Goal: Task Accomplishment & Management: Manage account settings

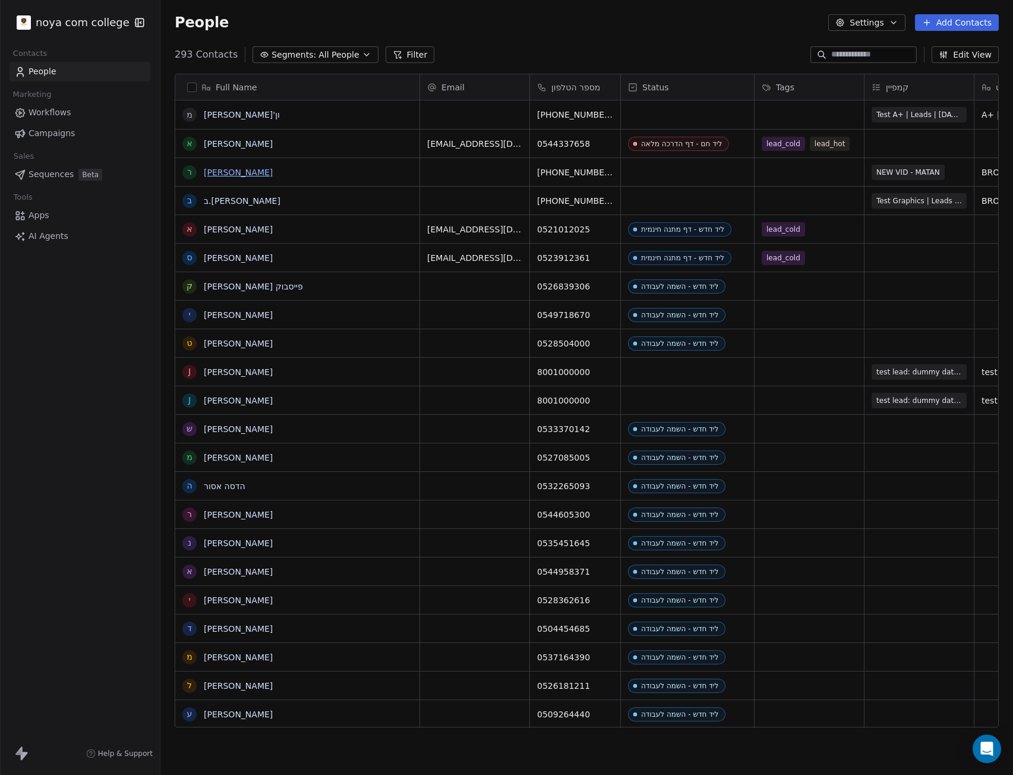
click at [211, 169] on link "[PERSON_NAME]" at bounding box center [238, 173] width 69 height 10
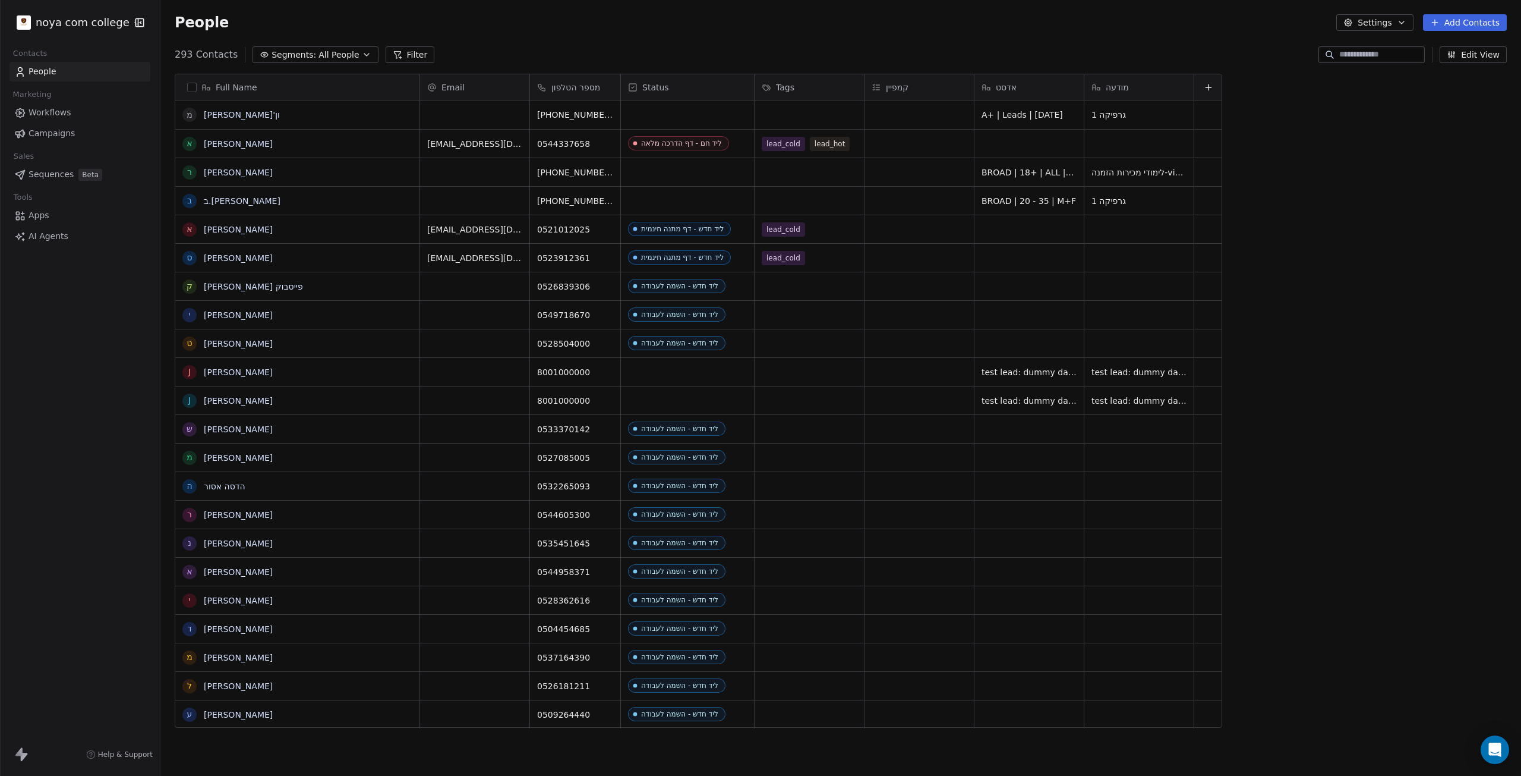
scroll to position [674, 1352]
click at [236, 287] on link "[PERSON_NAME] פייסבוק" at bounding box center [253, 287] width 99 height 10
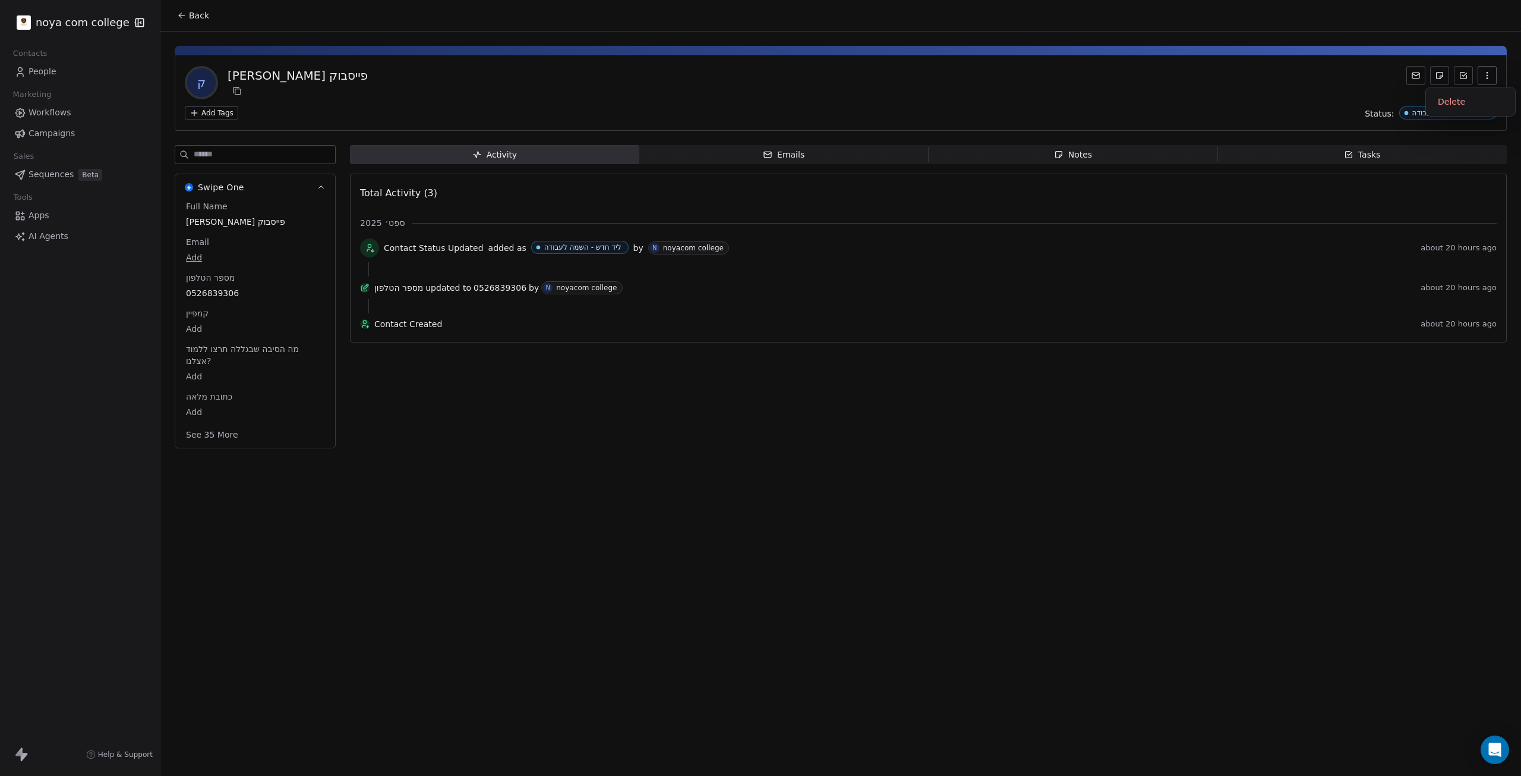
click at [1485, 74] on icon "button" at bounding box center [1488, 76] width 10 height 10
click at [1463, 78] on icon at bounding box center [1464, 76] width 7 height 7
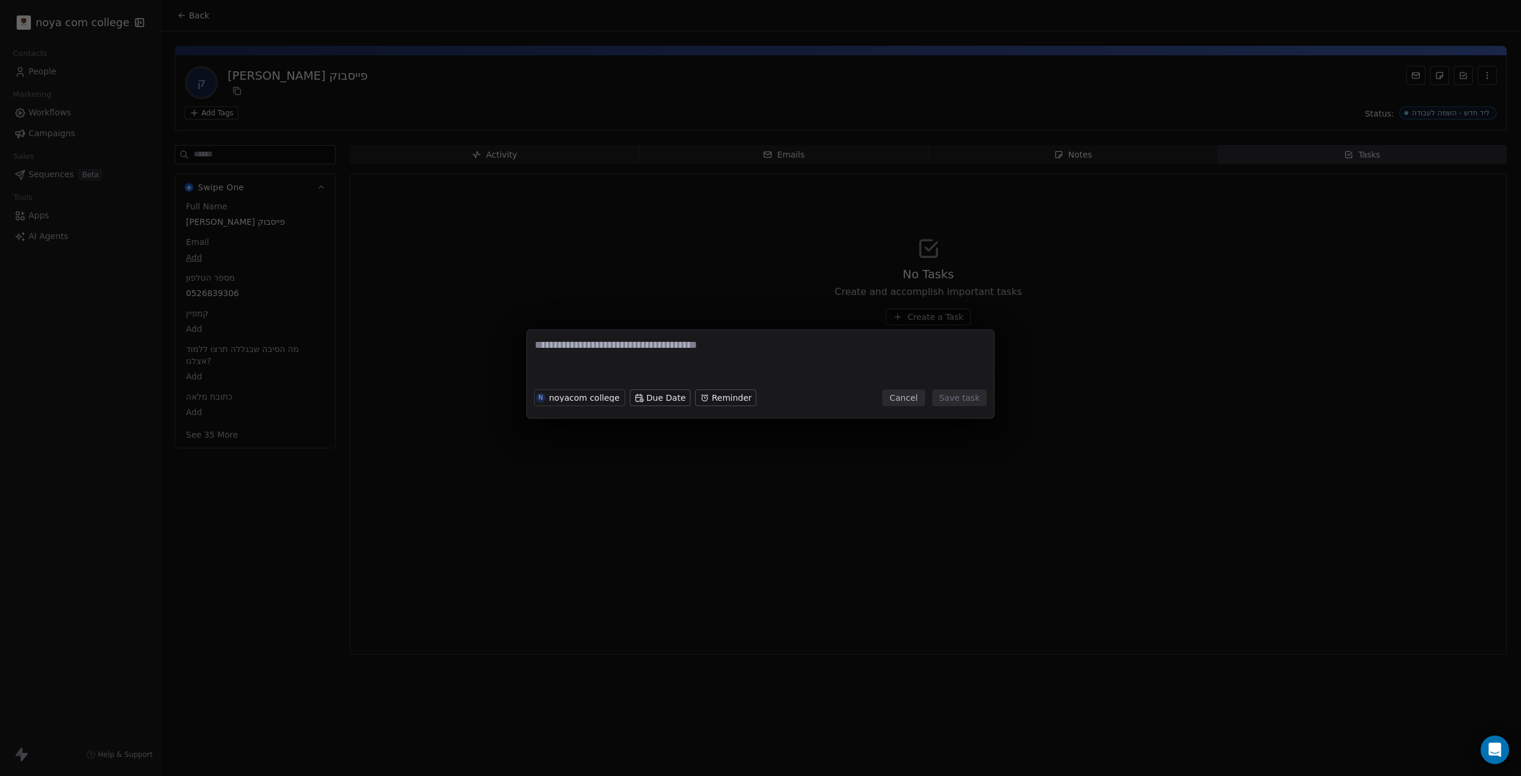
click at [1063, 496] on div "N noyacom college Due Date Reminder Cancel Save task" at bounding box center [760, 388] width 1521 height 776
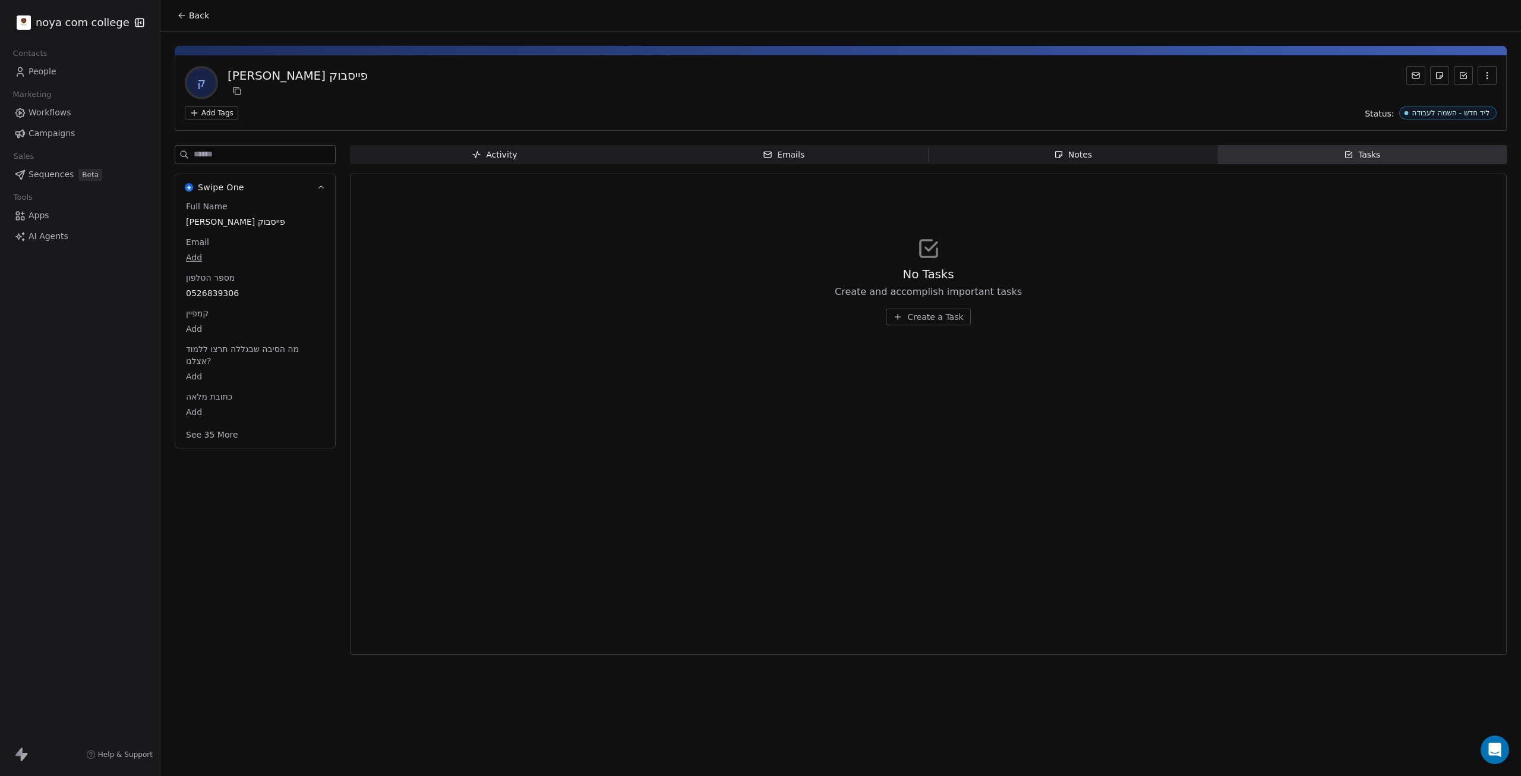
click at [1100, 155] on span "Notes Notes" at bounding box center [1073, 154] width 289 height 19
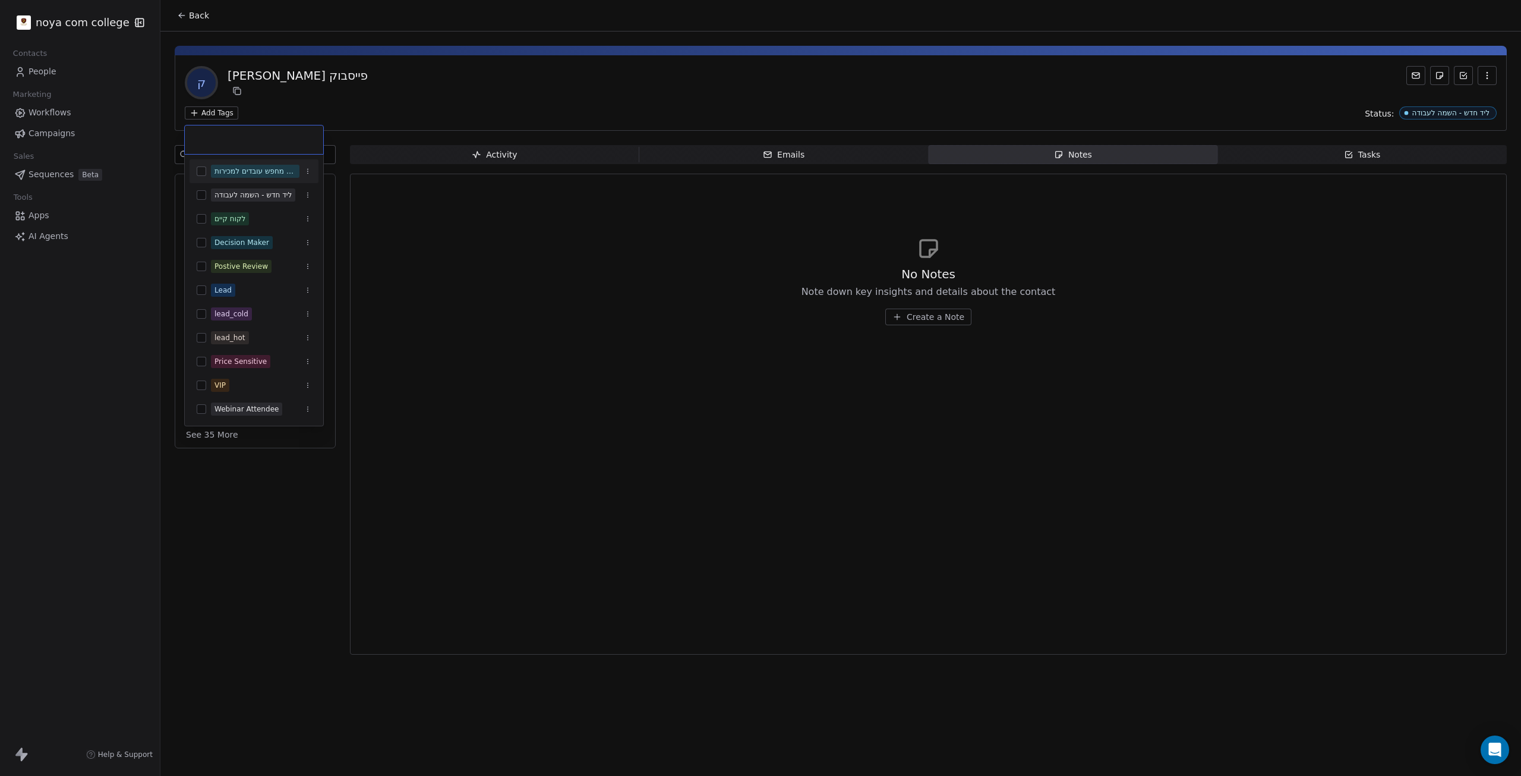
click at [213, 115] on html "noya com college Contacts People Marketing Workflows Campaigns Sales Sequences …" at bounding box center [760, 388] width 1521 height 776
click at [523, 199] on html "noya com college Contacts People Marketing Workflows Campaigns Sales Sequences …" at bounding box center [760, 388] width 1521 height 776
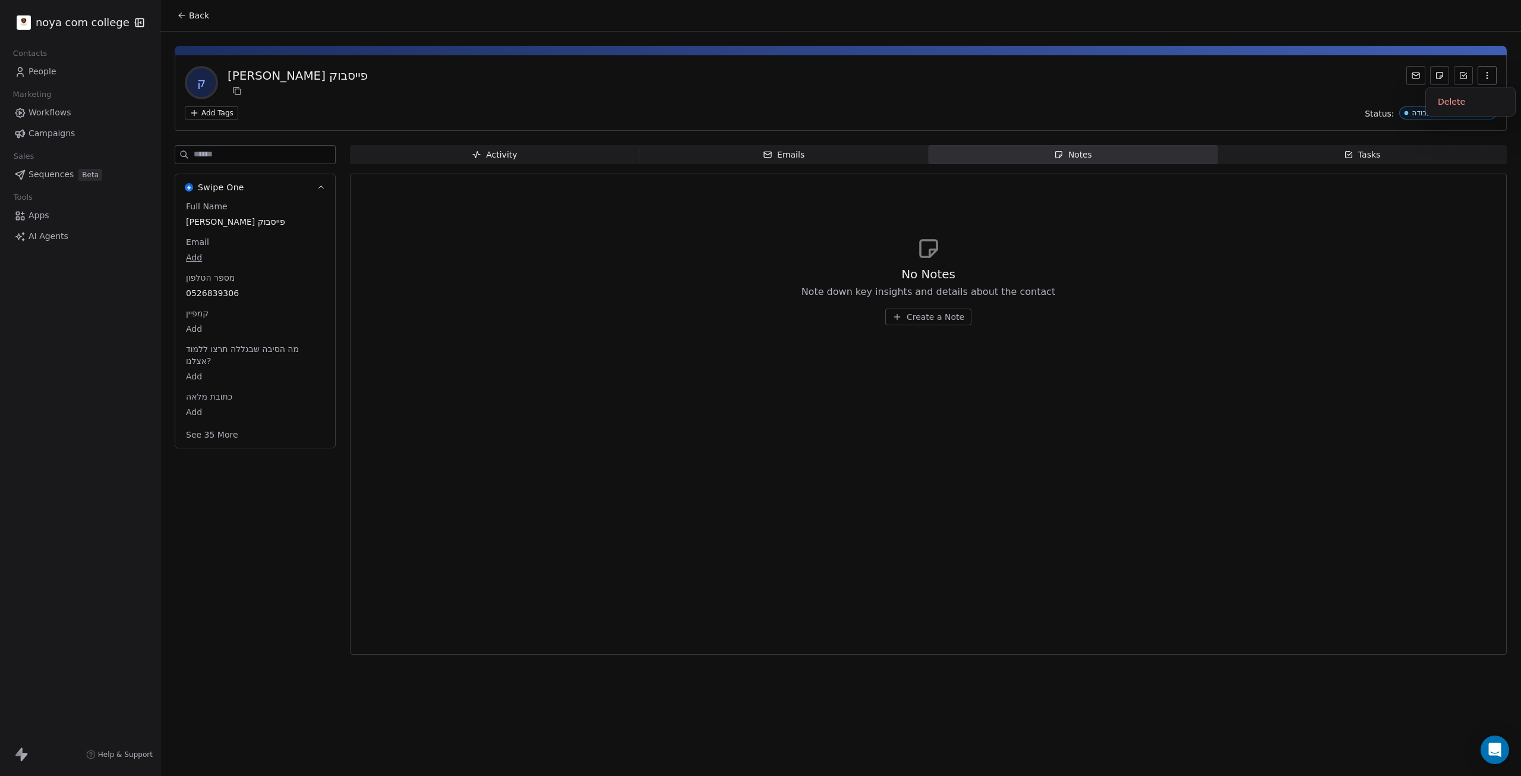
click at [1490, 71] on button "button" at bounding box center [1487, 75] width 19 height 19
click at [1490, 71] on icon "button" at bounding box center [1488, 76] width 10 height 10
drag, startPoint x: 222, startPoint y: 468, endPoint x: 241, endPoint y: 645, distance: 177.5
click at [241, 645] on div "Swipe One Full Name קובי פייסבוק Email Add מספר הטלפון 0526839306 קמפיין Add מה…" at bounding box center [255, 403] width 161 height 516
click at [259, 644] on div "Swipe One Full Name קובי פייסבוק Email Add מספר הטלפון 0526839306 קמפיין Add מה…" at bounding box center [255, 403] width 161 height 516
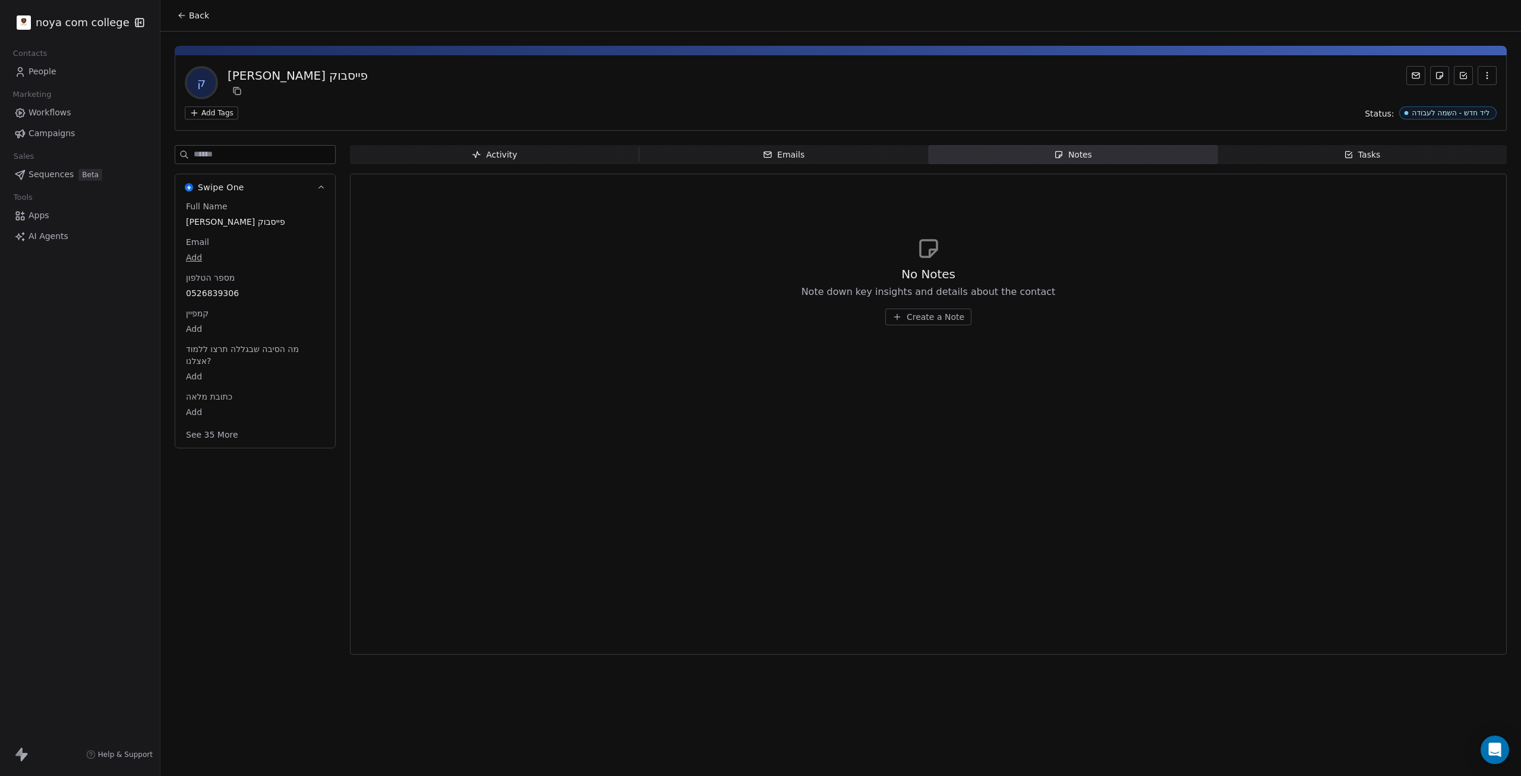
click at [790, 149] on div "Emails" at bounding box center [784, 155] width 42 height 12
click at [233, 87] on icon at bounding box center [237, 91] width 10 height 10
click at [240, 85] on button at bounding box center [237, 91] width 14 height 14
click at [426, 165] on div "Activity Activity Emails Emails Notes Notes Tasks Tasks No Email Send email to …" at bounding box center [928, 403] width 1157 height 516
click at [441, 153] on span "Activity Activity" at bounding box center [494, 154] width 289 height 19
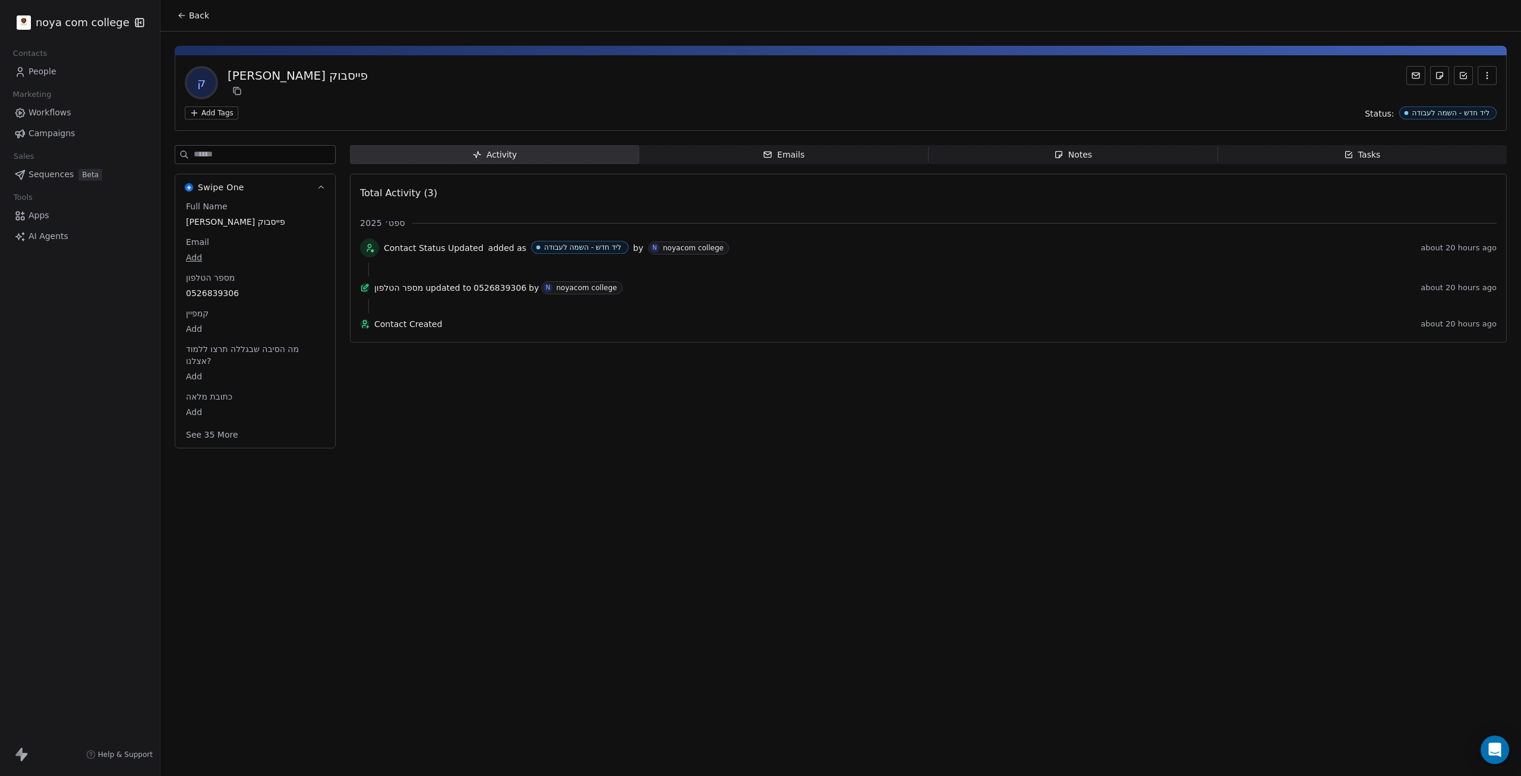
click at [1068, 149] on div "Notes" at bounding box center [1073, 155] width 38 height 12
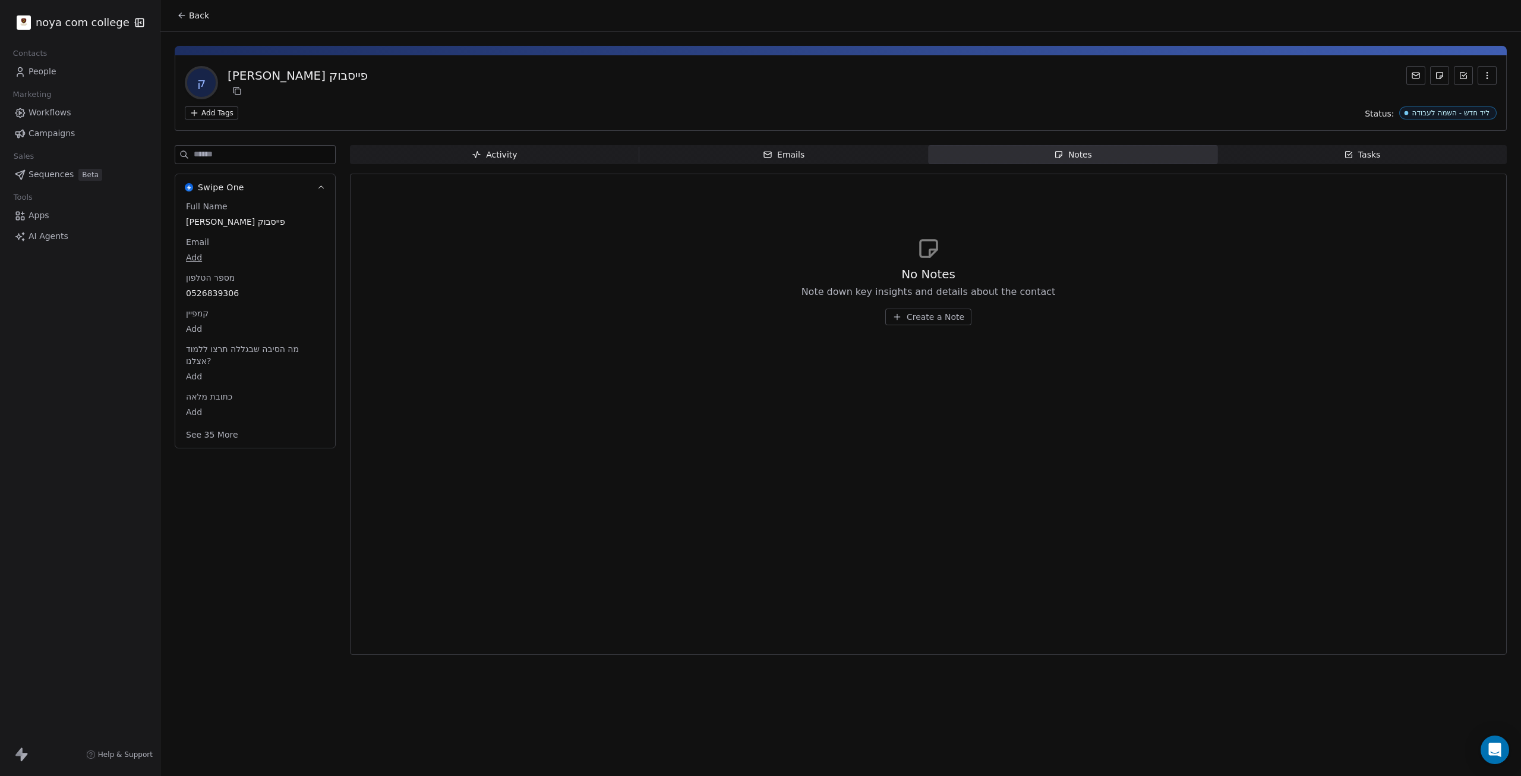
click at [1398, 155] on span "Tasks Tasks" at bounding box center [1362, 154] width 289 height 19
drag, startPoint x: 1224, startPoint y: 150, endPoint x: 1143, endPoint y: 156, distance: 80.5
click at [1223, 150] on span "Tasks Tasks" at bounding box center [1362, 154] width 289 height 19
click at [1137, 157] on span "Notes Notes" at bounding box center [1073, 154] width 289 height 19
click at [1414, 72] on icon at bounding box center [1417, 76] width 10 height 10
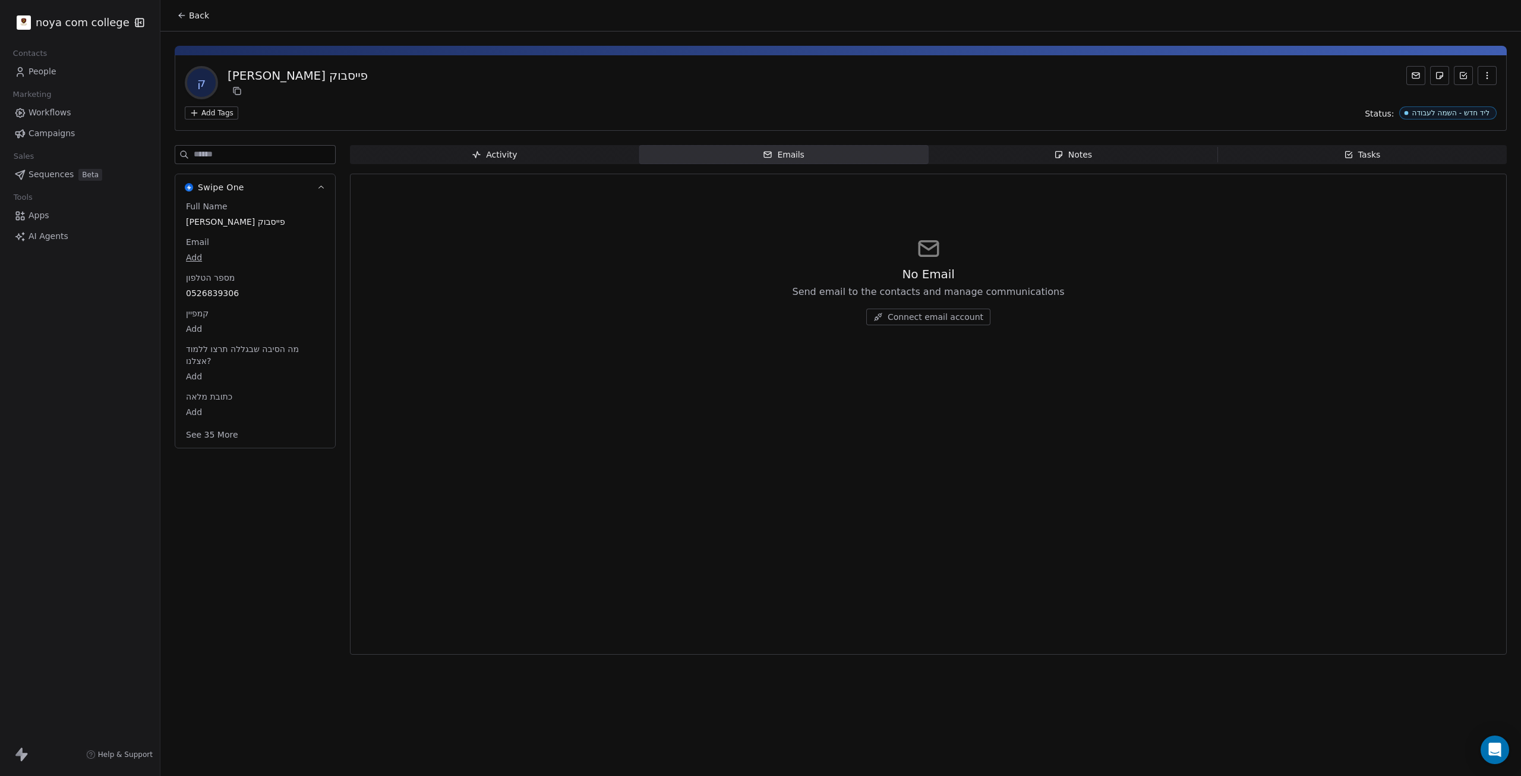
click at [996, 396] on div "No Email Send email to the contacts and manage communications Connect email acc…" at bounding box center [928, 413] width 1137 height 465
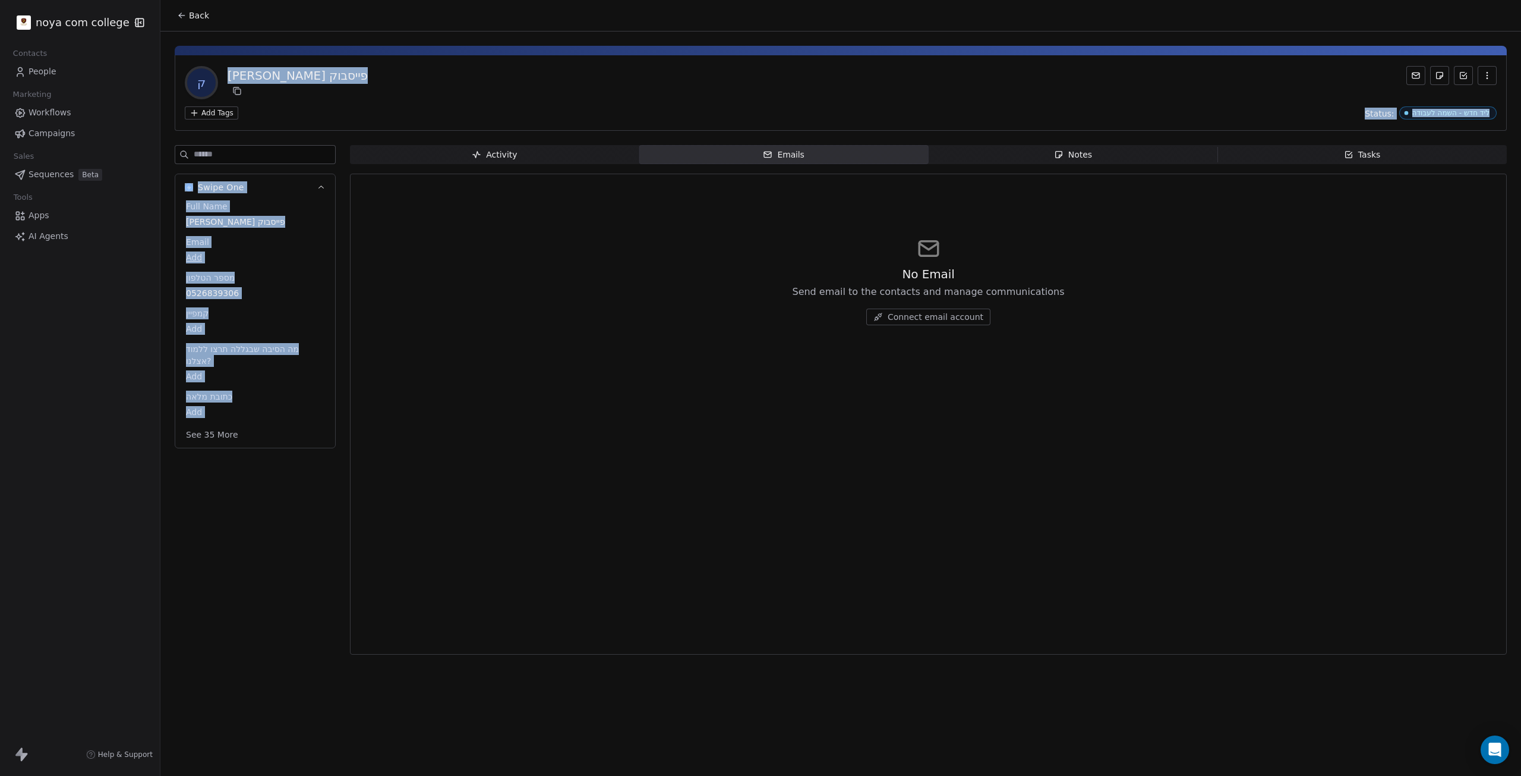
drag, startPoint x: 180, startPoint y: 570, endPoint x: 313, endPoint y: 423, distance: 197.8
click at [231, 65] on div "ק קובי פייסבוק Add Tags Status: ליד חדש - השמה לעבודה Swipe One Full Name קובי …" at bounding box center [840, 346] width 1361 height 630
click at [256, 624] on div "Swipe One Full Name קובי פייסבוק Email Add מספר הטלפון 0526839306 קמפיין Add מה…" at bounding box center [255, 403] width 161 height 516
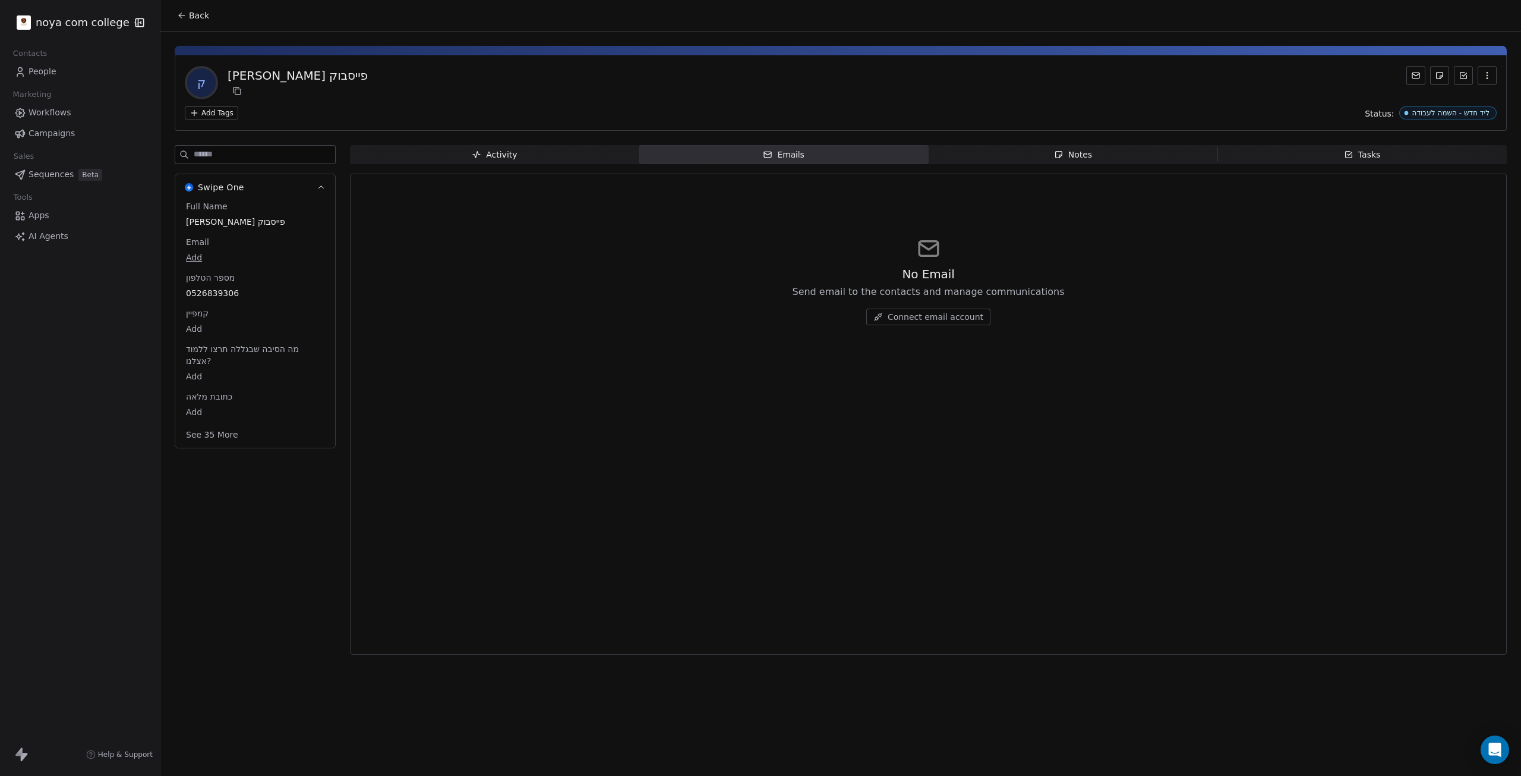
click at [185, 11] on icon at bounding box center [182, 16] width 10 height 10
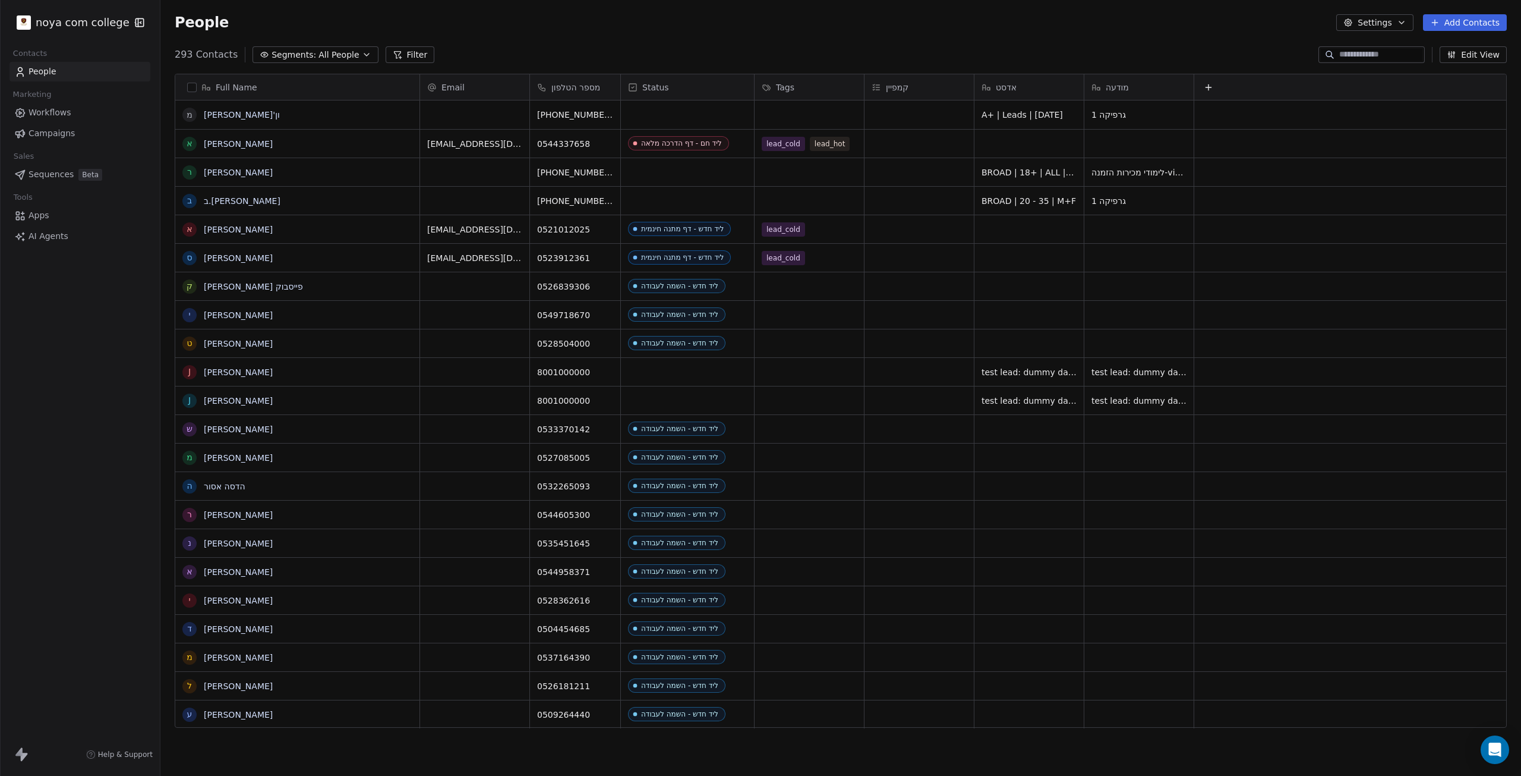
scroll to position [674, 1352]
click at [649, 86] on span "Status" at bounding box center [655, 87] width 27 height 12
click at [677, 114] on span "Manage property" at bounding box center [678, 112] width 71 height 12
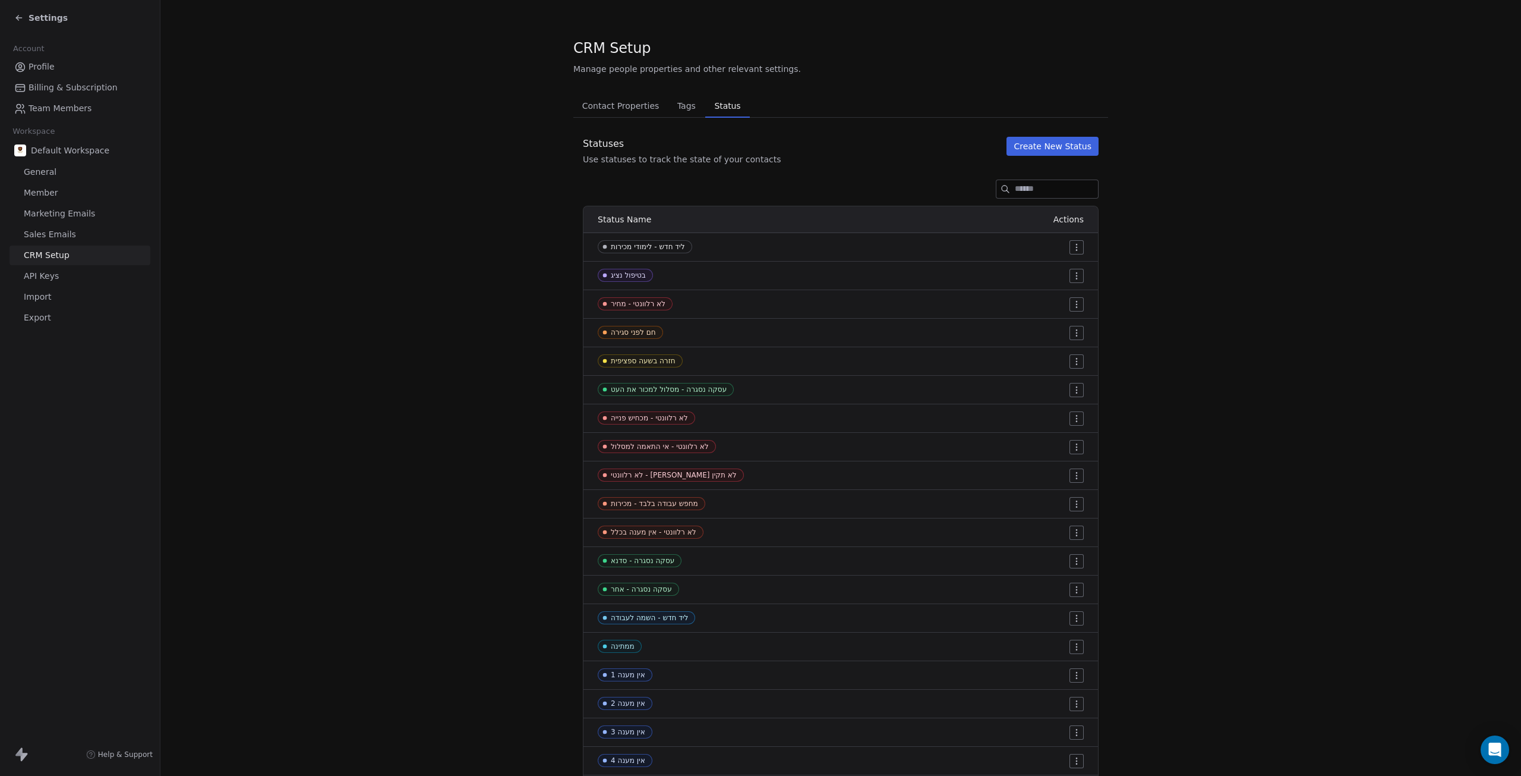
click at [600, 105] on span "Contact Properties" at bounding box center [621, 105] width 87 height 17
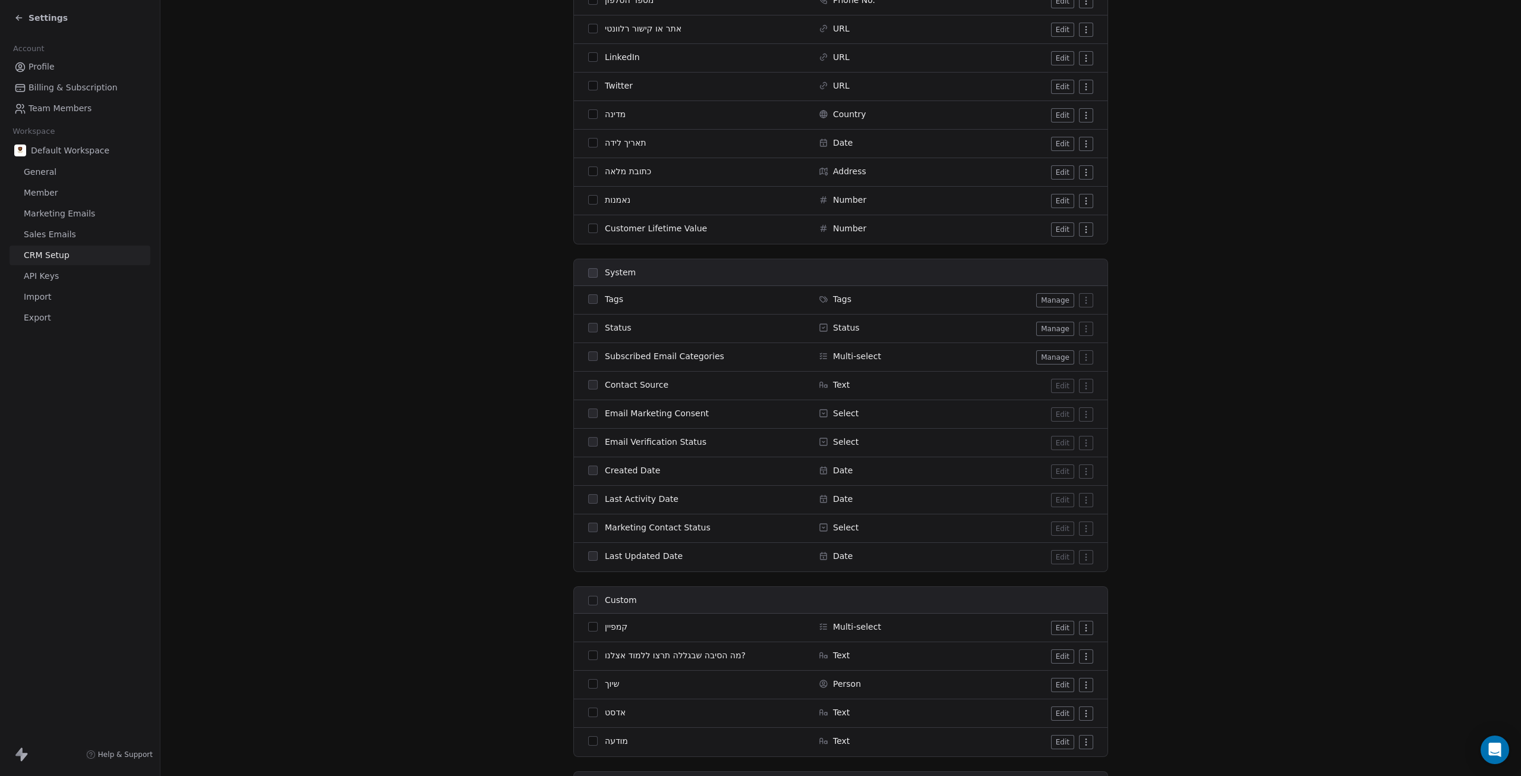
scroll to position [343, 0]
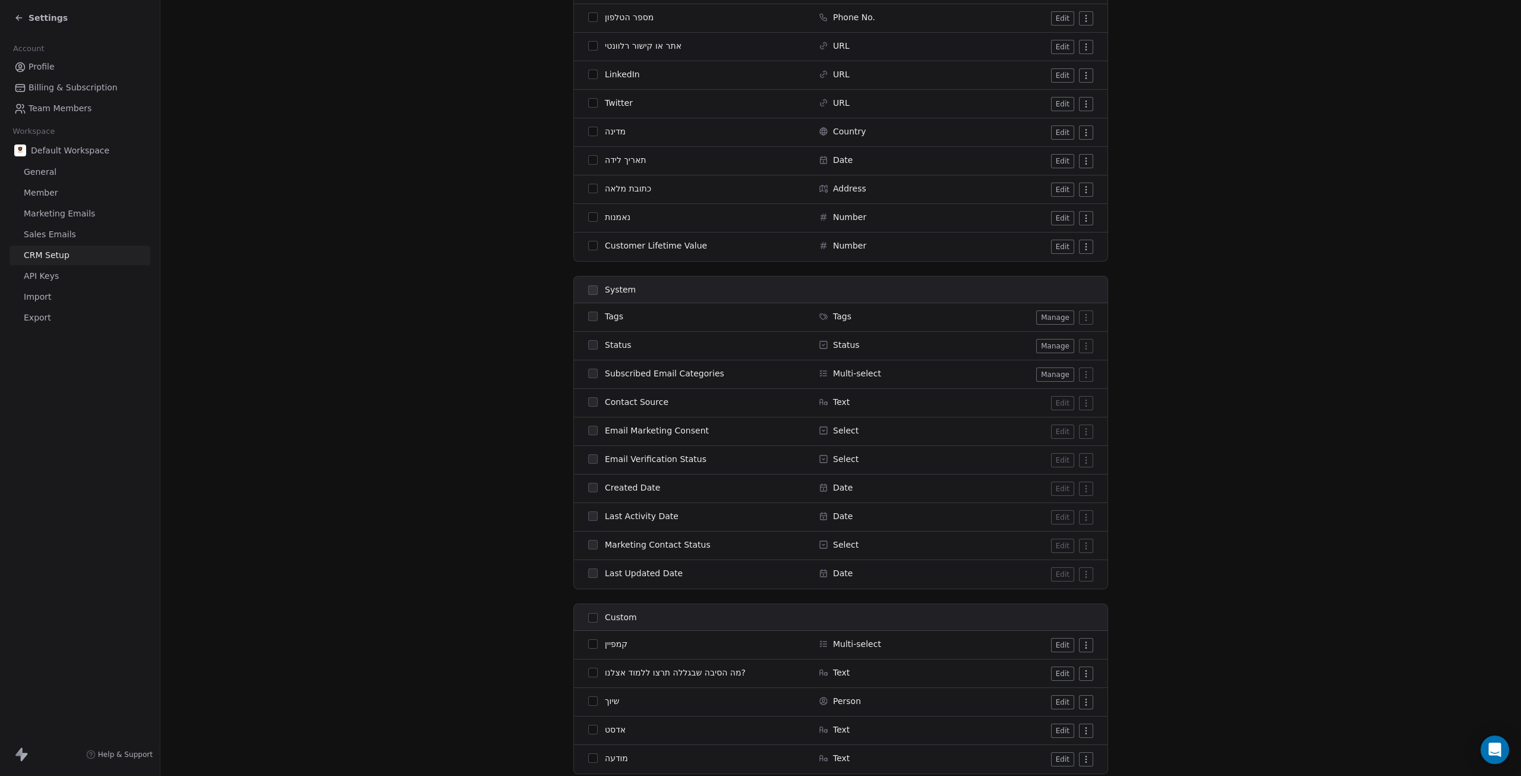
click at [589, 349] on span at bounding box center [593, 346] width 10 height 10
click at [1040, 350] on button "Manage" at bounding box center [1056, 346] width 38 height 14
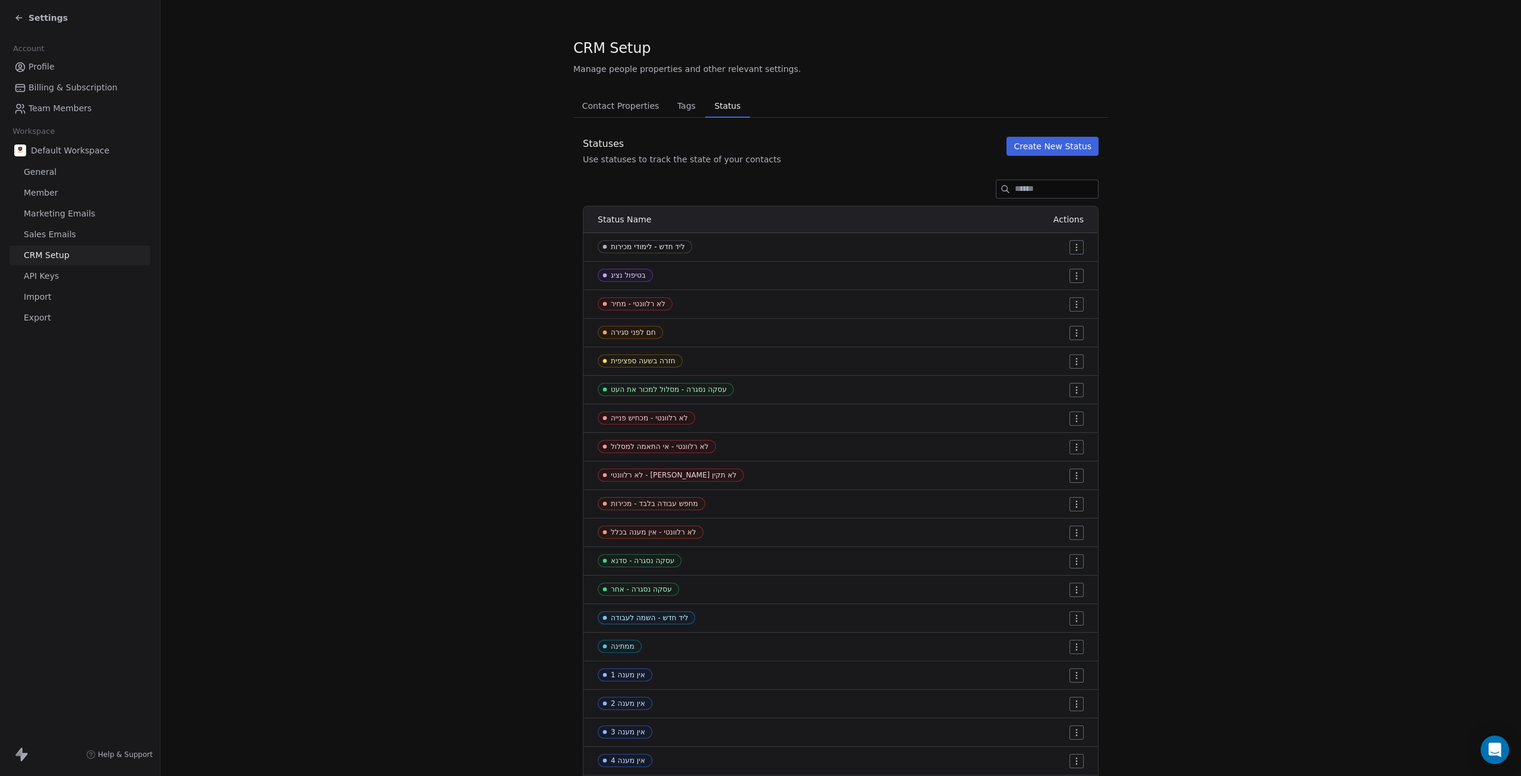
drag, startPoint x: 686, startPoint y: 109, endPoint x: 664, endPoint y: 111, distance: 22.7
click at [687, 109] on span "Tags" at bounding box center [687, 105] width 28 height 17
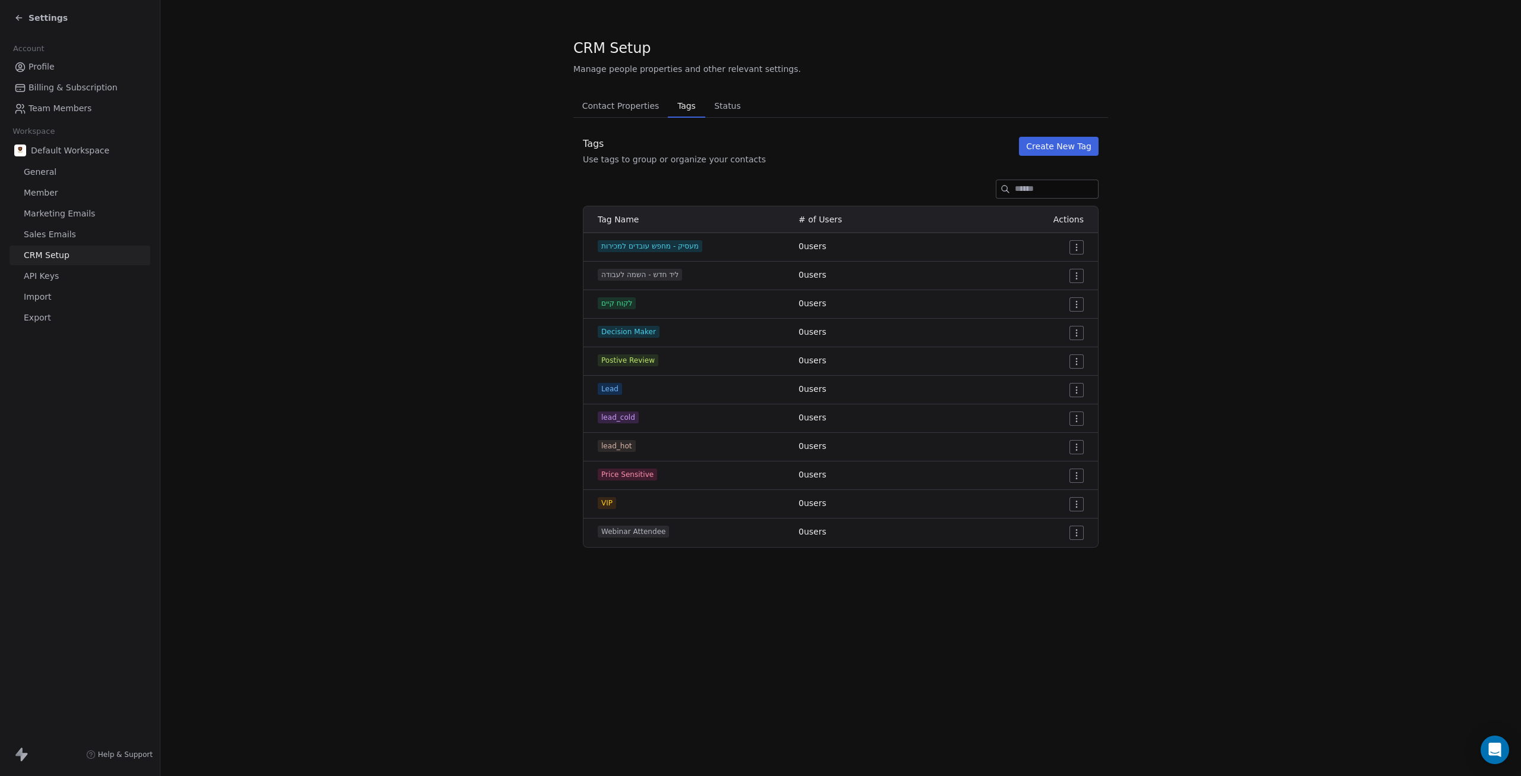
click at [628, 98] on span "Contact Properties" at bounding box center [621, 105] width 87 height 17
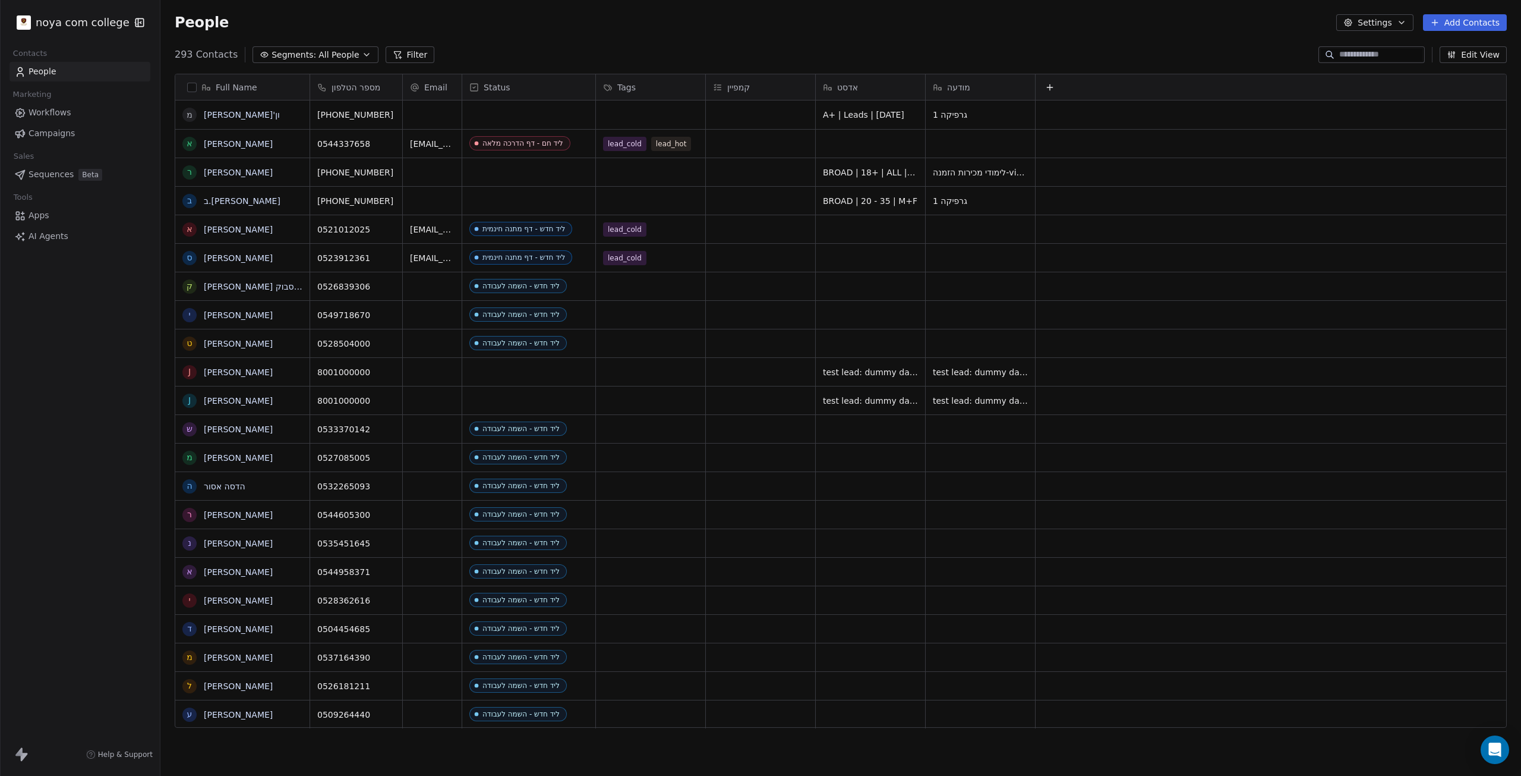
scroll to position [674, 1352]
click at [1053, 89] on icon at bounding box center [1050, 88] width 10 height 10
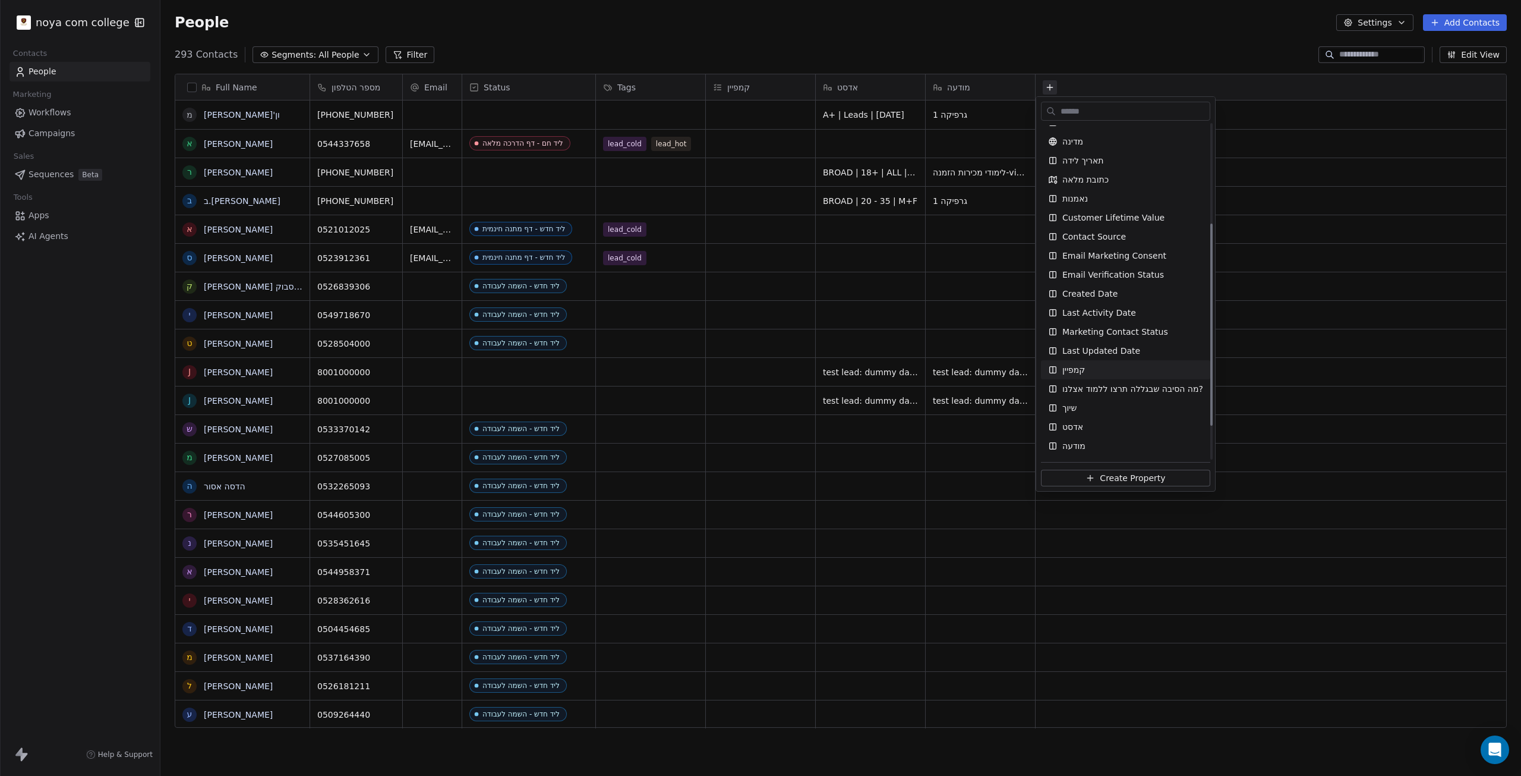
scroll to position [220, 0]
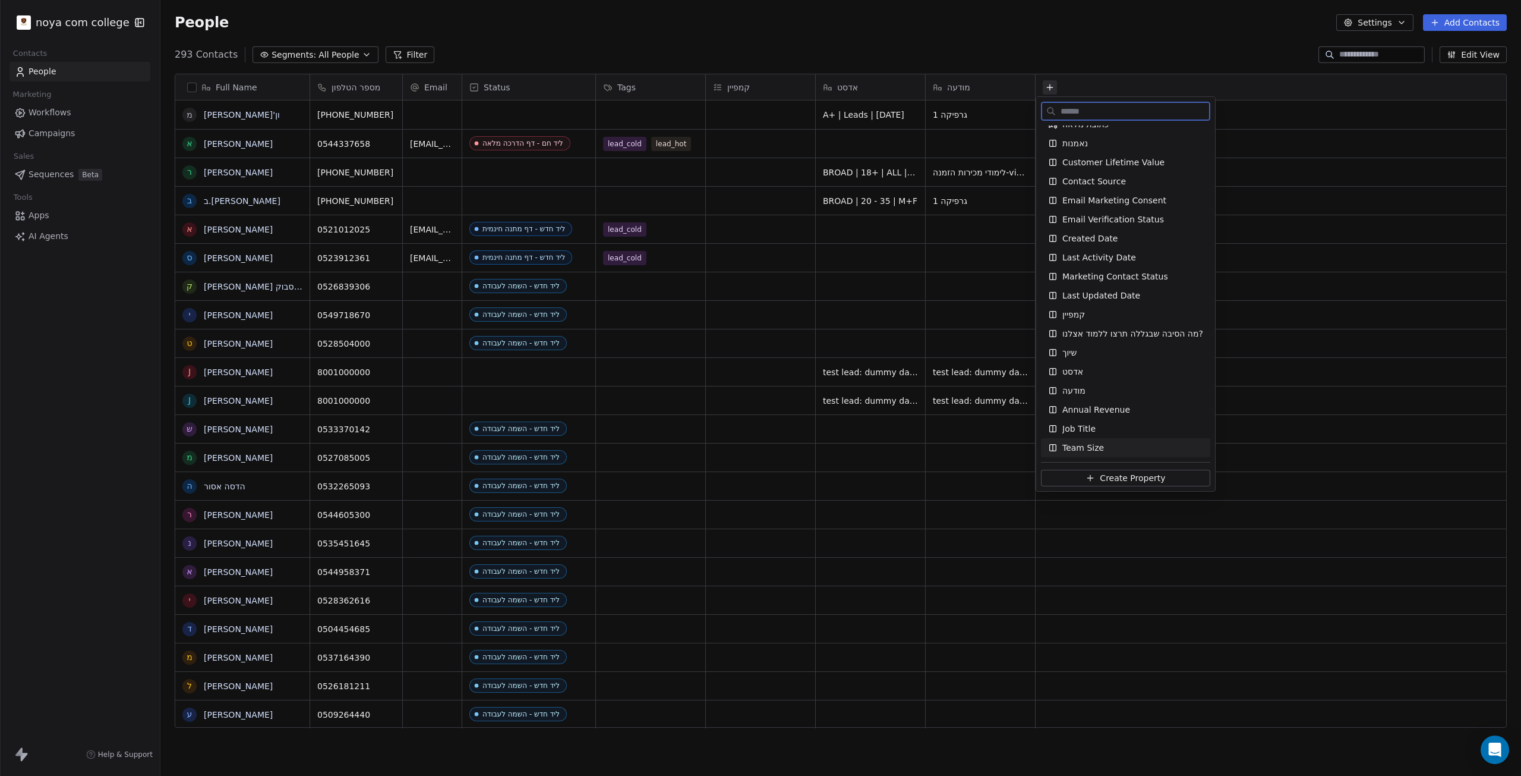
click at [1129, 473] on span "Create Property" at bounding box center [1132, 478] width 65 height 12
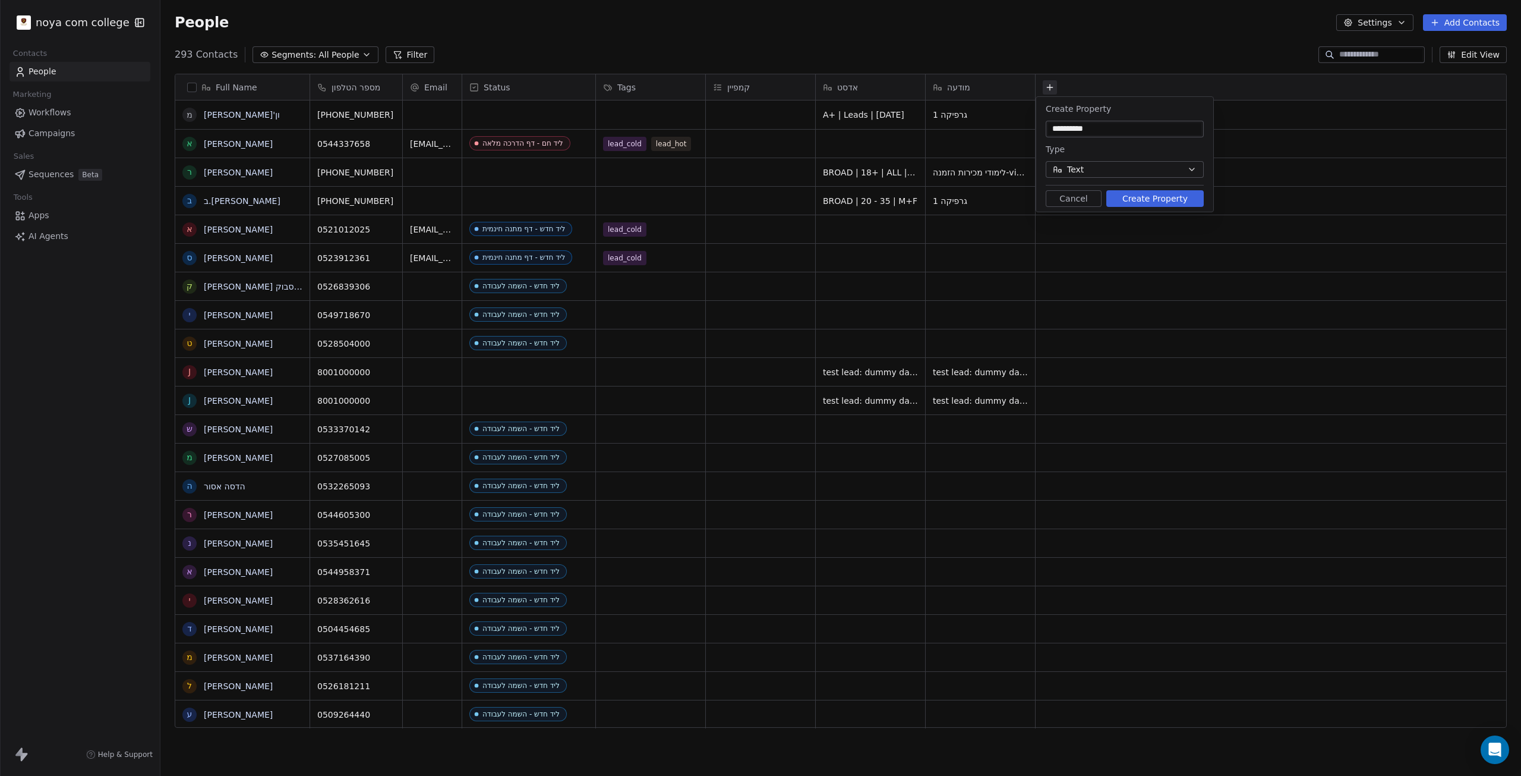
type input "*********"
click at [1141, 169] on button "Text" at bounding box center [1125, 169] width 158 height 17
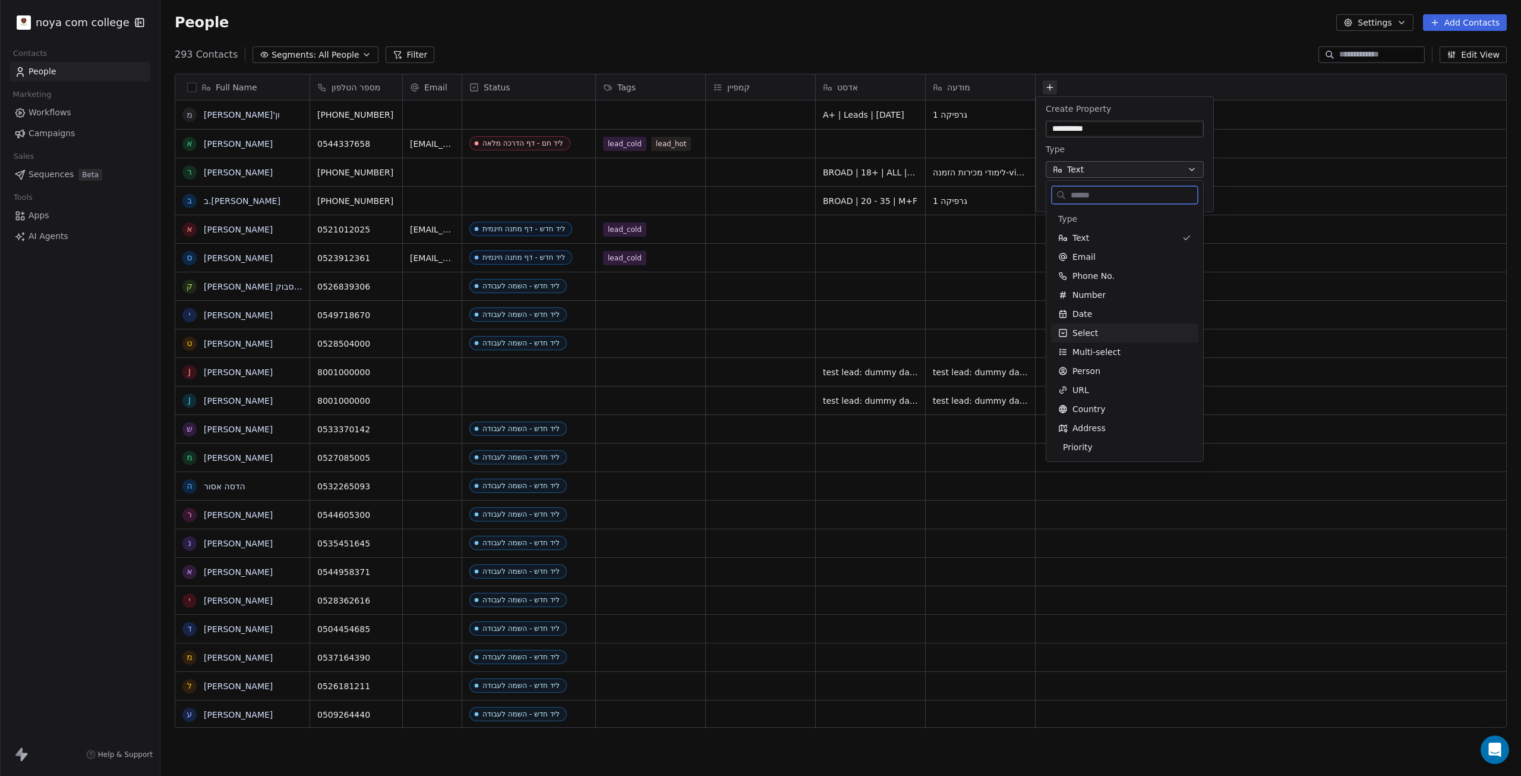
click at [1106, 332] on div "Select" at bounding box center [1124, 333] width 133 height 12
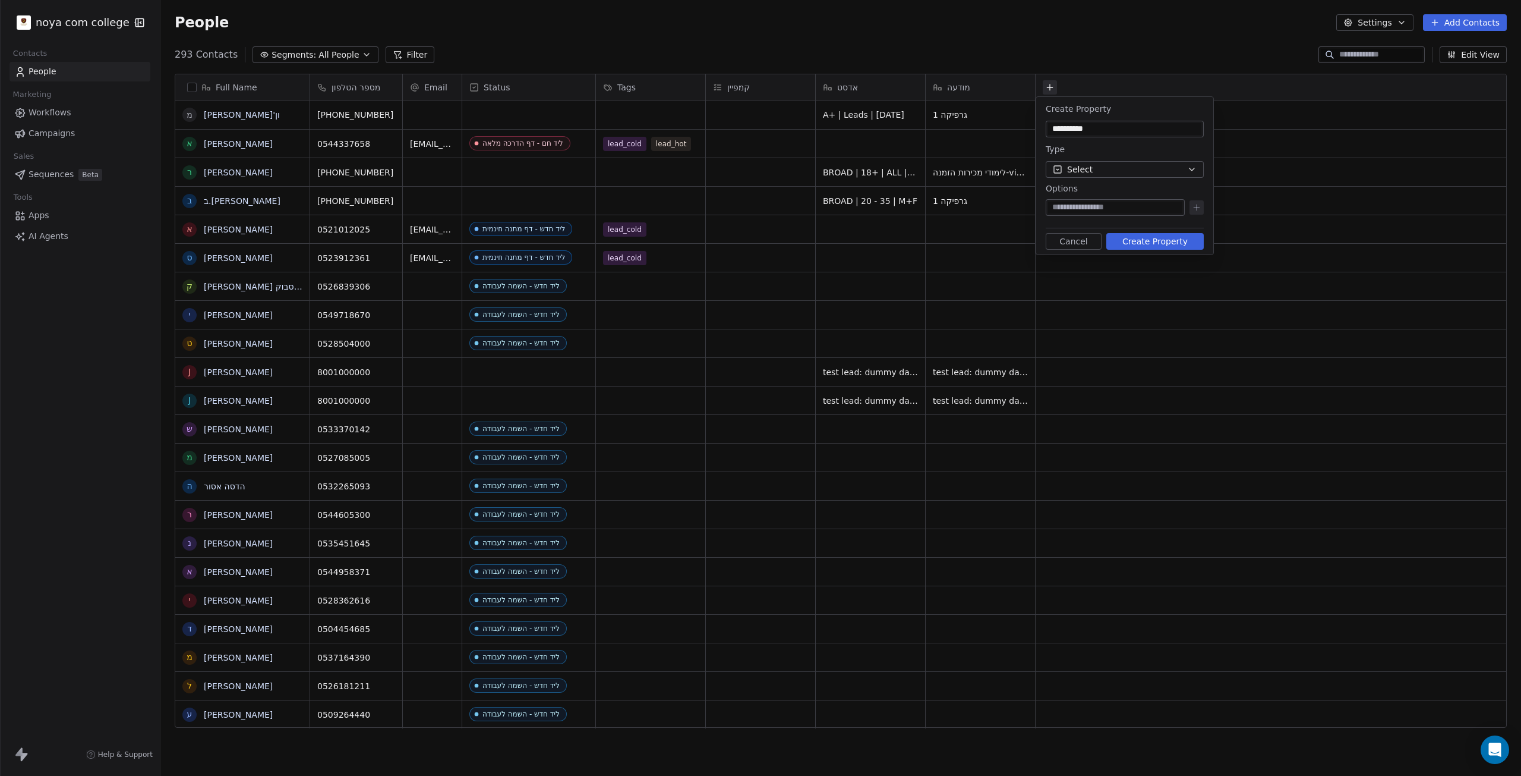
click at [1094, 206] on input at bounding box center [1115, 207] width 134 height 12
type input "**********"
click at [1195, 246] on button "Create Property" at bounding box center [1155, 241] width 97 height 17
click at [1155, 210] on input "**********" at bounding box center [1115, 207] width 134 height 12
click at [1202, 206] on button at bounding box center [1197, 207] width 14 height 14
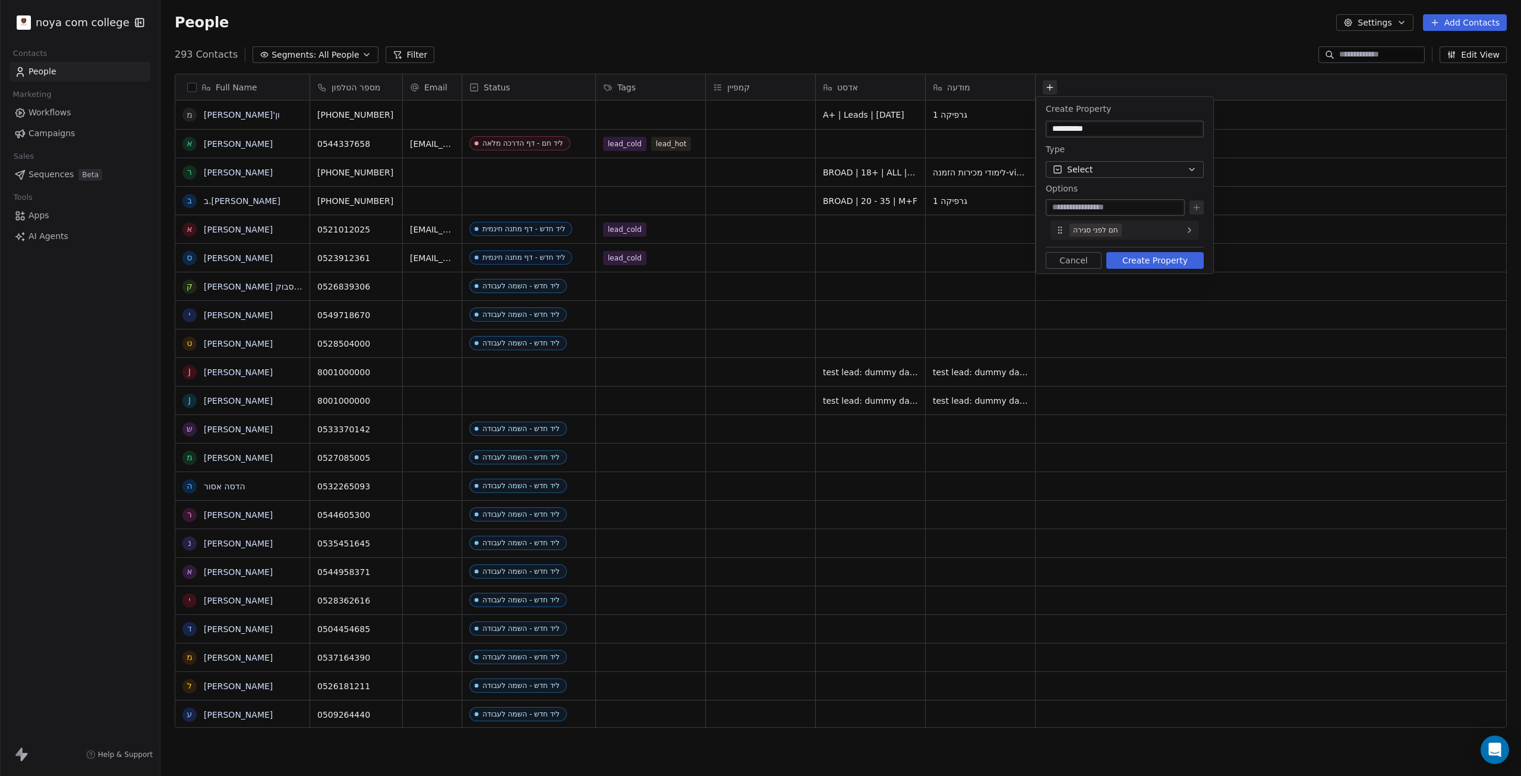
click at [1062, 224] on div "חם לפני סגירה" at bounding box center [1125, 229] width 149 height 19
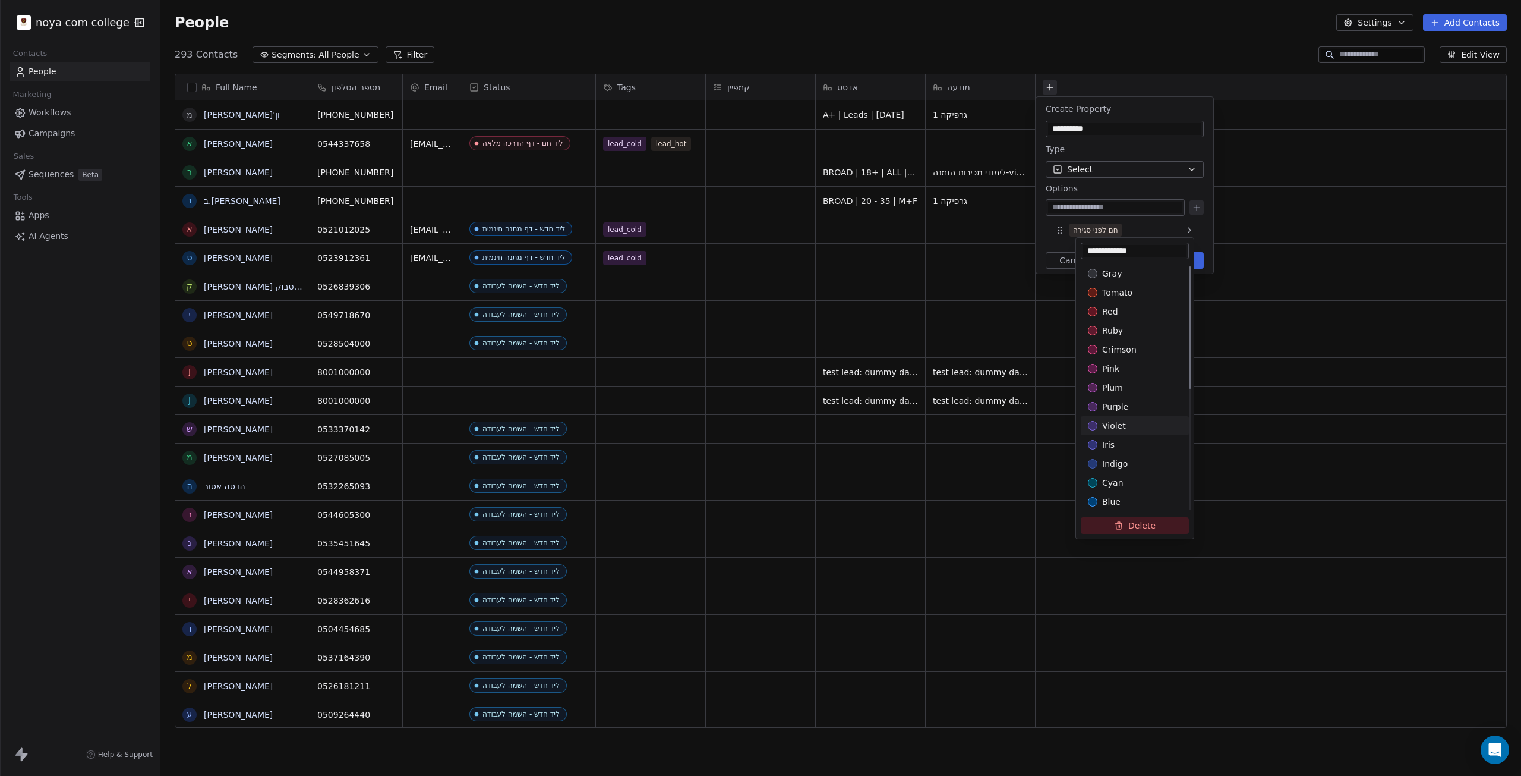
scroll to position [246, 0]
click at [1149, 446] on div "yellow" at bounding box center [1135, 446] width 94 height 12
click at [1046, 234] on html "noya com college Contacts People Marketing Workflows Campaigns Sales Sequences …" at bounding box center [760, 388] width 1521 height 776
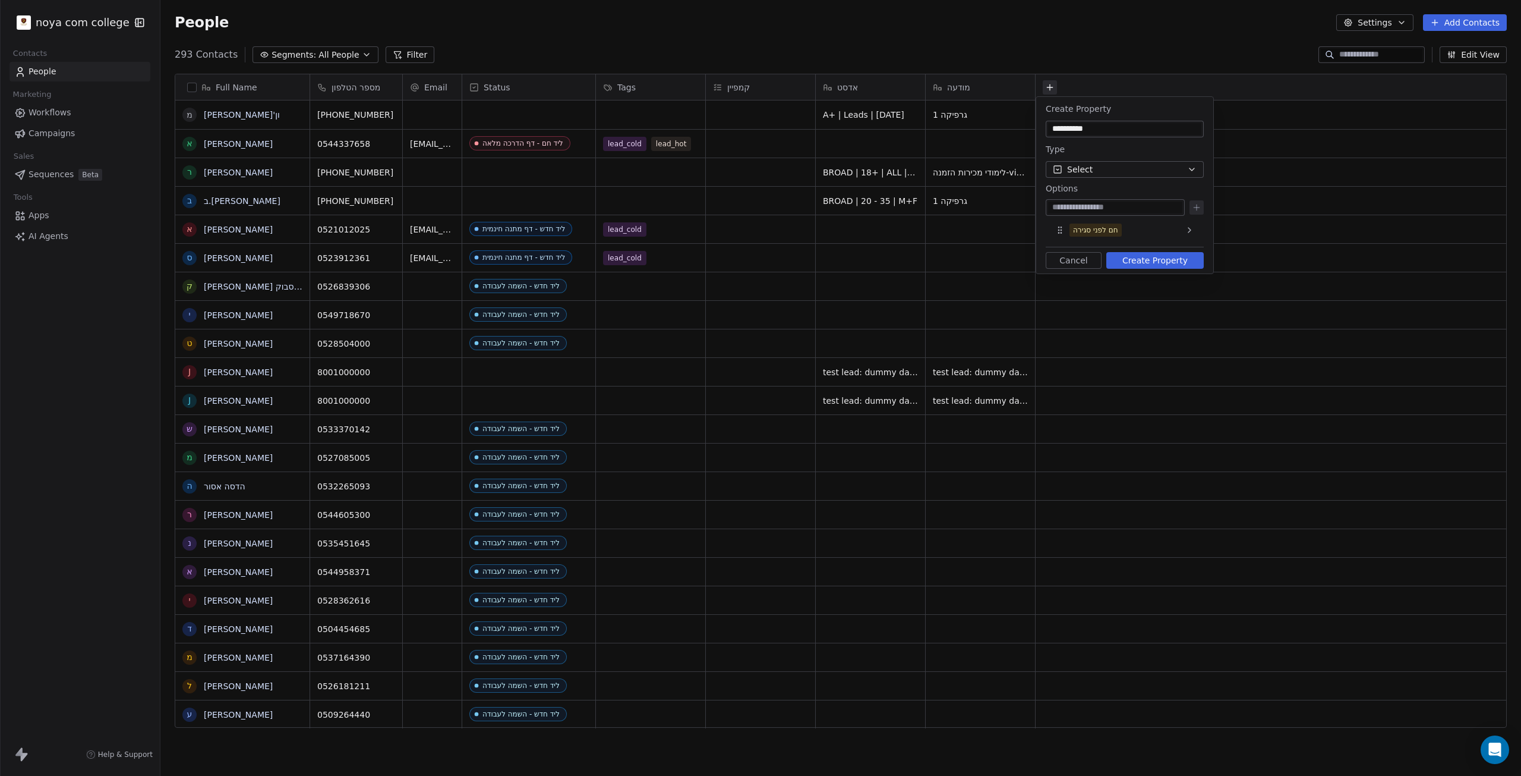
click at [1146, 204] on input at bounding box center [1115, 207] width 134 height 12
type input "**********"
click at [1196, 212] on button at bounding box center [1197, 207] width 14 height 14
click at [1079, 251] on div "אין מענה 1" at bounding box center [1090, 249] width 34 height 11
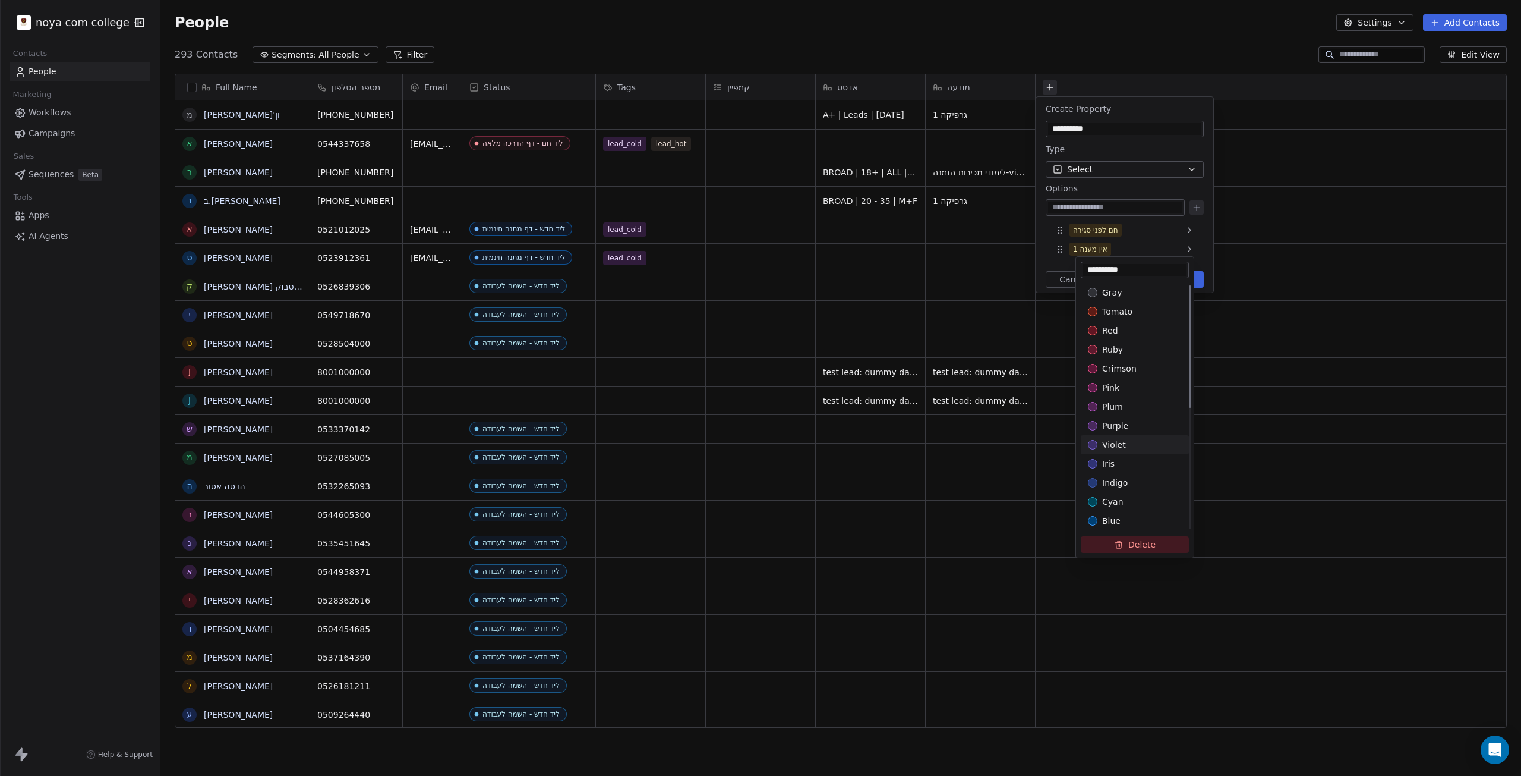
click at [1106, 437] on div "violet" at bounding box center [1135, 444] width 108 height 19
click at [1124, 190] on html "noya com college Contacts People Marketing Workflows Campaigns Sales Sequences …" at bounding box center [760, 388] width 1521 height 776
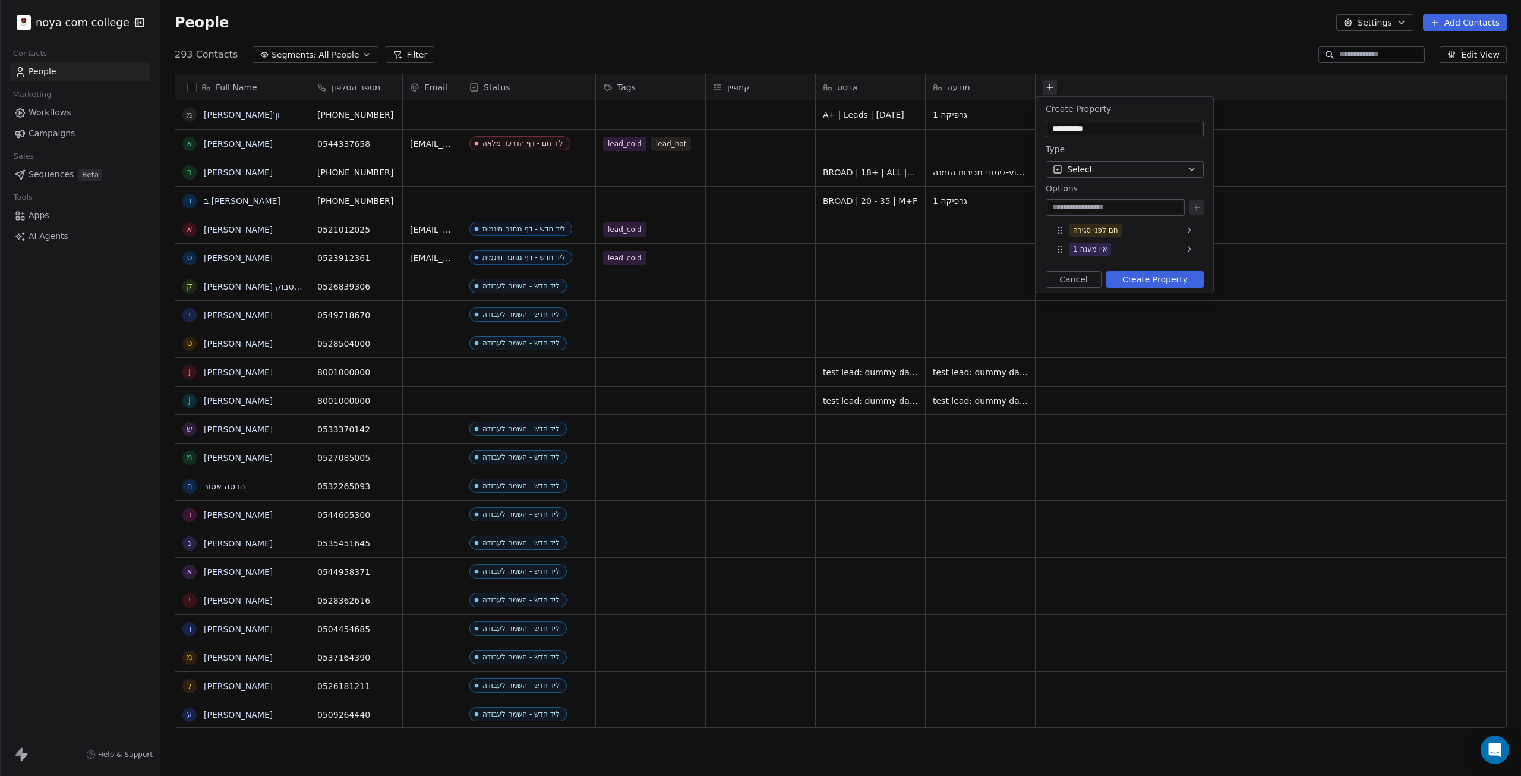
click at [1135, 211] on input at bounding box center [1115, 207] width 134 height 12
type input "**********"
click at [1196, 207] on icon at bounding box center [1196, 207] width 5 height 0
click at [1064, 263] on icon at bounding box center [1061, 268] width 10 height 10
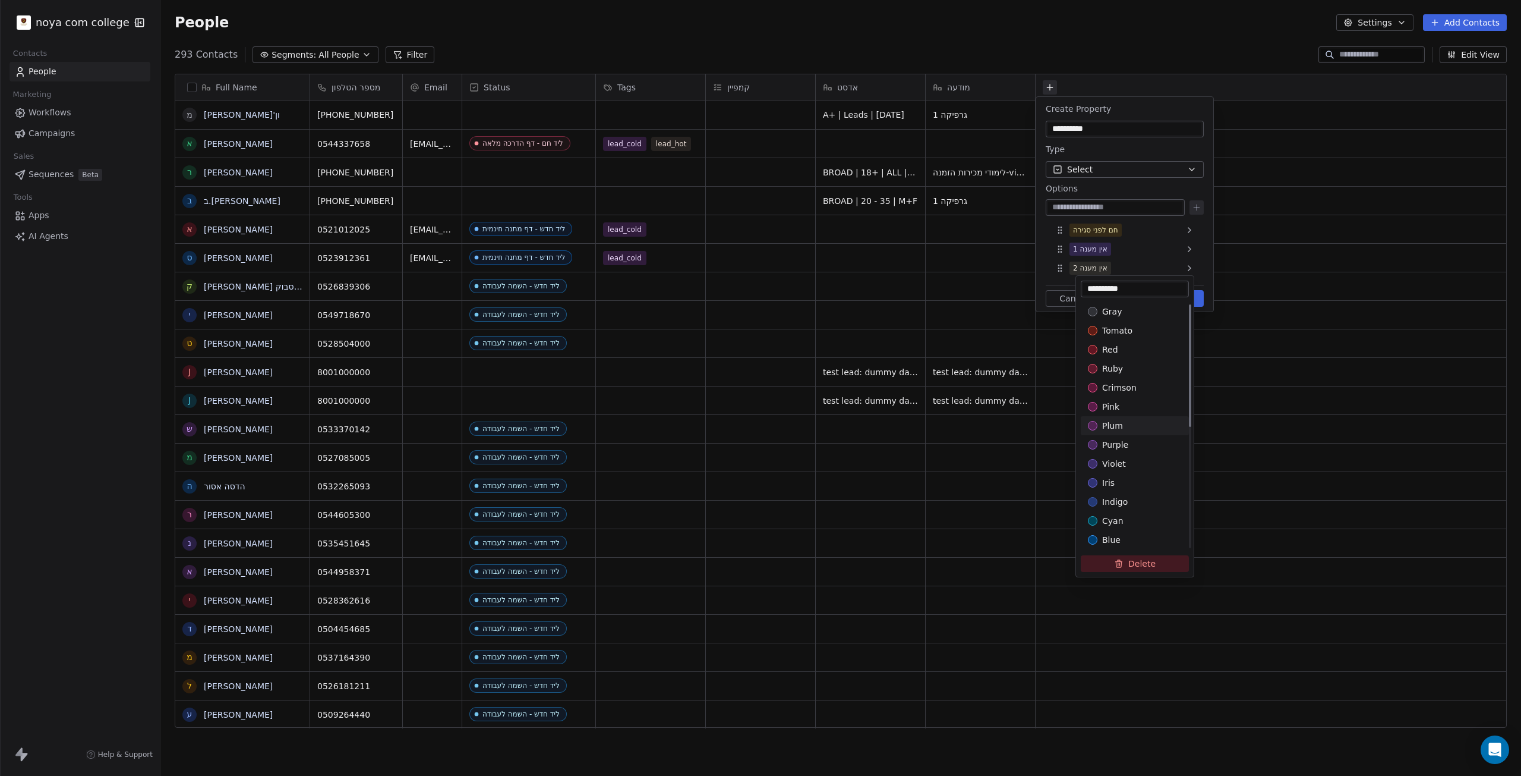
click at [1122, 429] on div "plum" at bounding box center [1135, 426] width 94 height 12
click at [1121, 397] on div "pink" at bounding box center [1135, 406] width 108 height 19
click at [1120, 390] on span "crimson" at bounding box center [1119, 388] width 34 height 12
click at [1117, 443] on span "purple" at bounding box center [1115, 445] width 26 height 12
click at [1126, 159] on html "noya com college Contacts People Marketing Workflows Campaigns Sales Sequences …" at bounding box center [760, 388] width 1521 height 776
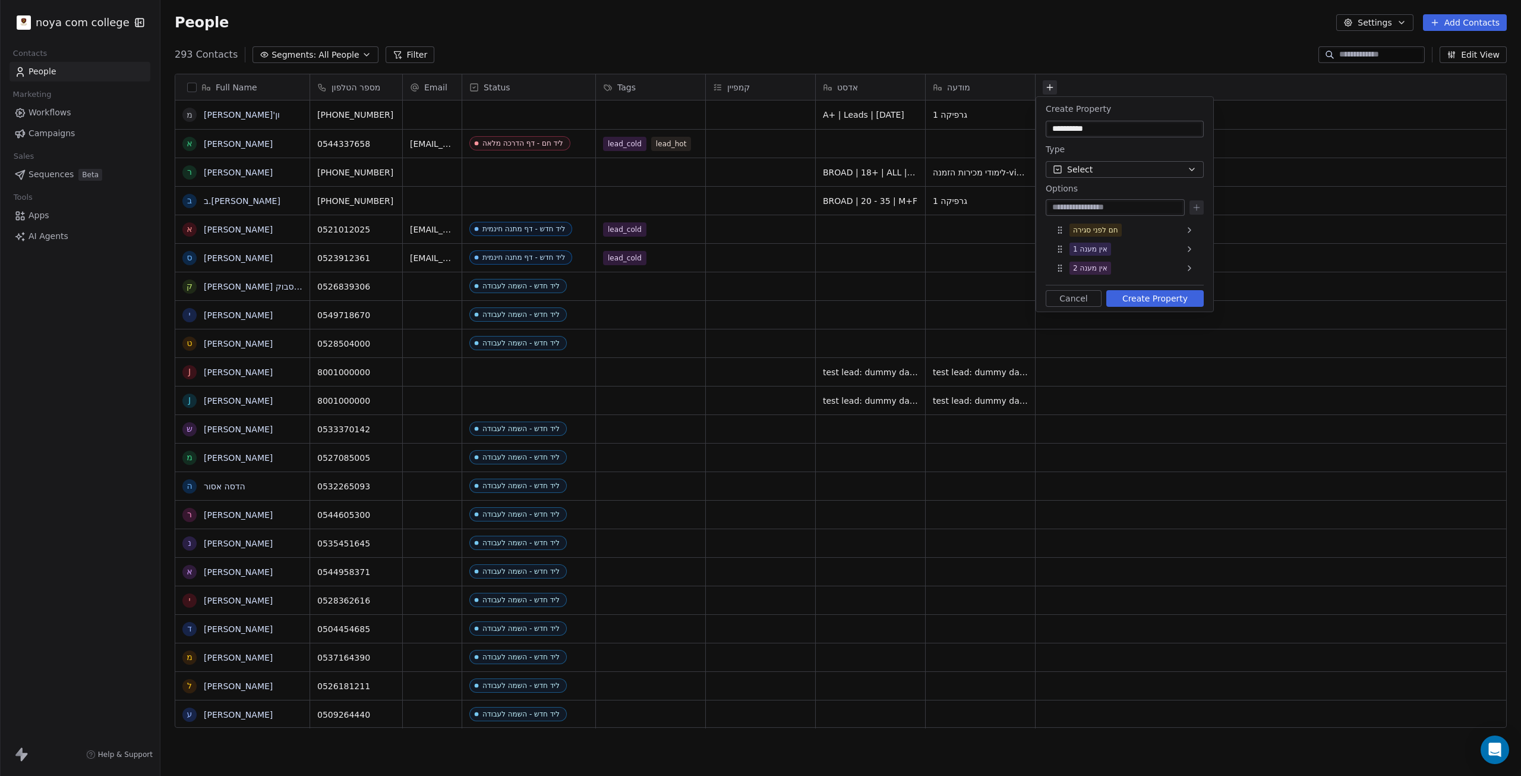
click at [1136, 206] on input at bounding box center [1115, 207] width 134 height 12
type input "**********"
click at [1196, 207] on icon at bounding box center [1196, 207] width 5 height 0
click at [1142, 207] on input at bounding box center [1115, 207] width 134 height 12
type input "**********"
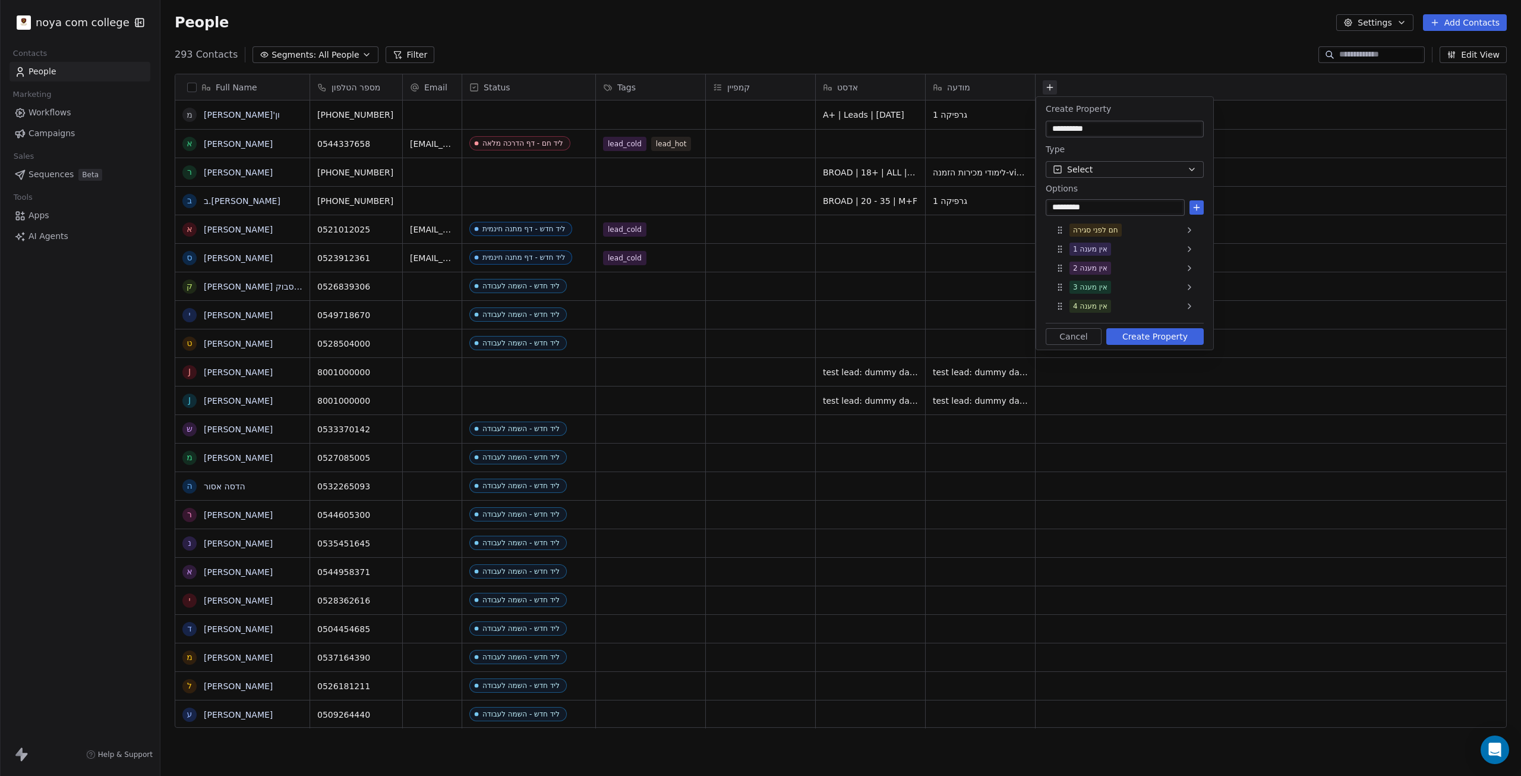
type input "**********"
type input "*"
type input "**********"
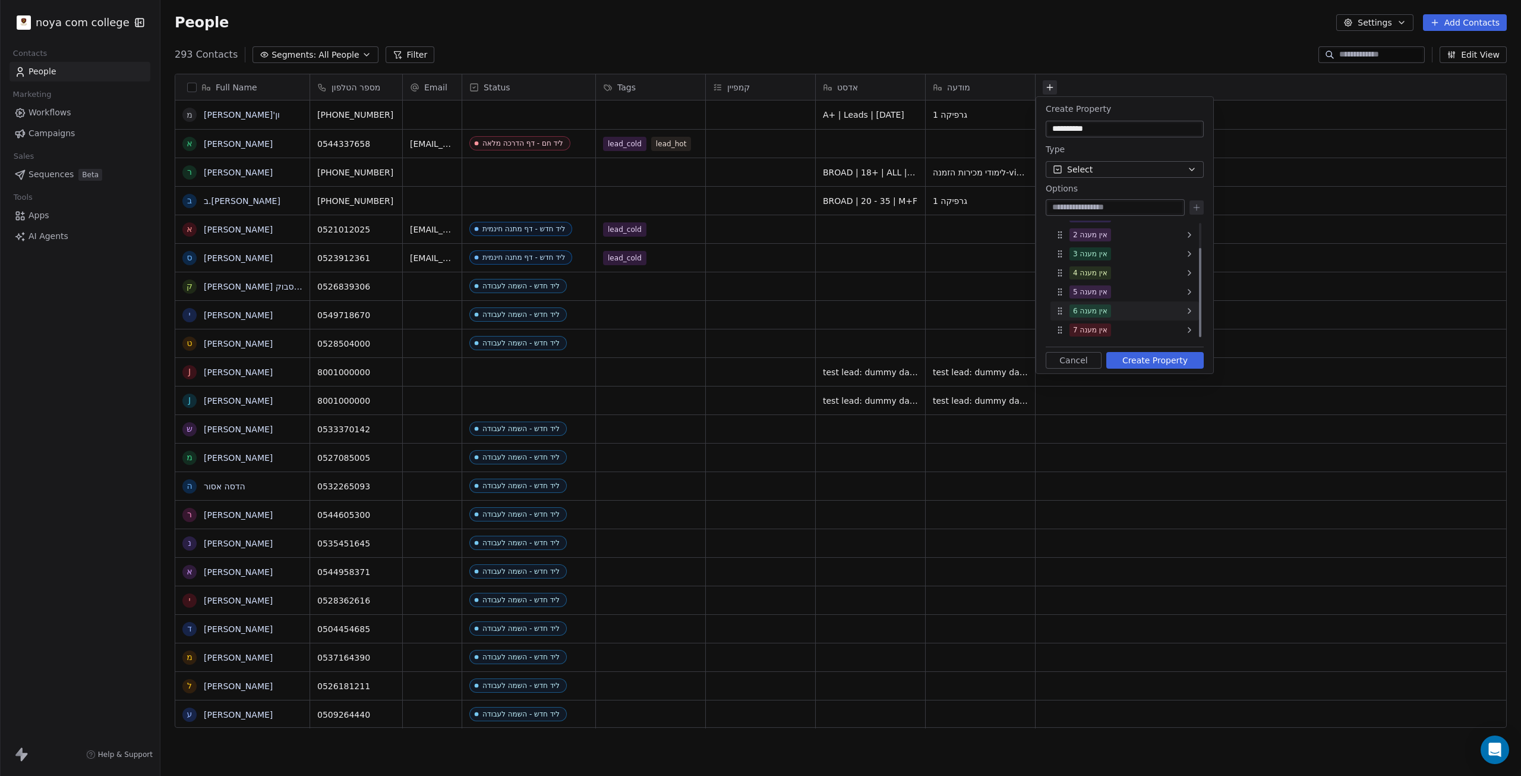
click at [1076, 315] on div "אין מענה 6" at bounding box center [1090, 310] width 34 height 11
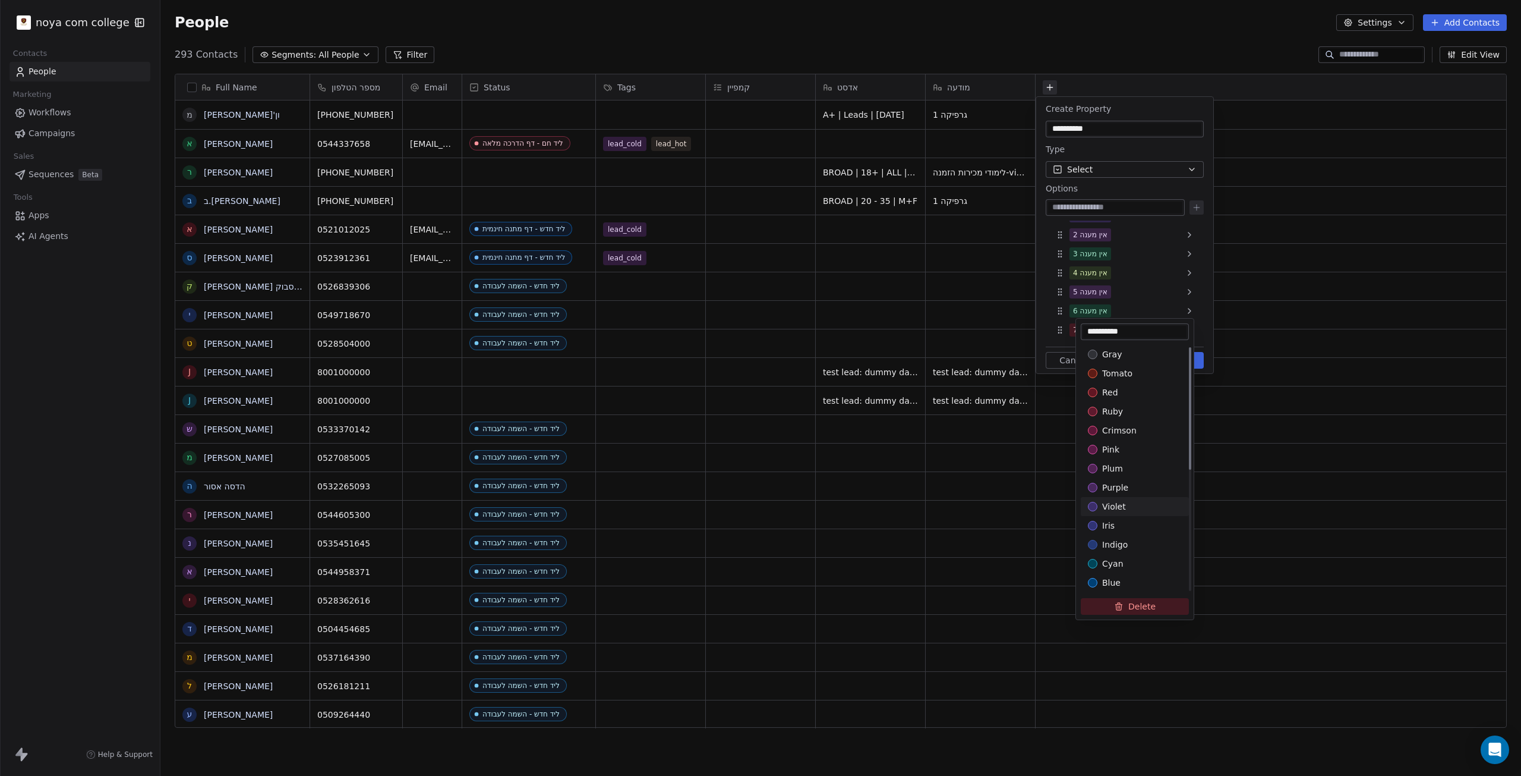
click at [1127, 501] on div "violet" at bounding box center [1135, 506] width 94 height 12
click at [1102, 273] on html "noya com college Contacts People Marketing Workflows Campaigns Sales Sequences …" at bounding box center [760, 388] width 1521 height 776
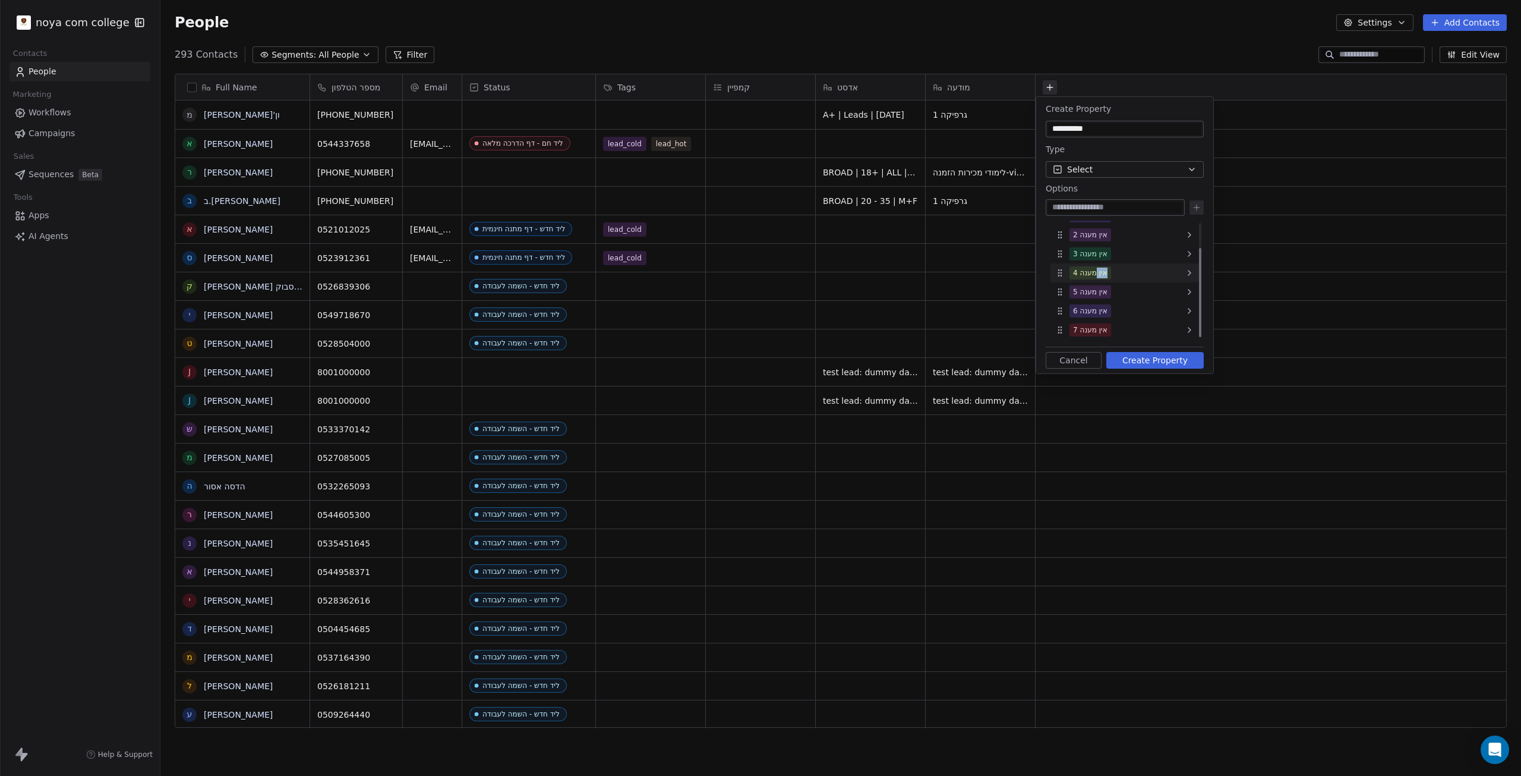
click at [1102, 273] on div "אין מענה 4" at bounding box center [1090, 272] width 34 height 11
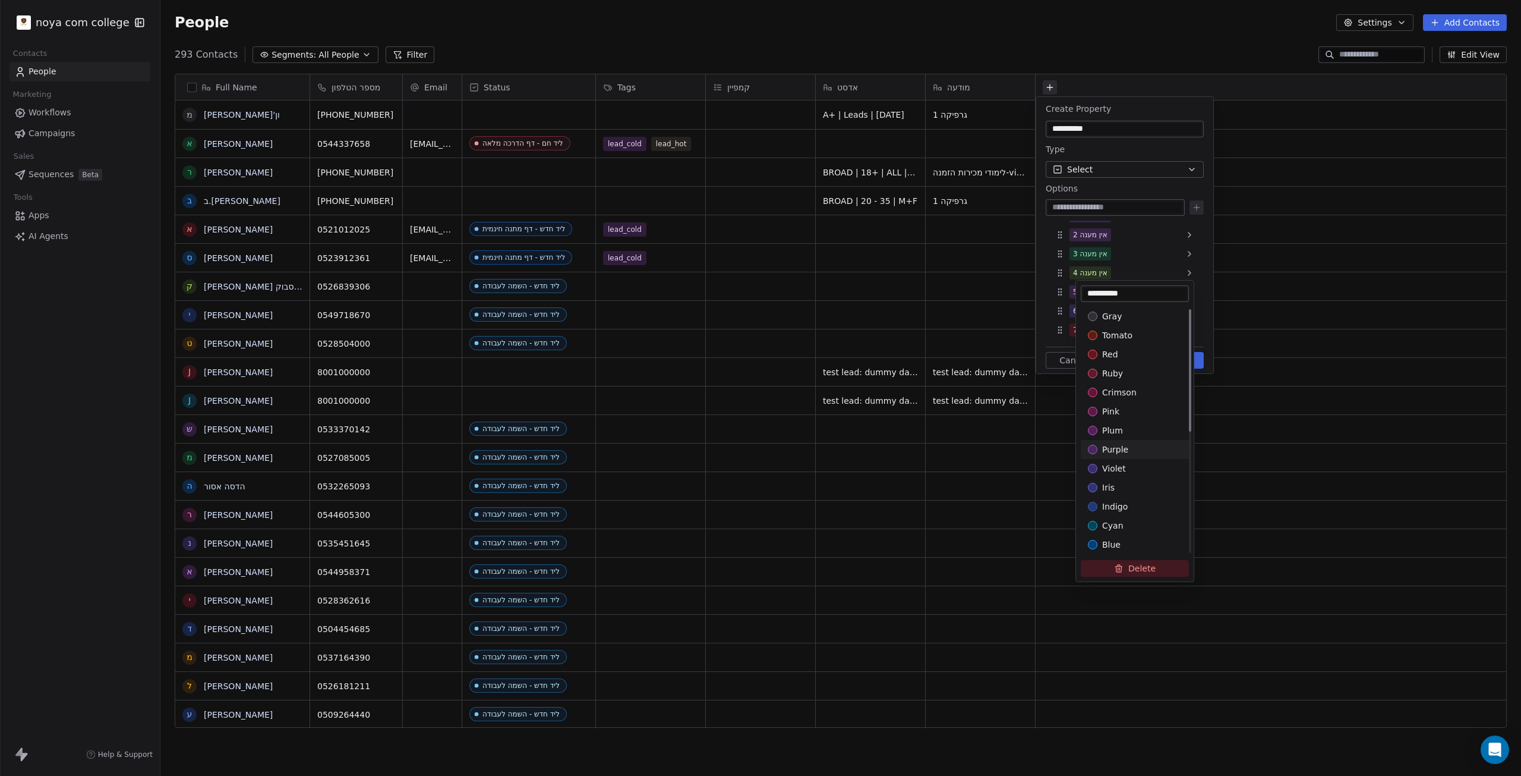
click at [1138, 450] on div "purple" at bounding box center [1135, 449] width 94 height 12
click at [1099, 254] on html "noya com college Contacts People Marketing Workflows Campaigns Sales Sequences …" at bounding box center [760, 388] width 1521 height 776
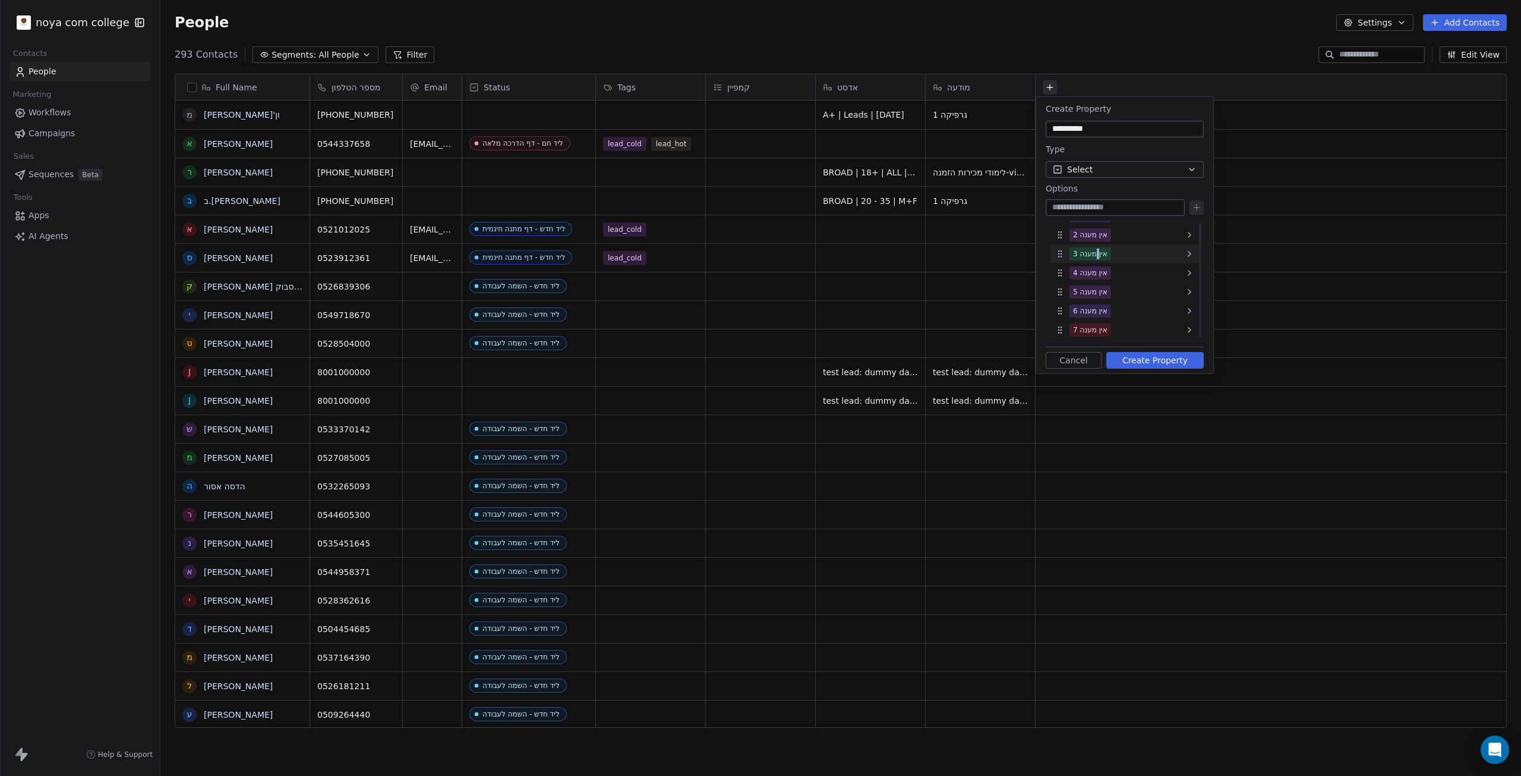
click at [1100, 254] on div "אין מענה 3" at bounding box center [1090, 253] width 34 height 11
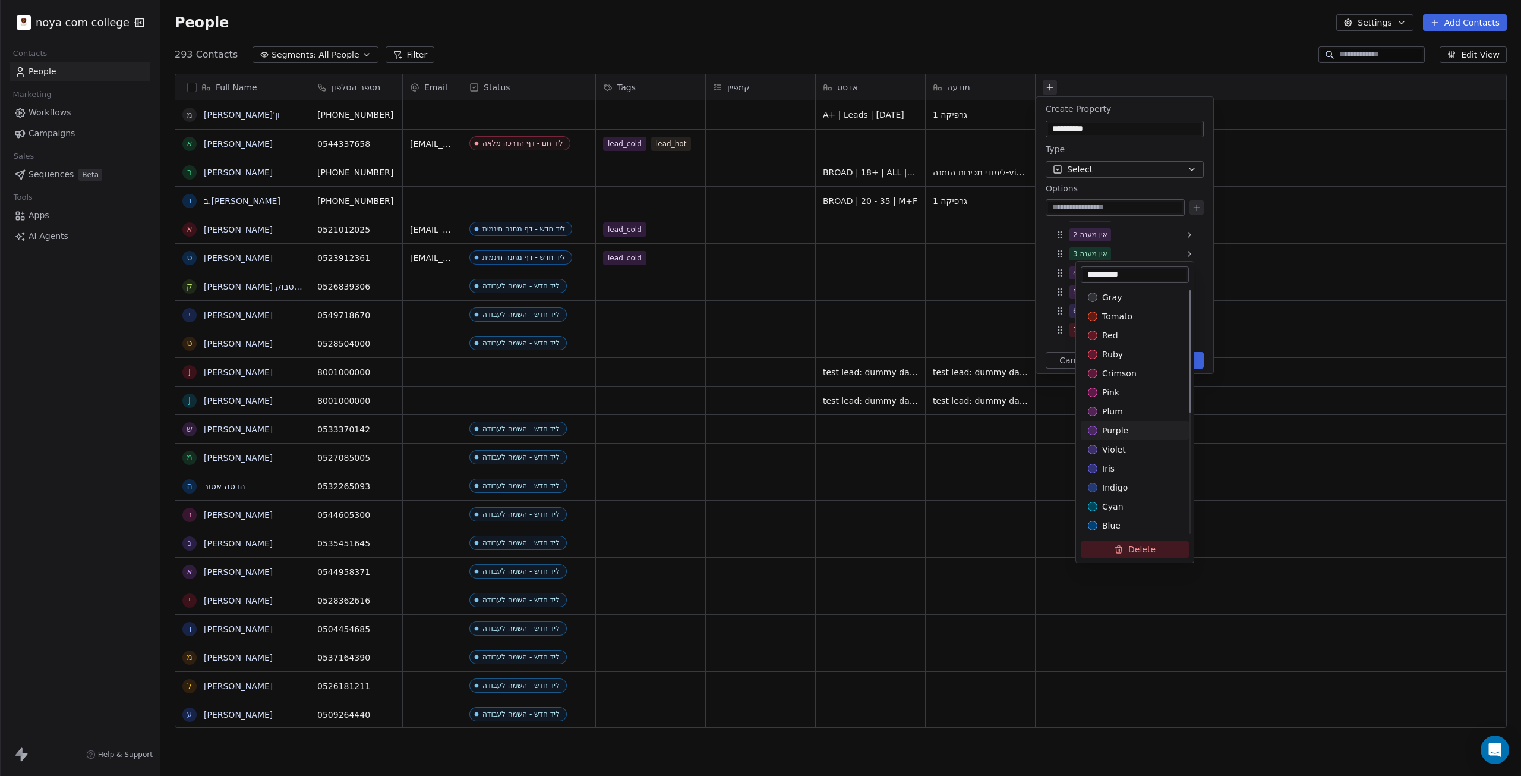
click at [1119, 424] on div "purple" at bounding box center [1135, 430] width 108 height 19
click at [1078, 254] on html "noya com college Contacts People Marketing Workflows Campaigns Sales Sequences …" at bounding box center [760, 388] width 1521 height 776
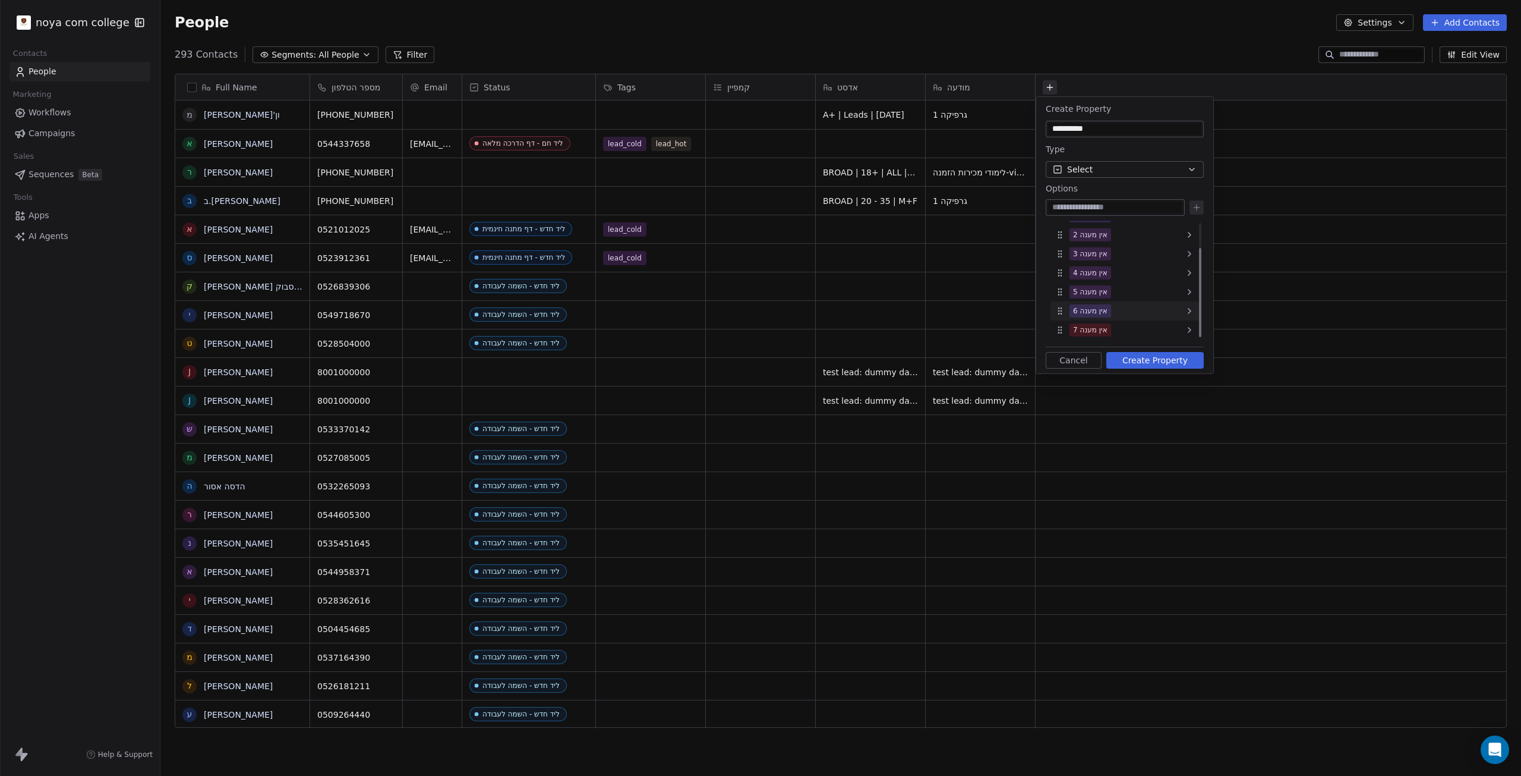
click at [1107, 310] on div "אין מענה 6" at bounding box center [1090, 310] width 34 height 11
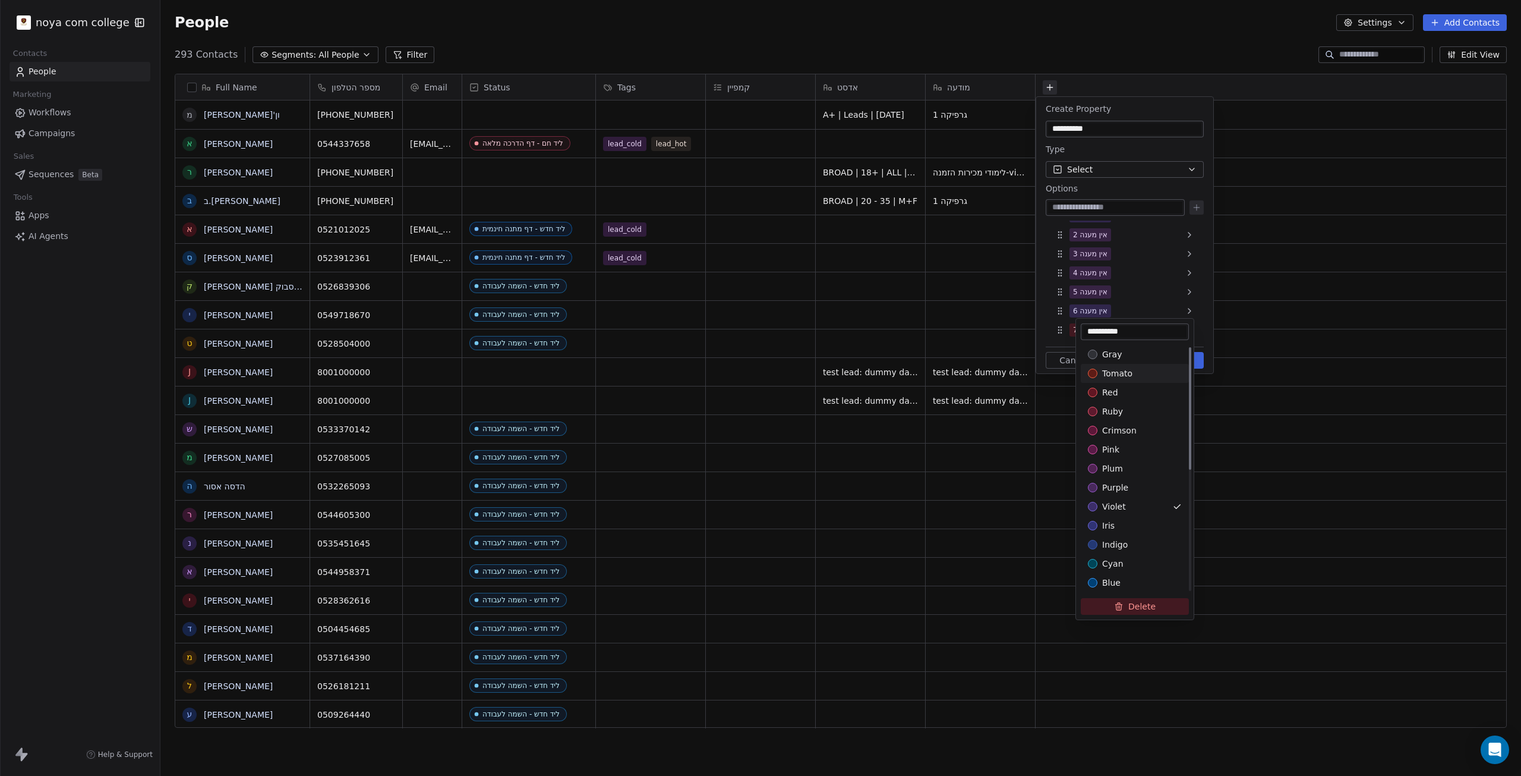
click at [1117, 375] on span "tomato" at bounding box center [1117, 373] width 30 height 12
click at [1077, 328] on div "**********" at bounding box center [1135, 332] width 118 height 26
click at [1073, 327] on html "noya com college Contacts People Marketing Workflows Campaigns Sales Sequences …" at bounding box center [760, 388] width 1521 height 776
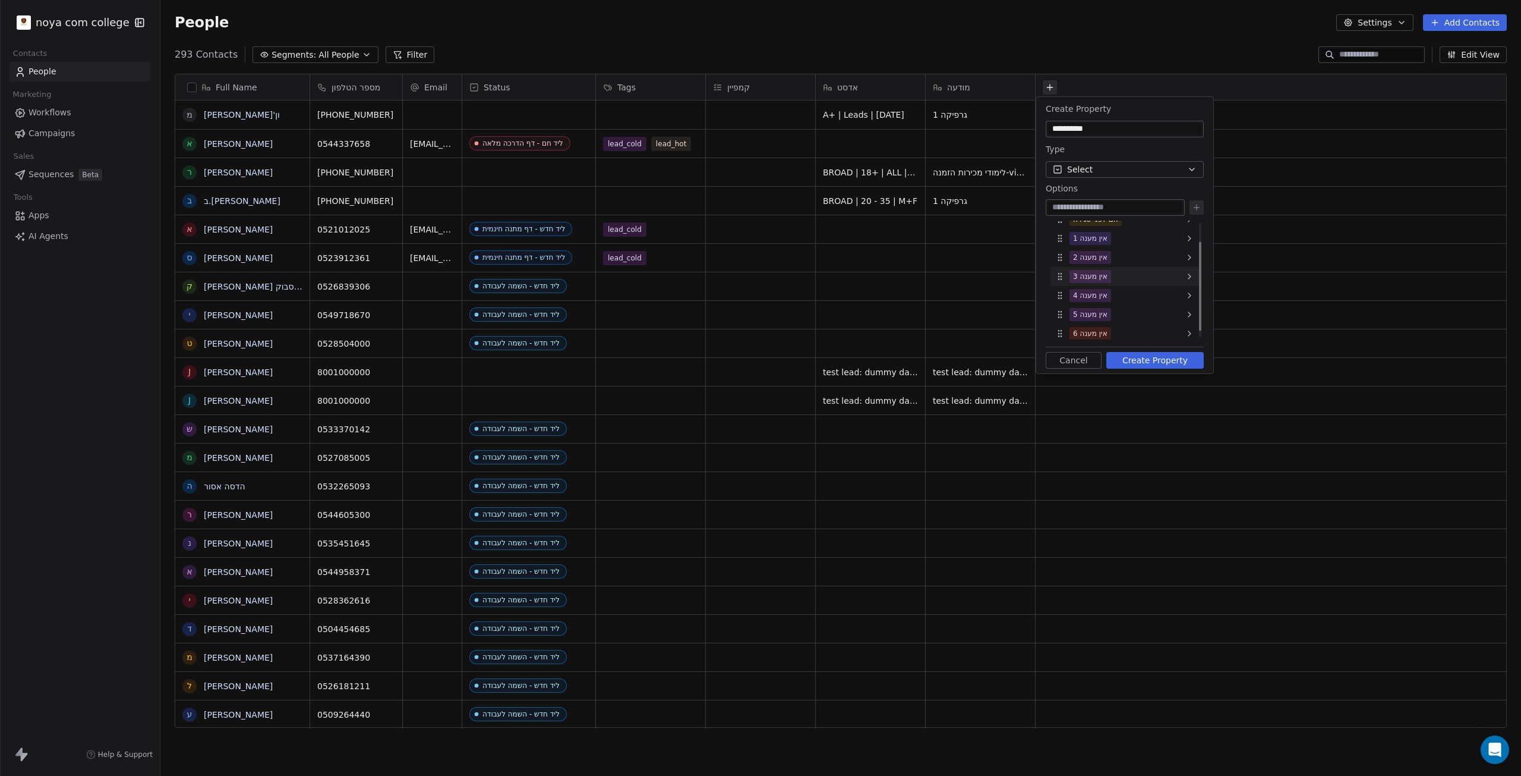
scroll to position [0, 0]
click at [1111, 213] on div at bounding box center [1115, 207] width 139 height 17
click at [1116, 210] on input at bounding box center [1115, 207] width 134 height 12
type input "**********"
click at [1193, 207] on icon at bounding box center [1197, 208] width 10 height 10
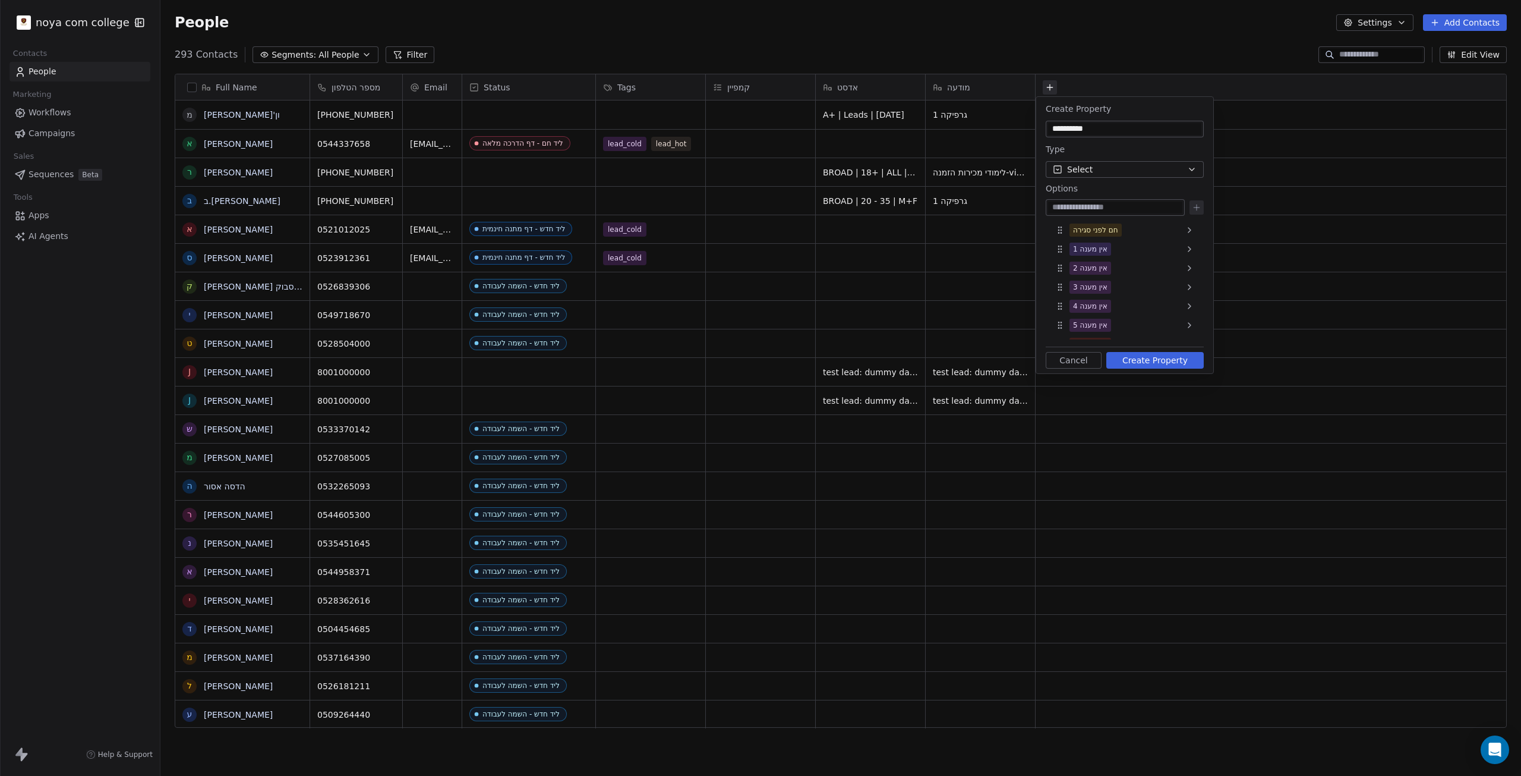
click at [1157, 213] on div at bounding box center [1115, 207] width 139 height 17
click at [1076, 208] on input "**********" at bounding box center [1115, 207] width 134 height 12
type input "**********"
click at [1198, 207] on icon at bounding box center [1197, 208] width 10 height 10
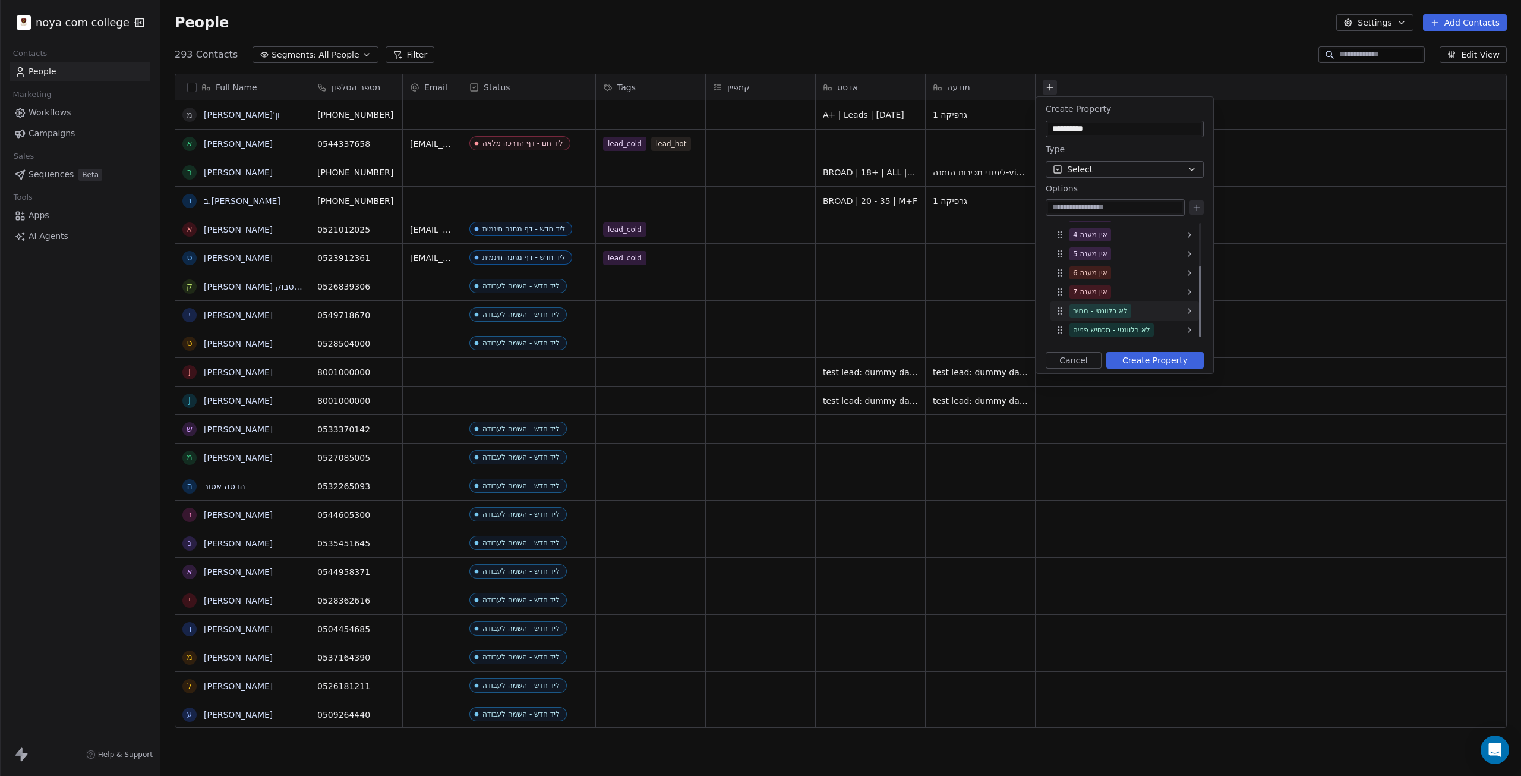
click at [1058, 316] on div "לא רלוונטי - מחיר" at bounding box center [1125, 310] width 149 height 19
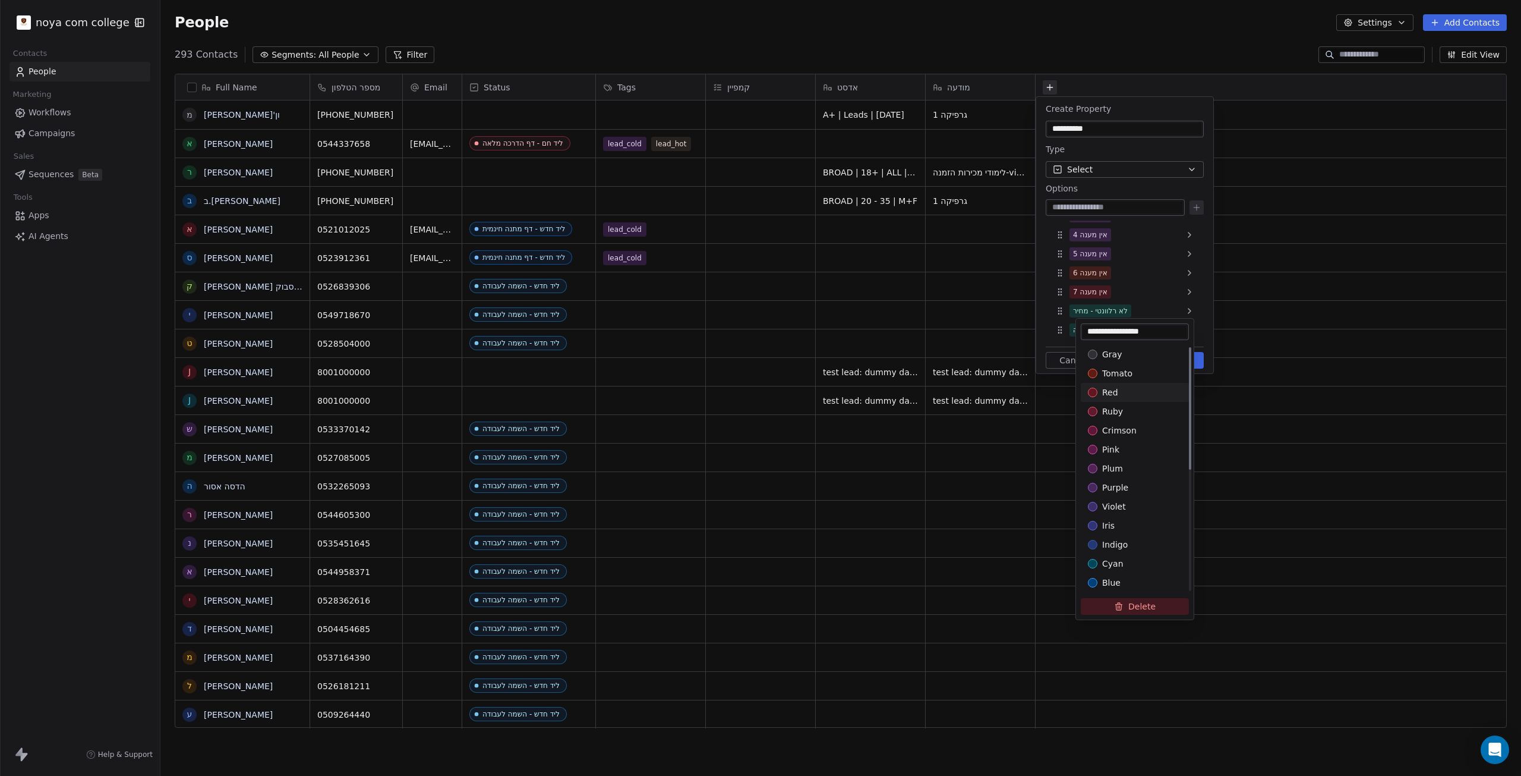
click at [1139, 396] on div "red" at bounding box center [1135, 392] width 94 height 12
click at [1056, 324] on html "noya com college Contacts People Marketing Workflows Campaigns Sales Sequences …" at bounding box center [760, 388] width 1521 height 776
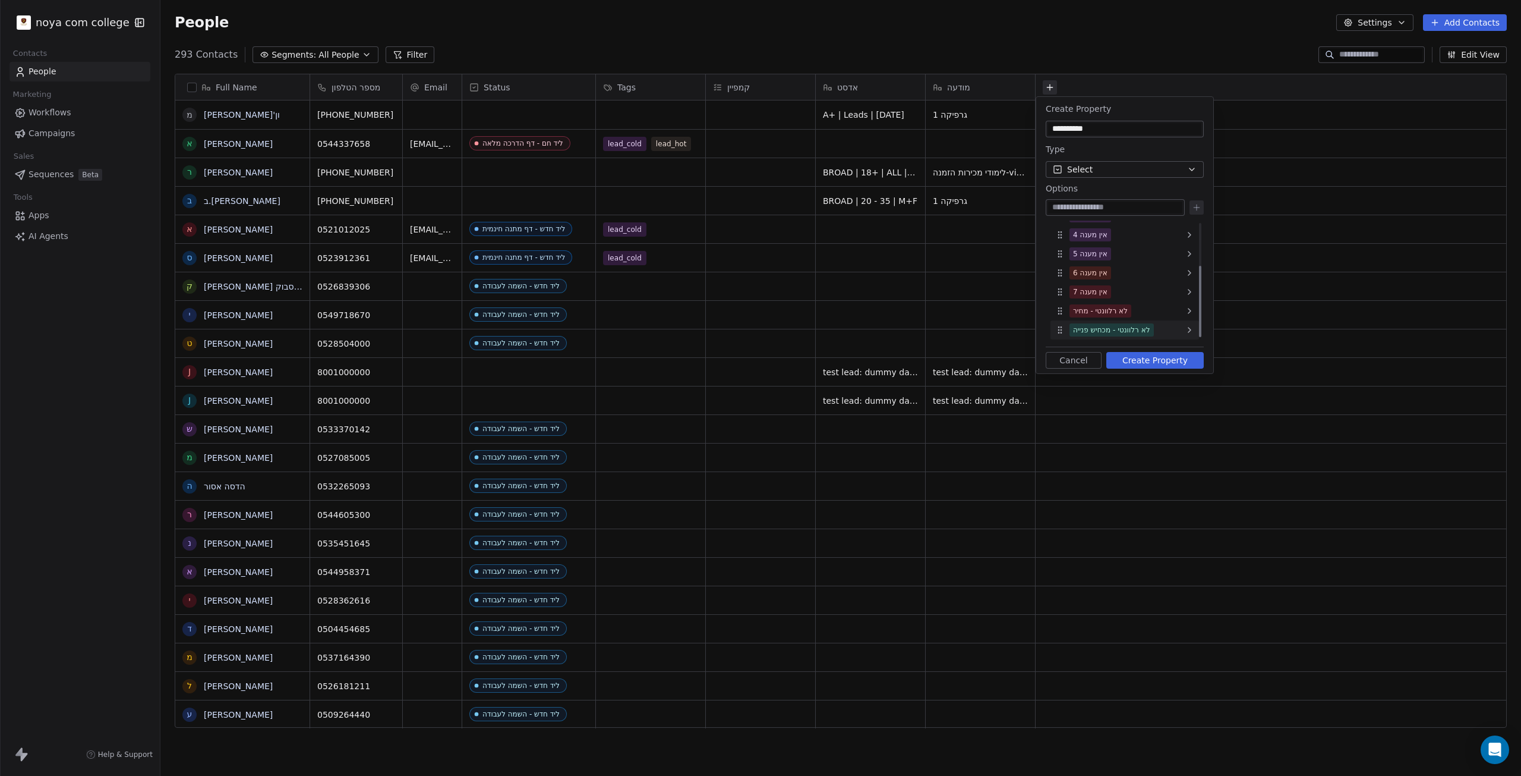
click at [1061, 325] on icon at bounding box center [1061, 330] width 10 height 10
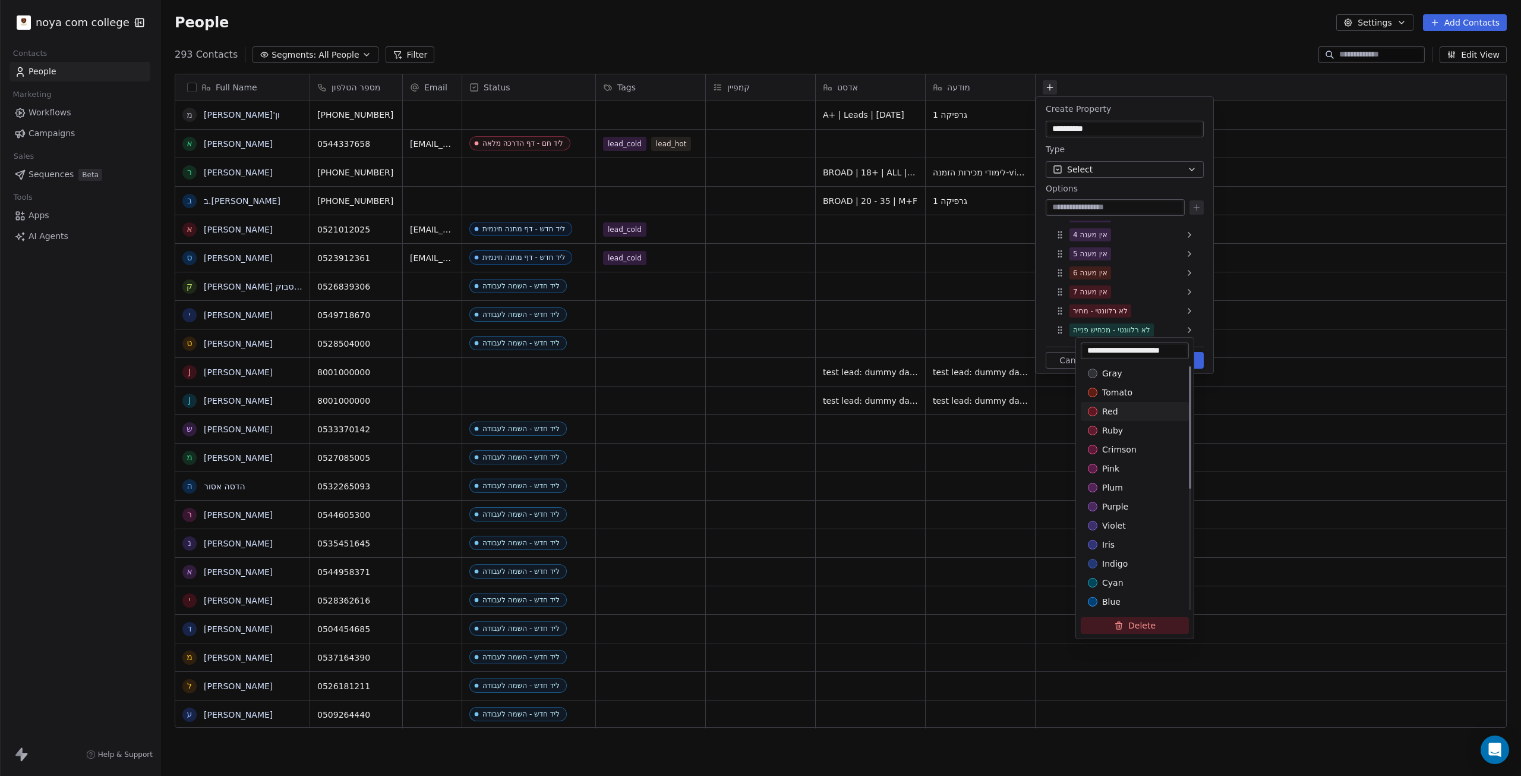
click at [1141, 413] on div "red" at bounding box center [1135, 411] width 94 height 12
click at [1057, 326] on html "noya com college Contacts People Marketing Workflows Campaigns Sales Sequences …" at bounding box center [760, 388] width 1521 height 776
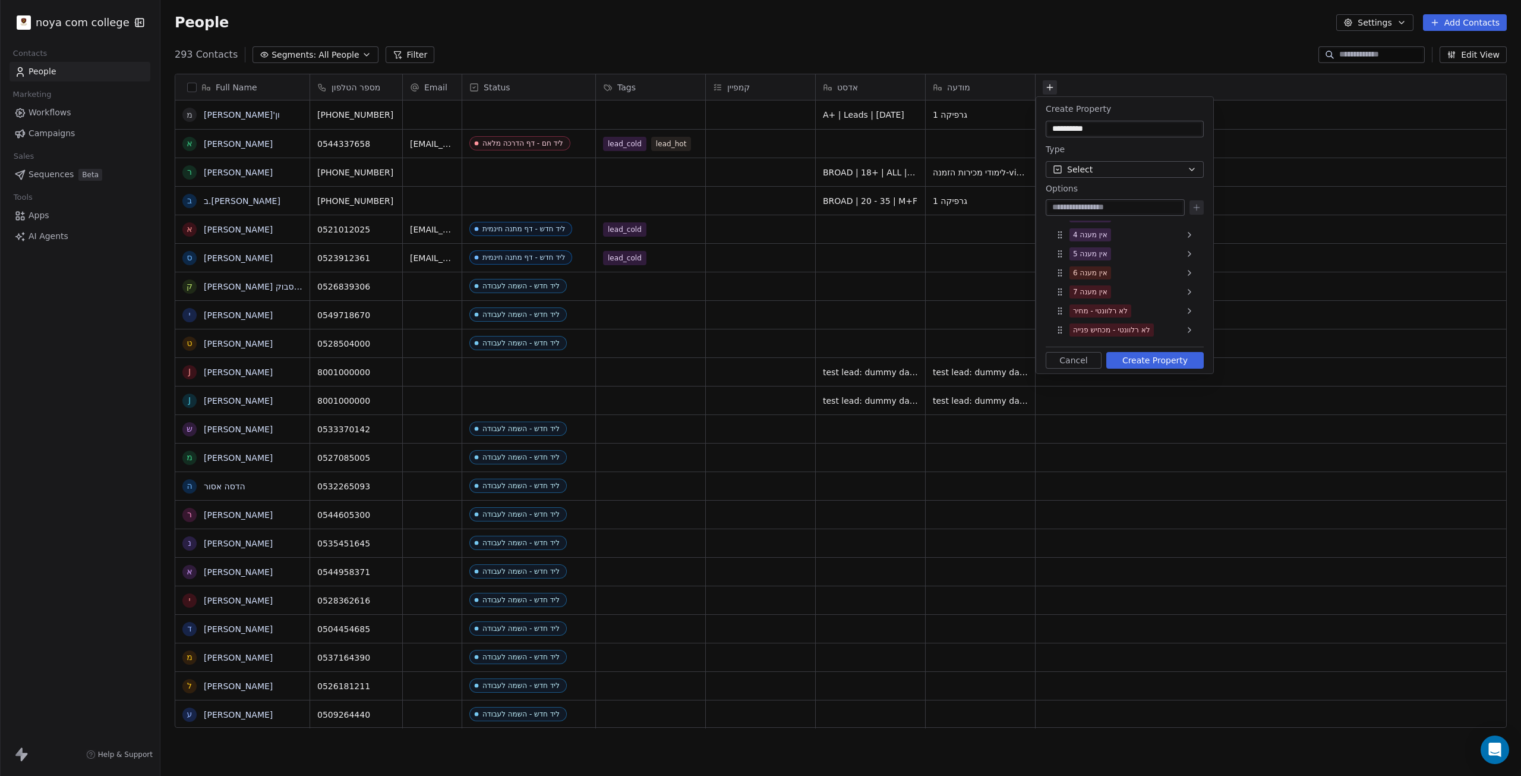
click at [1103, 205] on input at bounding box center [1115, 207] width 134 height 12
type input "**********"
click at [1200, 203] on icon at bounding box center [1197, 208] width 10 height 10
click at [1072, 329] on span "לא רלוונטי - ללא סיבה" at bounding box center [1108, 329] width 77 height 13
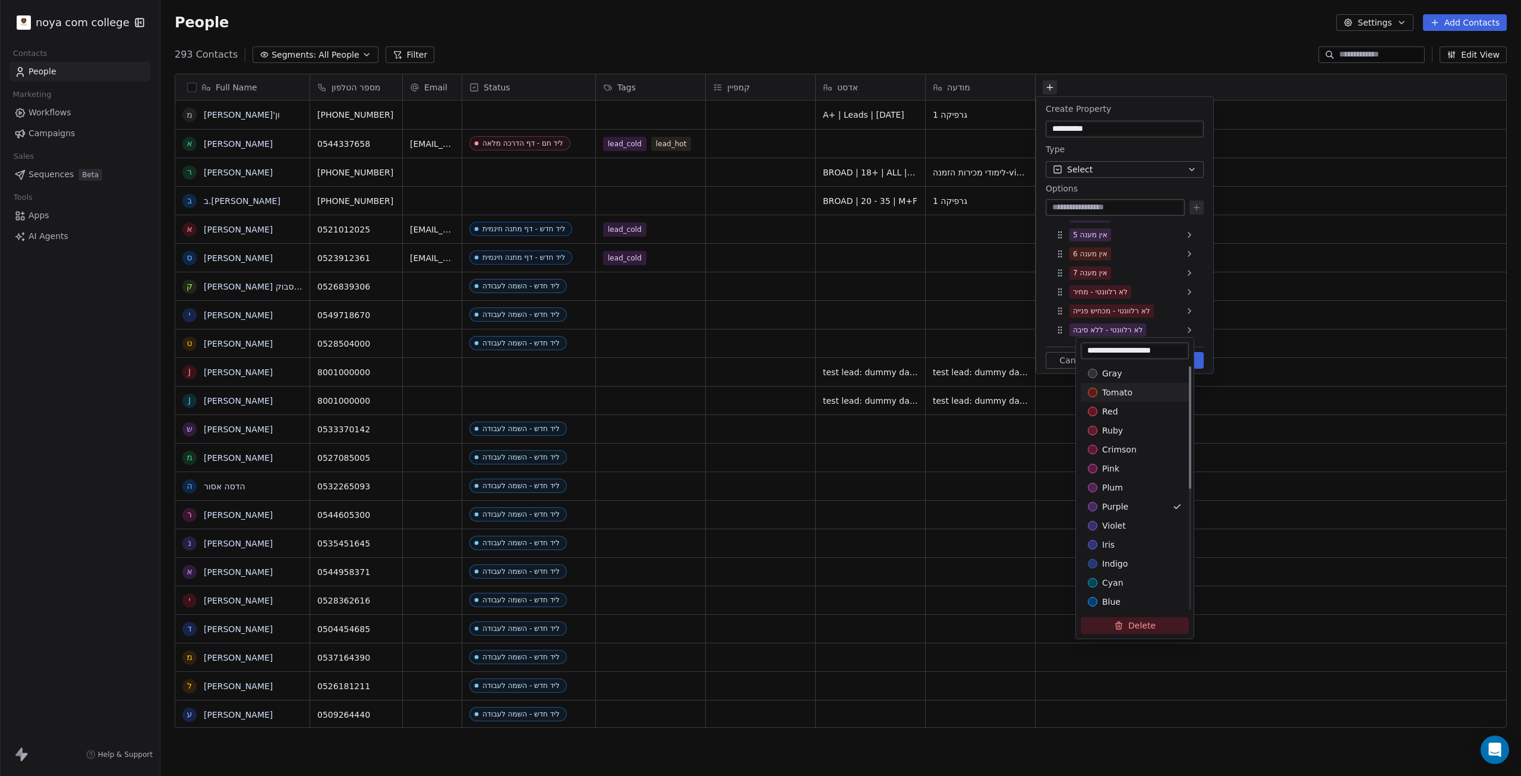
click at [1119, 393] on span "tomato" at bounding box center [1117, 392] width 30 height 12
click at [1085, 312] on html "noya com college Contacts People Marketing Workflows Campaigns Sales Sequences …" at bounding box center [760, 388] width 1521 height 776
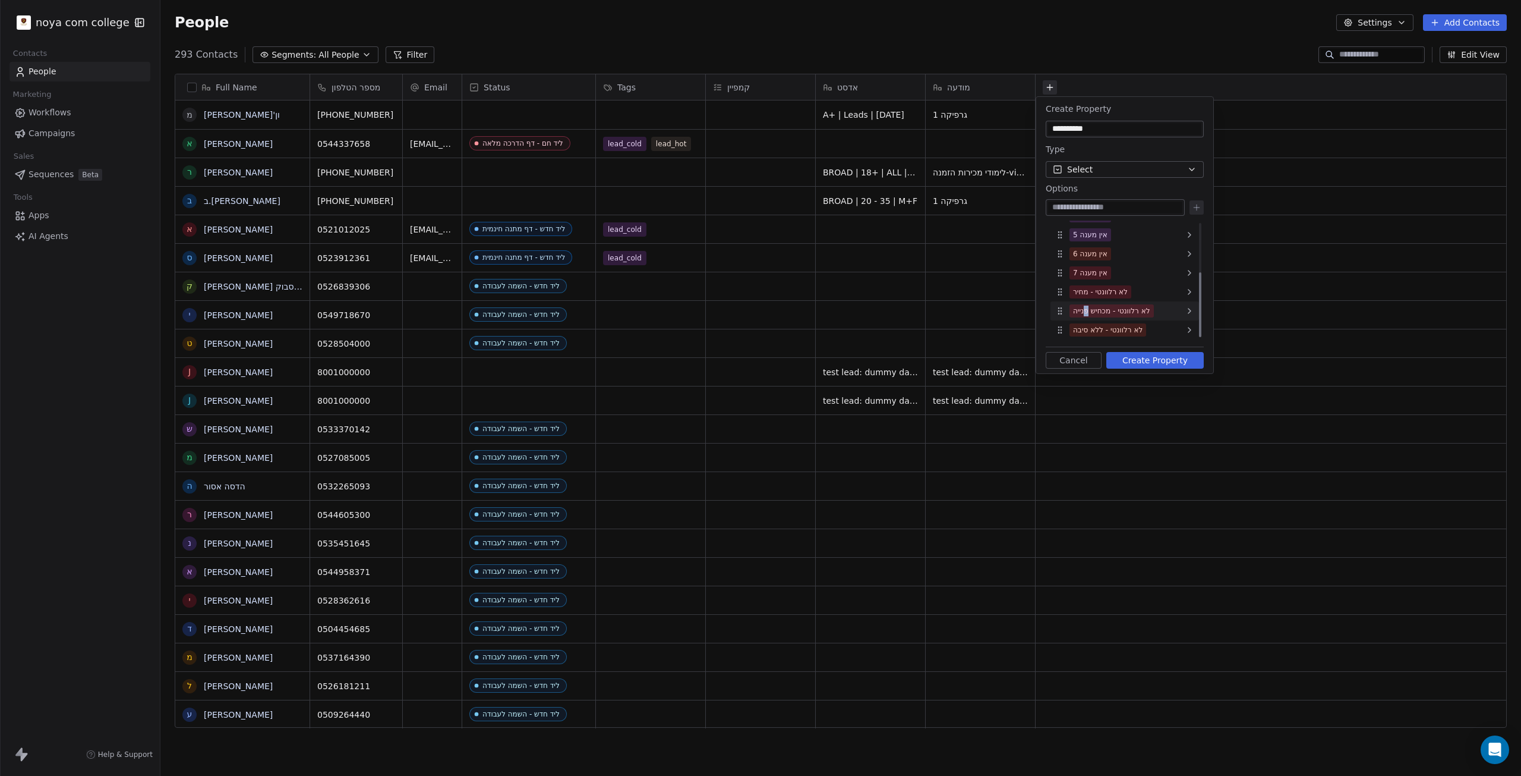
click at [1089, 310] on div "לא רלוונטי - מכחיש פנייה" at bounding box center [1111, 310] width 77 height 11
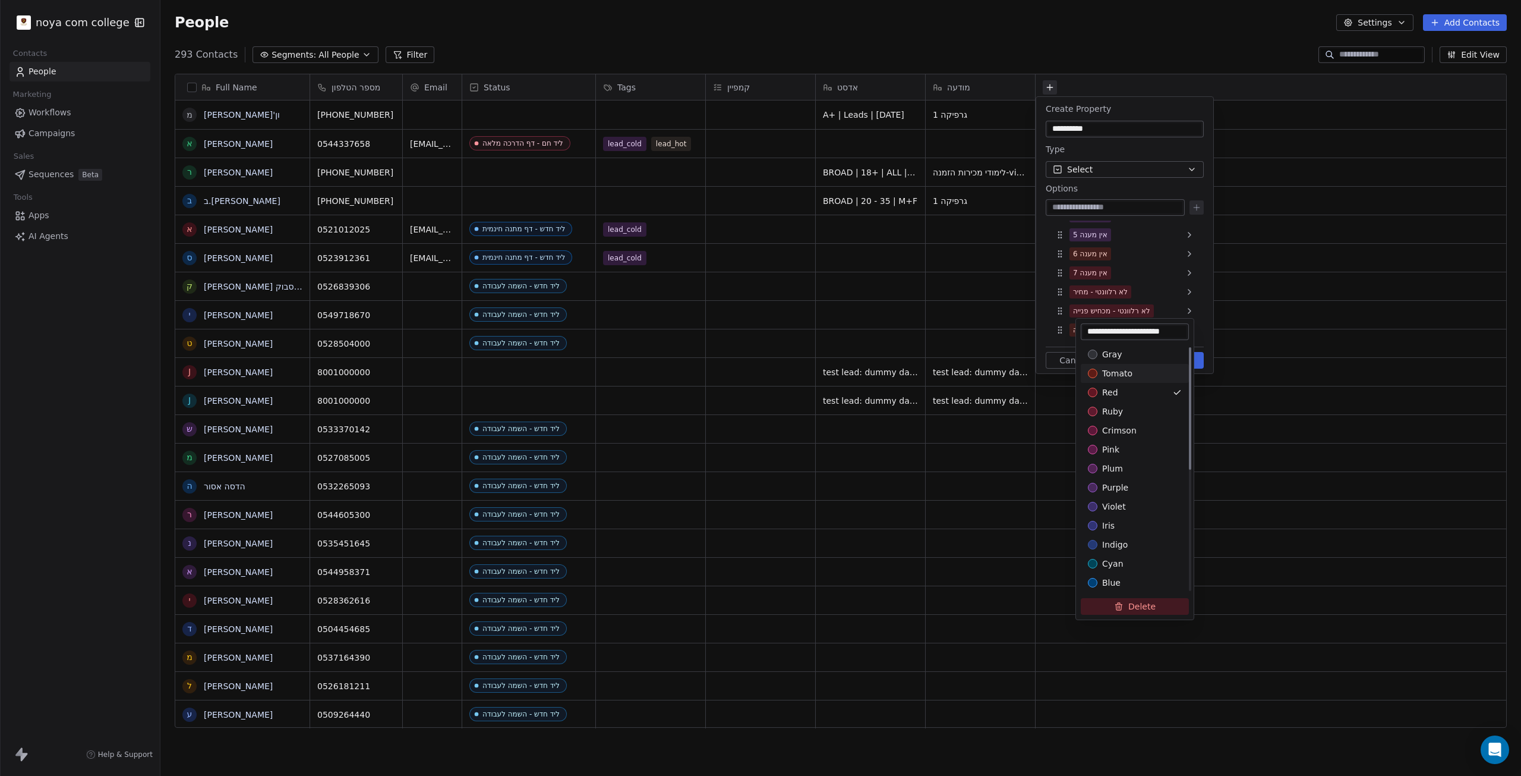
click at [1115, 372] on span "tomato" at bounding box center [1117, 373] width 30 height 12
click at [1104, 290] on html "noya com college Contacts People Marketing Workflows Campaigns Sales Sequences …" at bounding box center [760, 388] width 1521 height 776
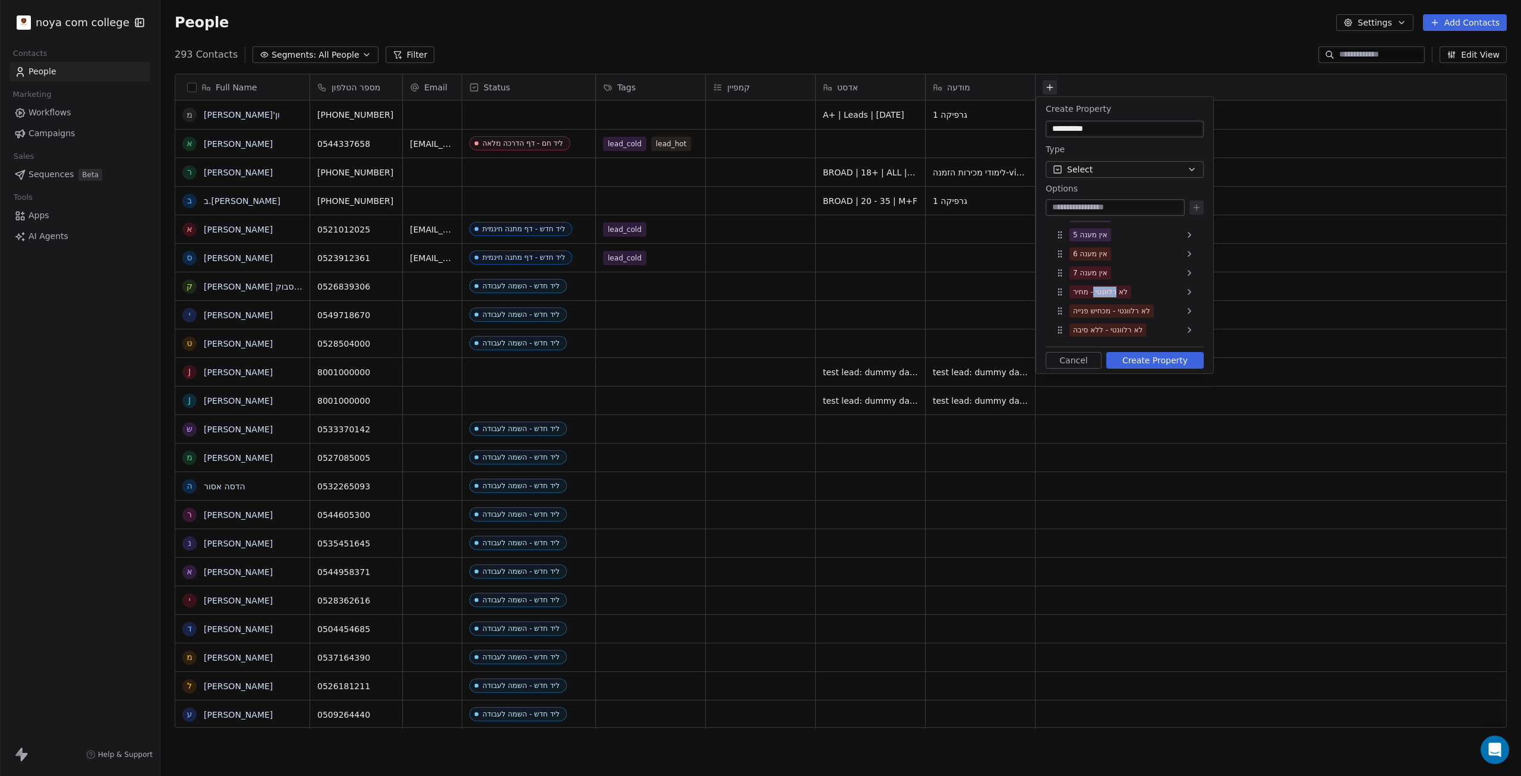
click at [1104, 290] on div "לא רלוונטי - מחיר" at bounding box center [1100, 291] width 55 height 11
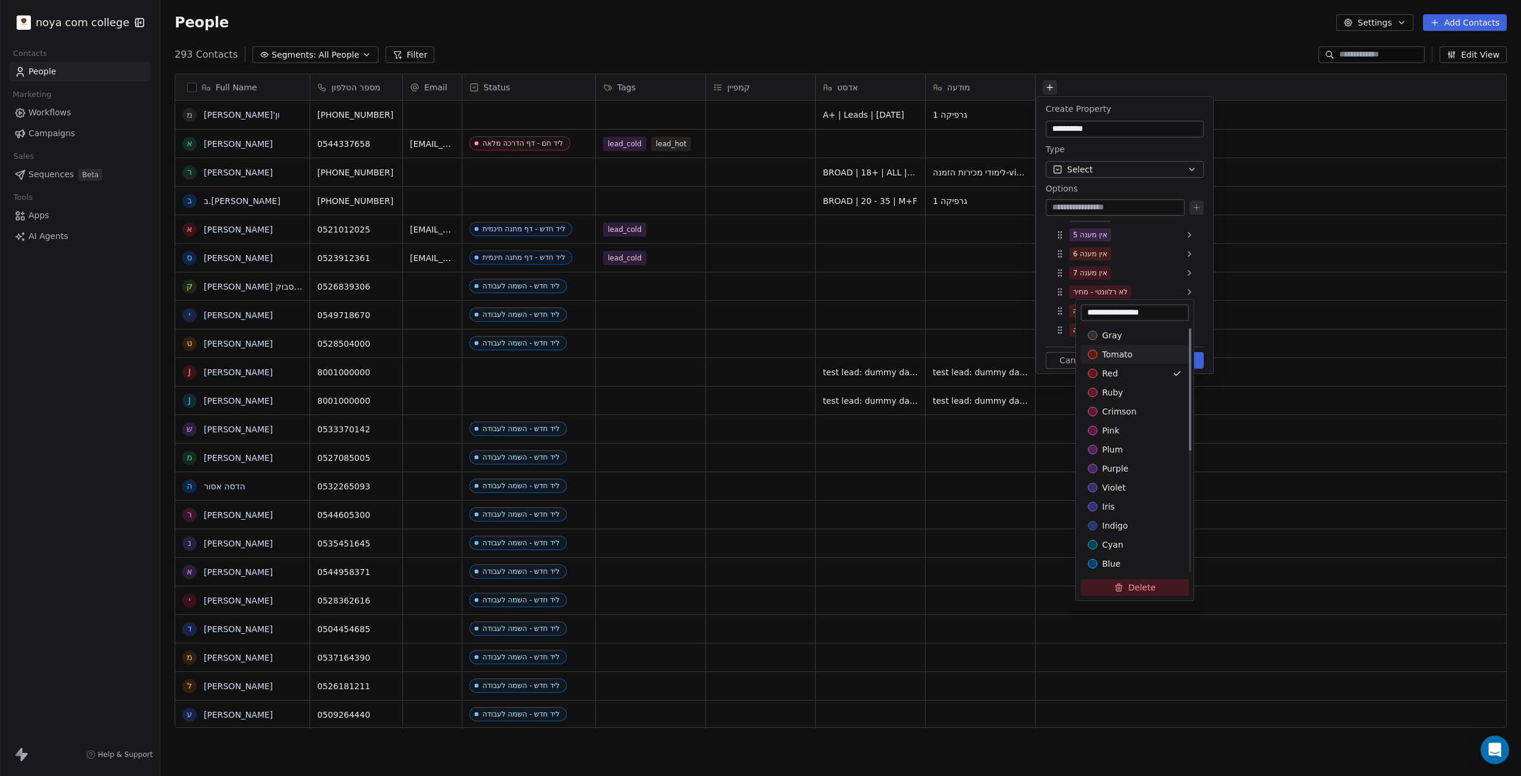
click at [1117, 355] on span "tomato" at bounding box center [1117, 354] width 30 height 12
click at [1045, 299] on html "noya com college Contacts People Marketing Workflows Campaigns Sales Sequences …" at bounding box center [760, 388] width 1521 height 776
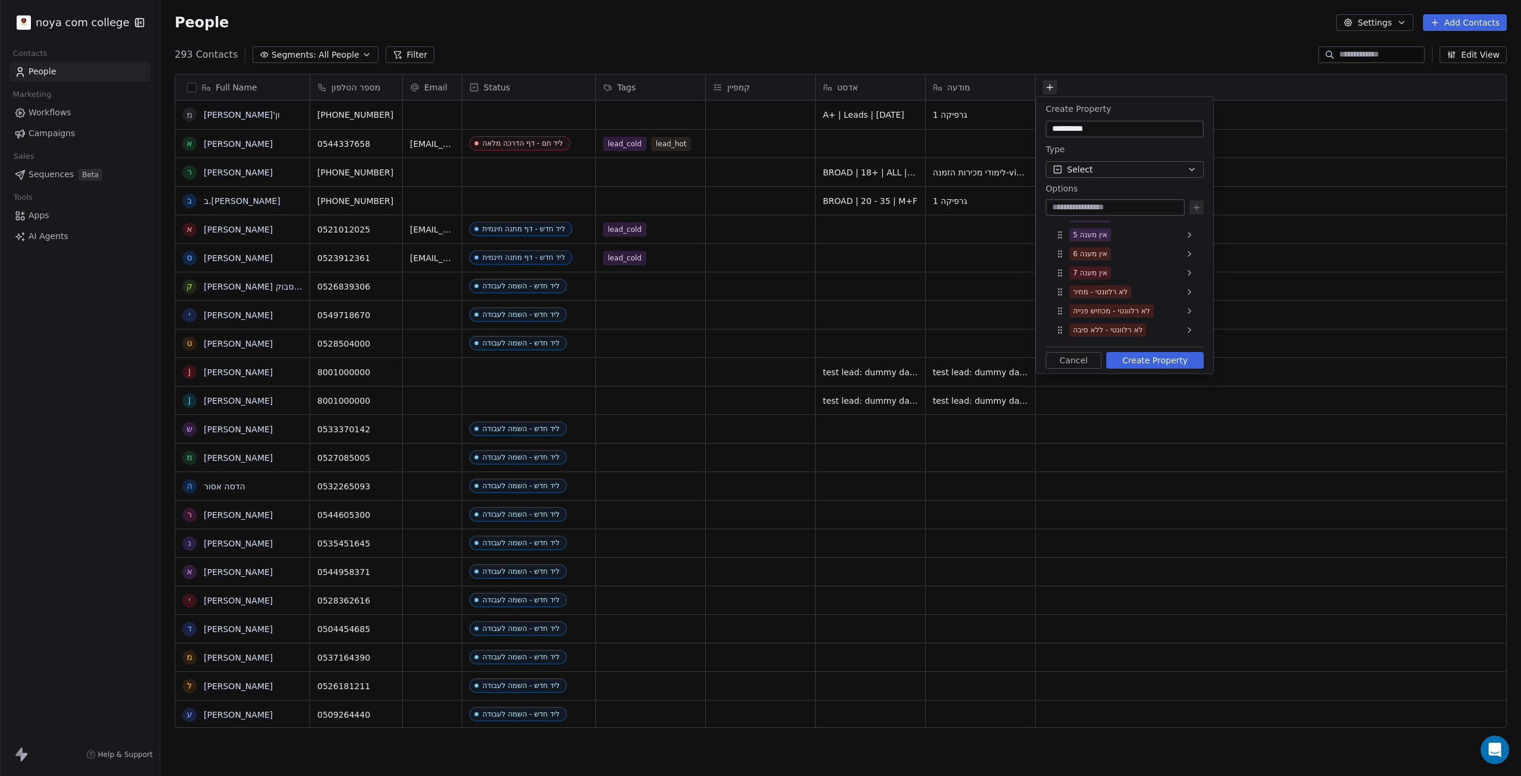
click at [1141, 366] on button "Create Property" at bounding box center [1155, 360] width 97 height 17
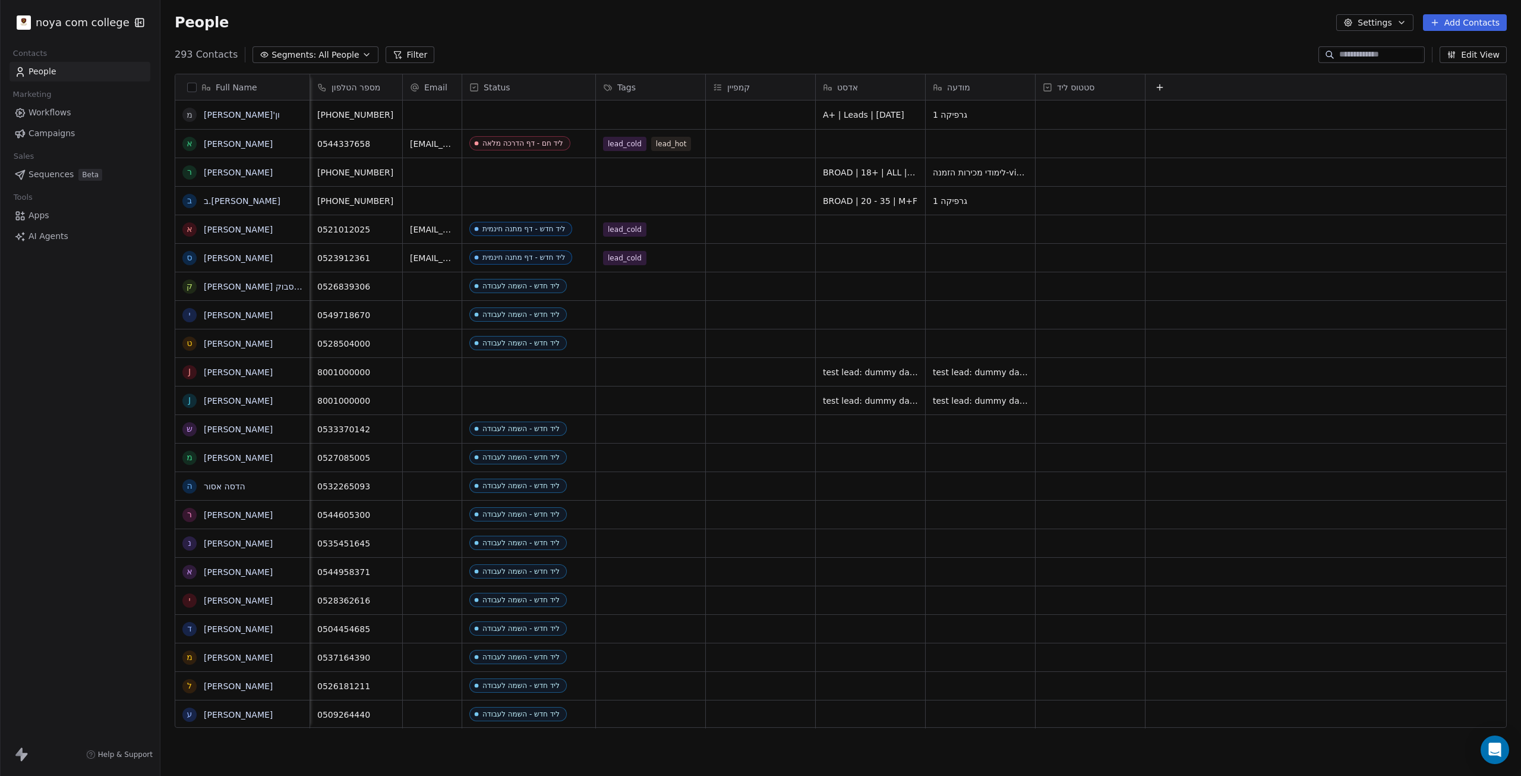
scroll to position [0, 10]
click at [1087, 116] on div "grid" at bounding box center [1089, 114] width 109 height 29
click at [1089, 116] on div "grid" at bounding box center [1089, 114] width 109 height 29
click at [1042, 87] on icon at bounding box center [1047, 88] width 10 height 10
click at [1120, 244] on html "noya com college Contacts People Marketing Workflows Campaigns Sales Sequences …" at bounding box center [760, 388] width 1521 height 776
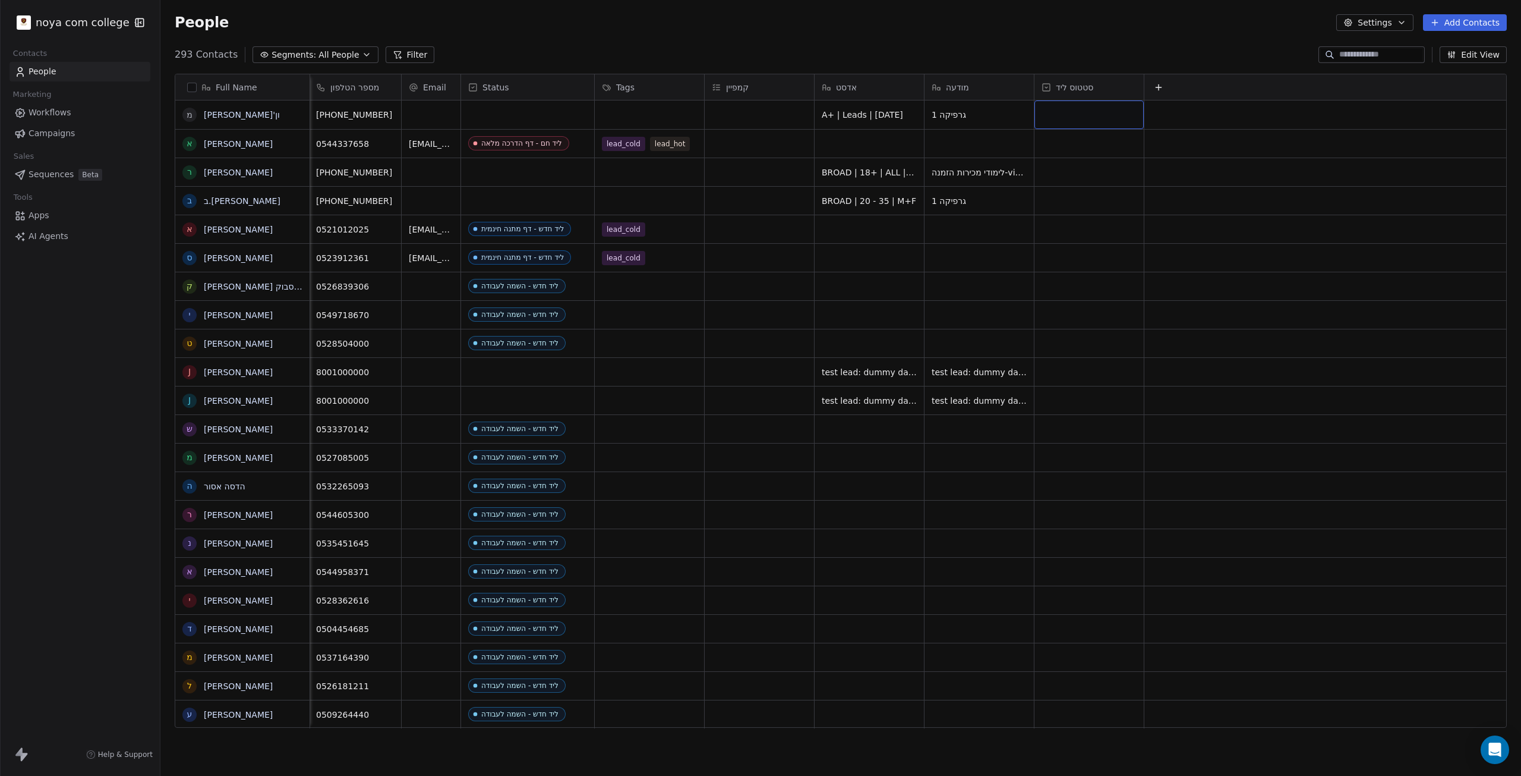
click at [1092, 104] on div "grid" at bounding box center [1089, 114] width 109 height 29
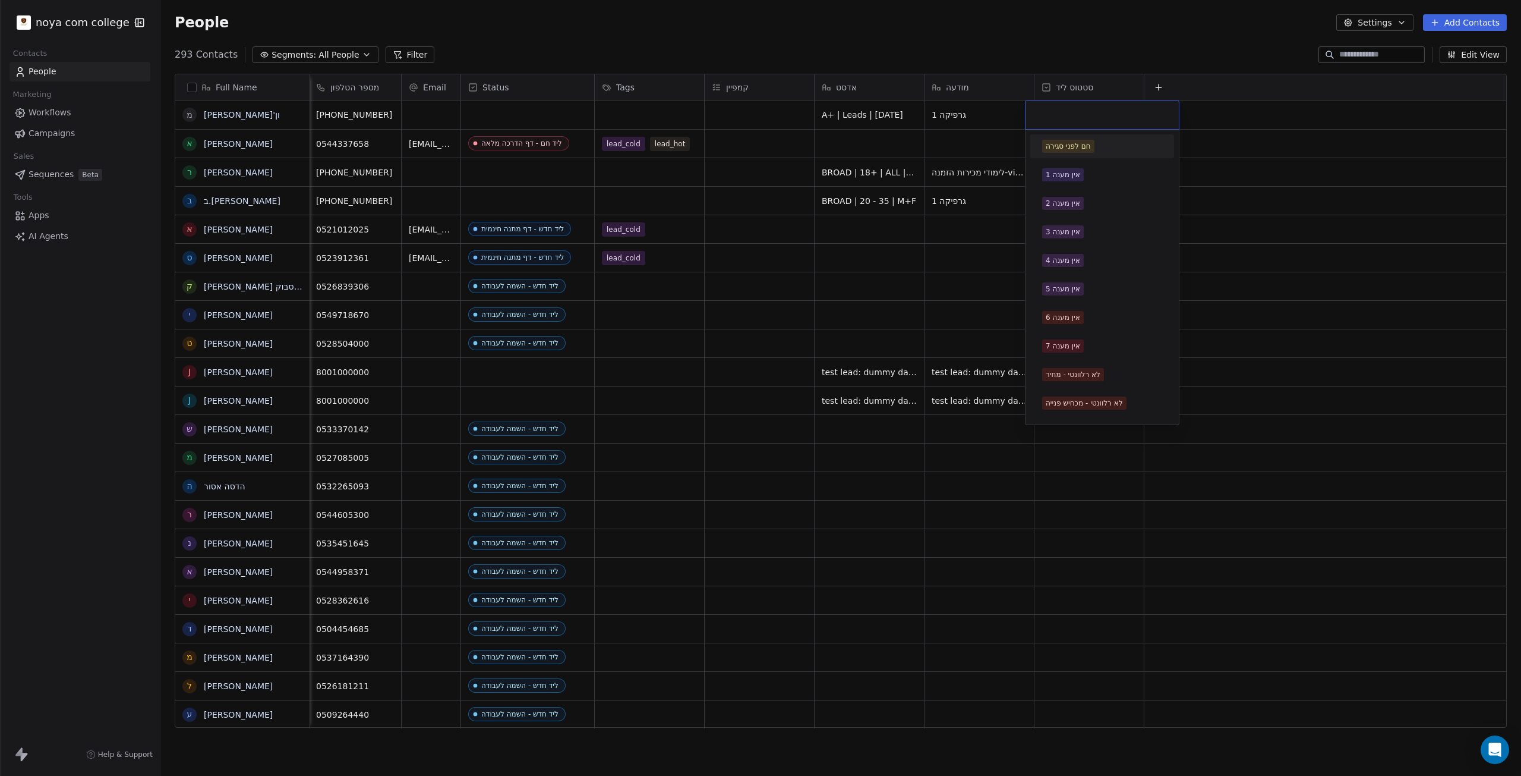
click at [1089, 103] on div at bounding box center [1102, 114] width 153 height 29
click at [1085, 111] on input "text" at bounding box center [1102, 114] width 139 height 13
click at [1037, 89] on html "noya com college Contacts People Marketing Workflows Campaigns Sales Sequences …" at bounding box center [760, 388] width 1521 height 776
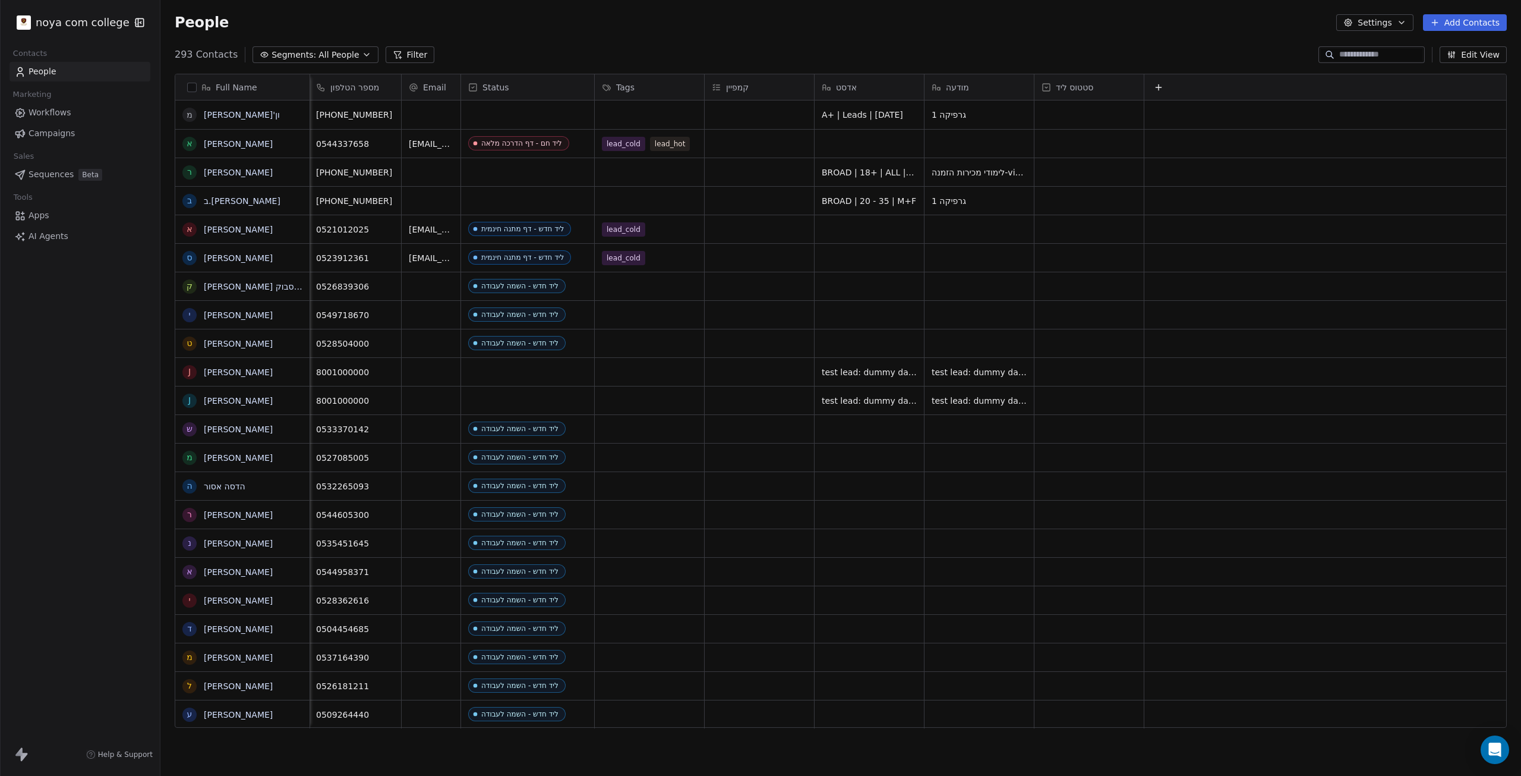
click at [1042, 86] on icon at bounding box center [1047, 88] width 10 height 10
click at [1054, 117] on span "Edit property" at bounding box center [1075, 112] width 55 height 12
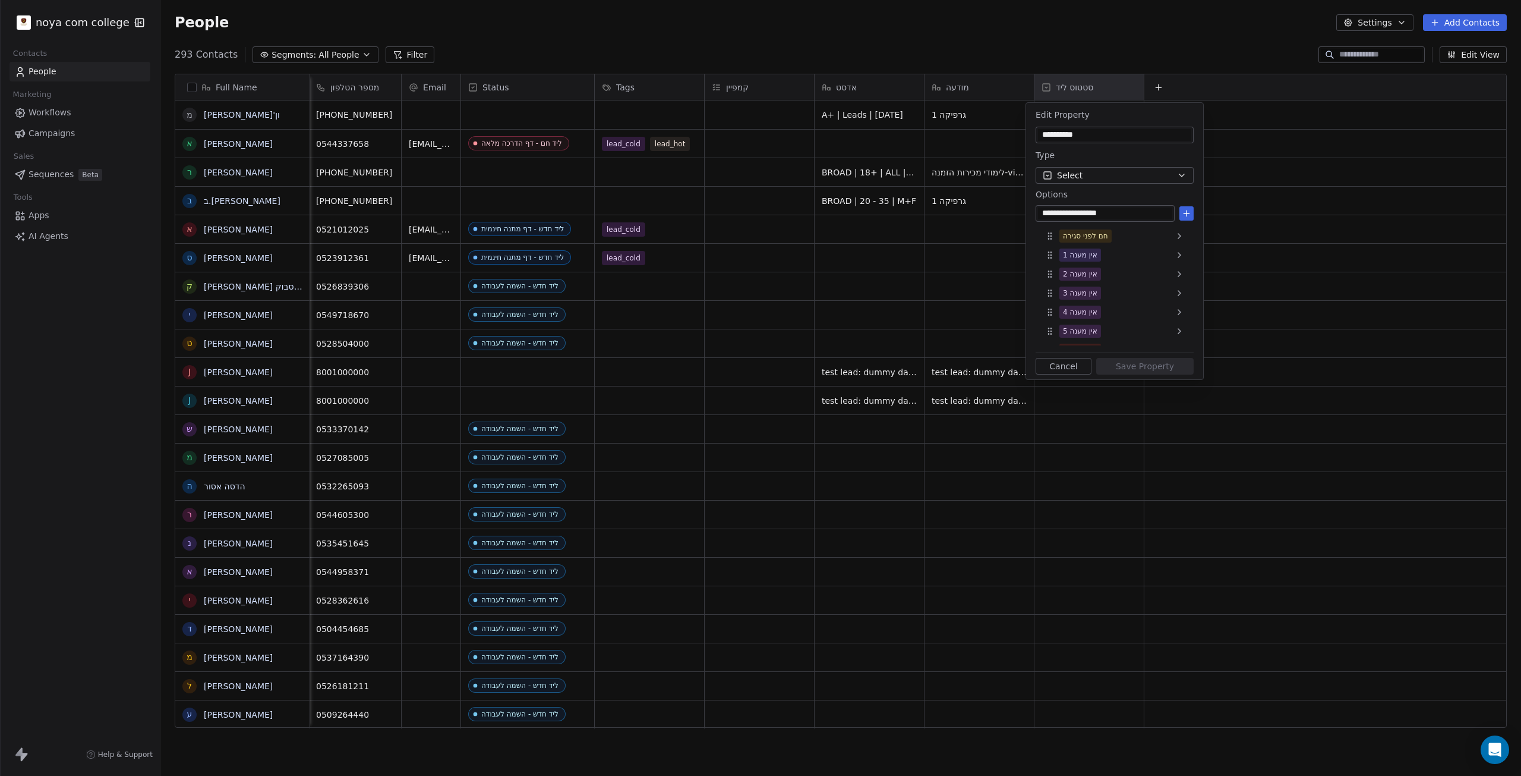
type input "**********"
click at [1184, 209] on icon at bounding box center [1187, 214] width 10 height 10
click at [1063, 339] on span "לחזור בשעה ספציפית" at bounding box center [1096, 335] width 73 height 13
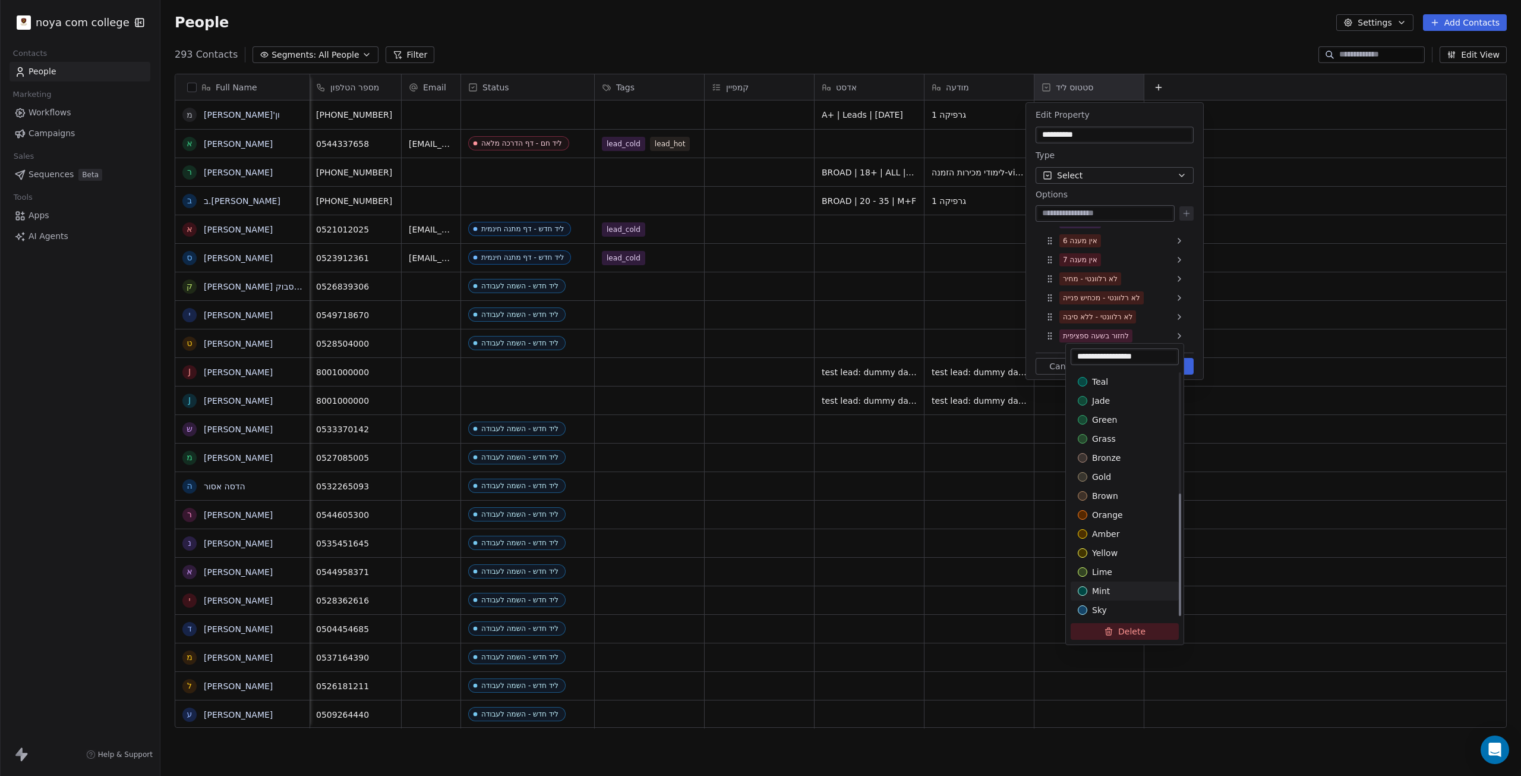
scroll to position [246, 0]
click at [1110, 532] on span "amber" at bounding box center [1105, 533] width 27 height 12
click at [1093, 211] on html "noya com college Contacts People Marketing Workflows Campaigns Sales Sequences …" at bounding box center [760, 388] width 1521 height 776
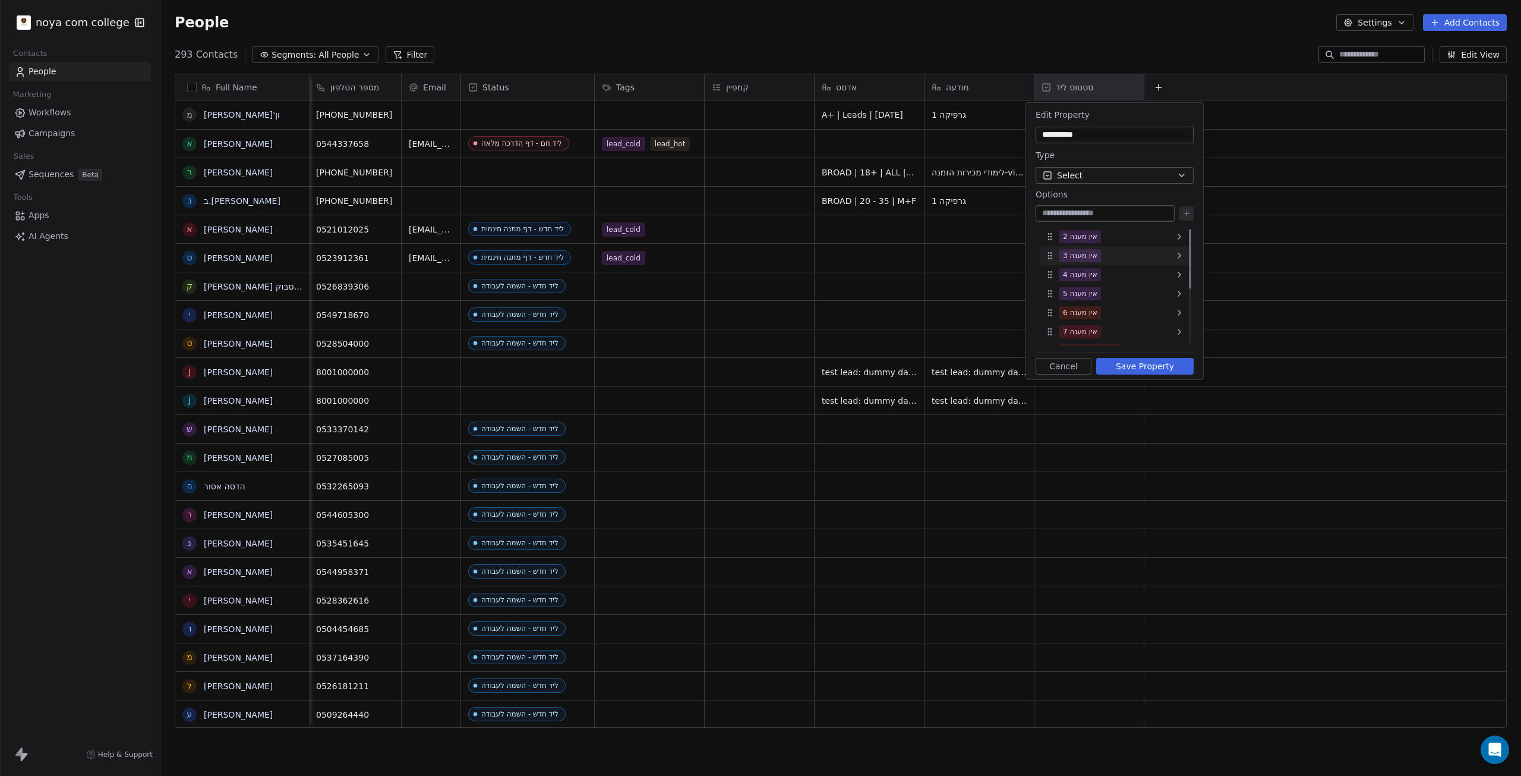
scroll to position [0, 0]
click at [1092, 209] on input at bounding box center [1105, 213] width 134 height 12
type input "*"
type input "**********"
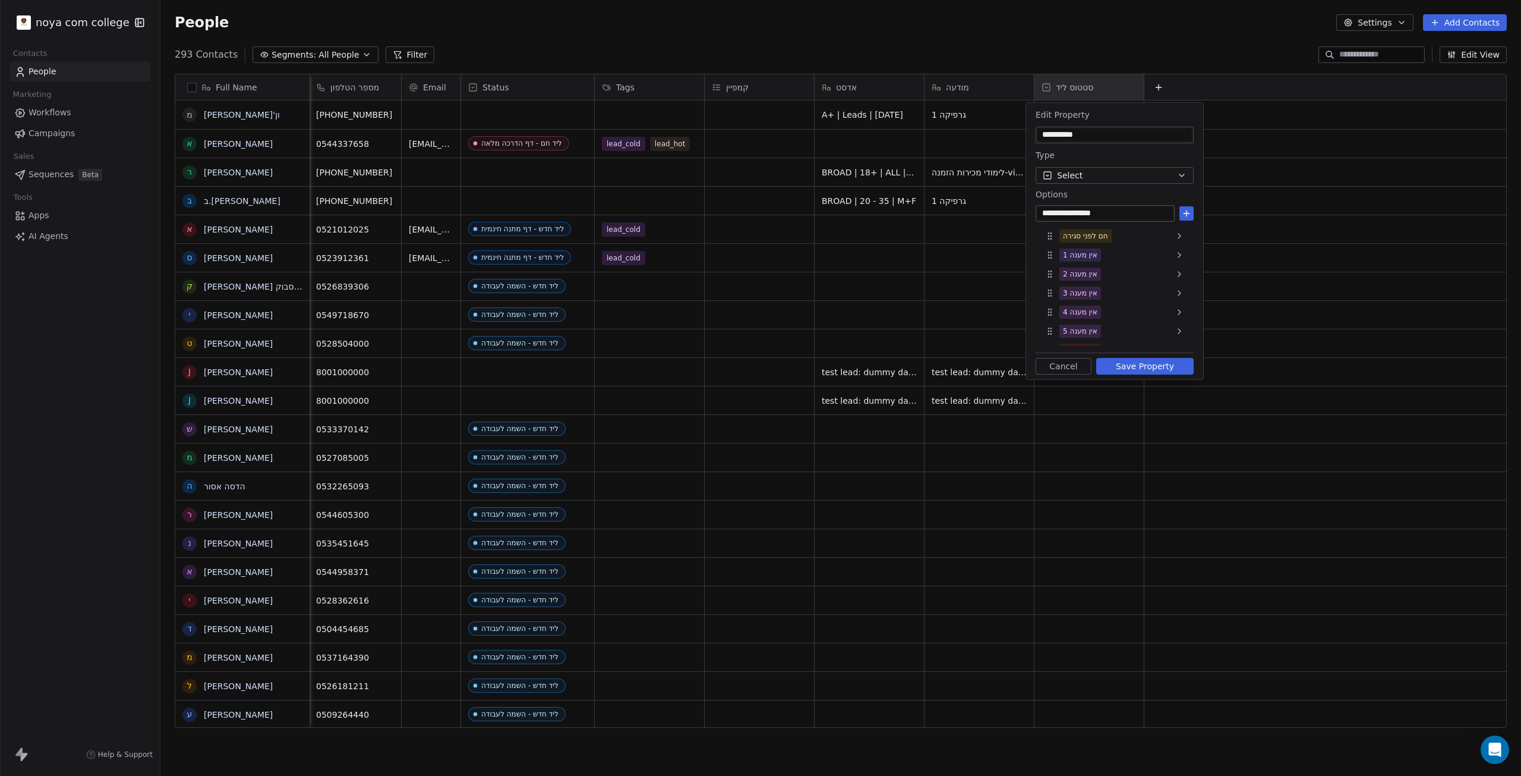
type input "**********"
click at [1094, 313] on div "השמה - המשך טיפול" at bounding box center [1095, 316] width 64 height 11
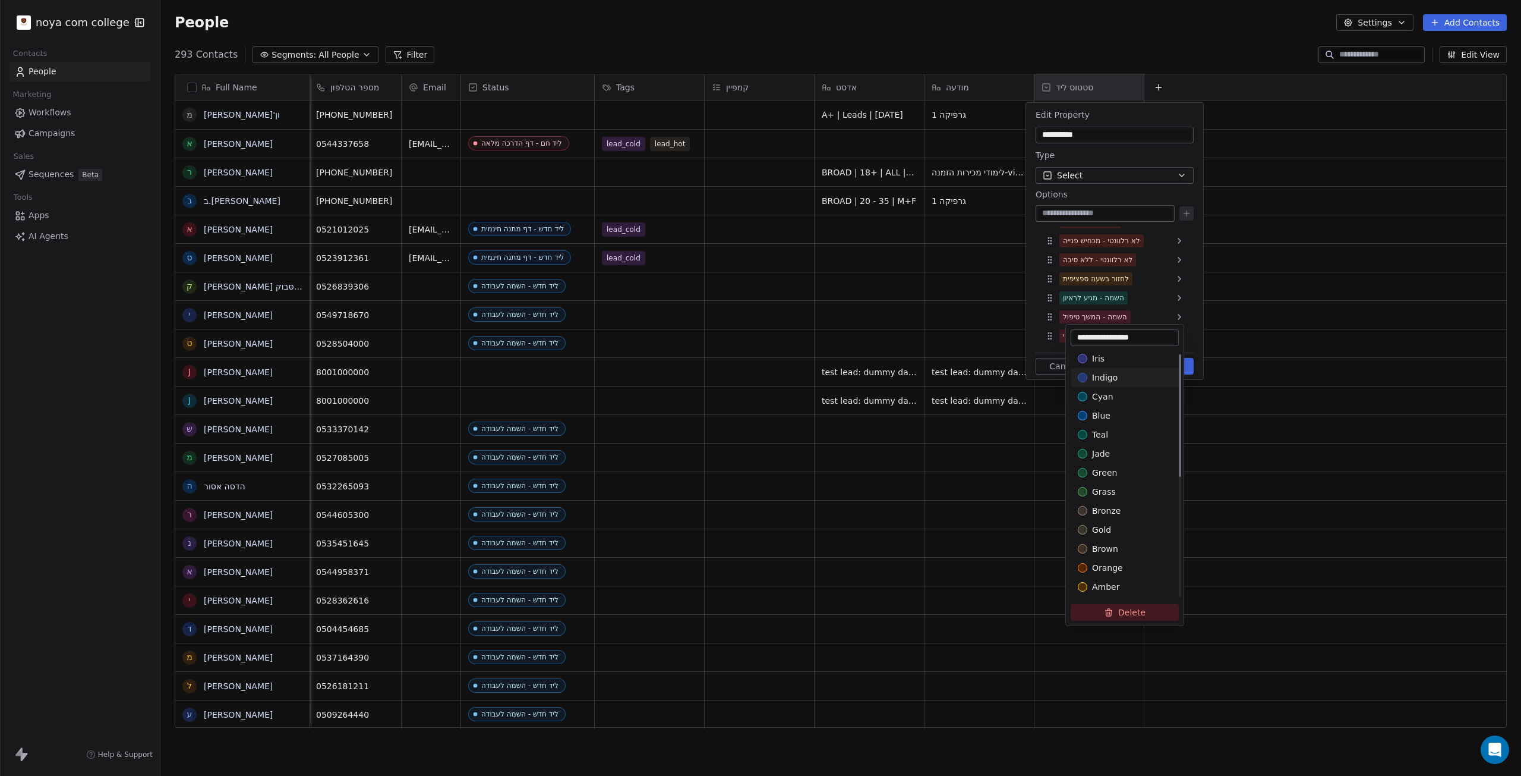
scroll to position [246, 0]
click at [1106, 546] on span "lime" at bounding box center [1102, 552] width 20 height 12
click at [1095, 314] on html "noya com college Contacts People Marketing Workflows Campaigns Sales Sequences …" at bounding box center [760, 388] width 1521 height 776
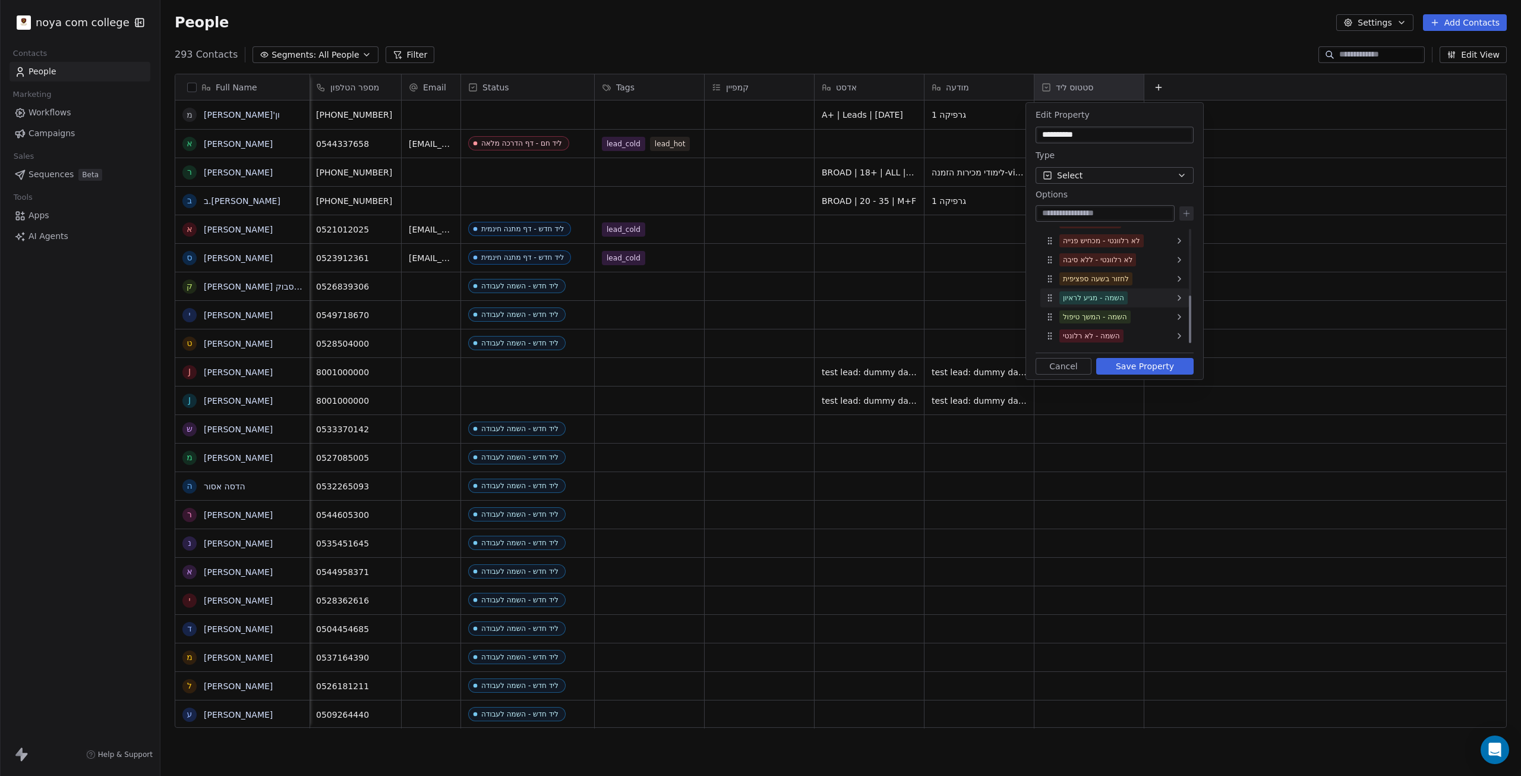
click at [1095, 297] on div "השמה - מגיע לראיון" at bounding box center [1093, 297] width 61 height 11
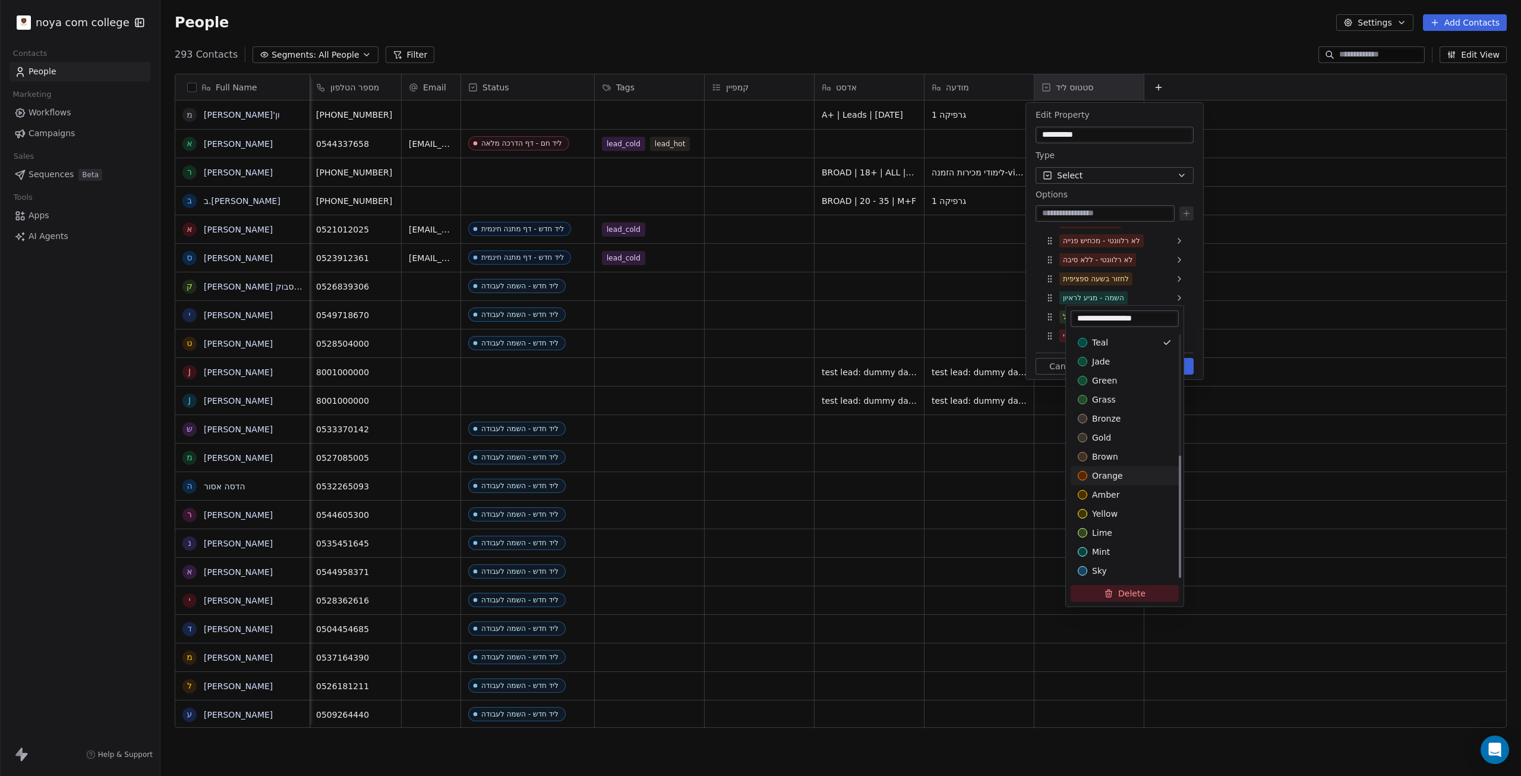
click at [1124, 480] on div "orange" at bounding box center [1125, 476] width 94 height 12
click at [1060, 336] on html "noya com college Contacts People Marketing Workflows Campaigns Sales Sequences …" at bounding box center [760, 388] width 1521 height 776
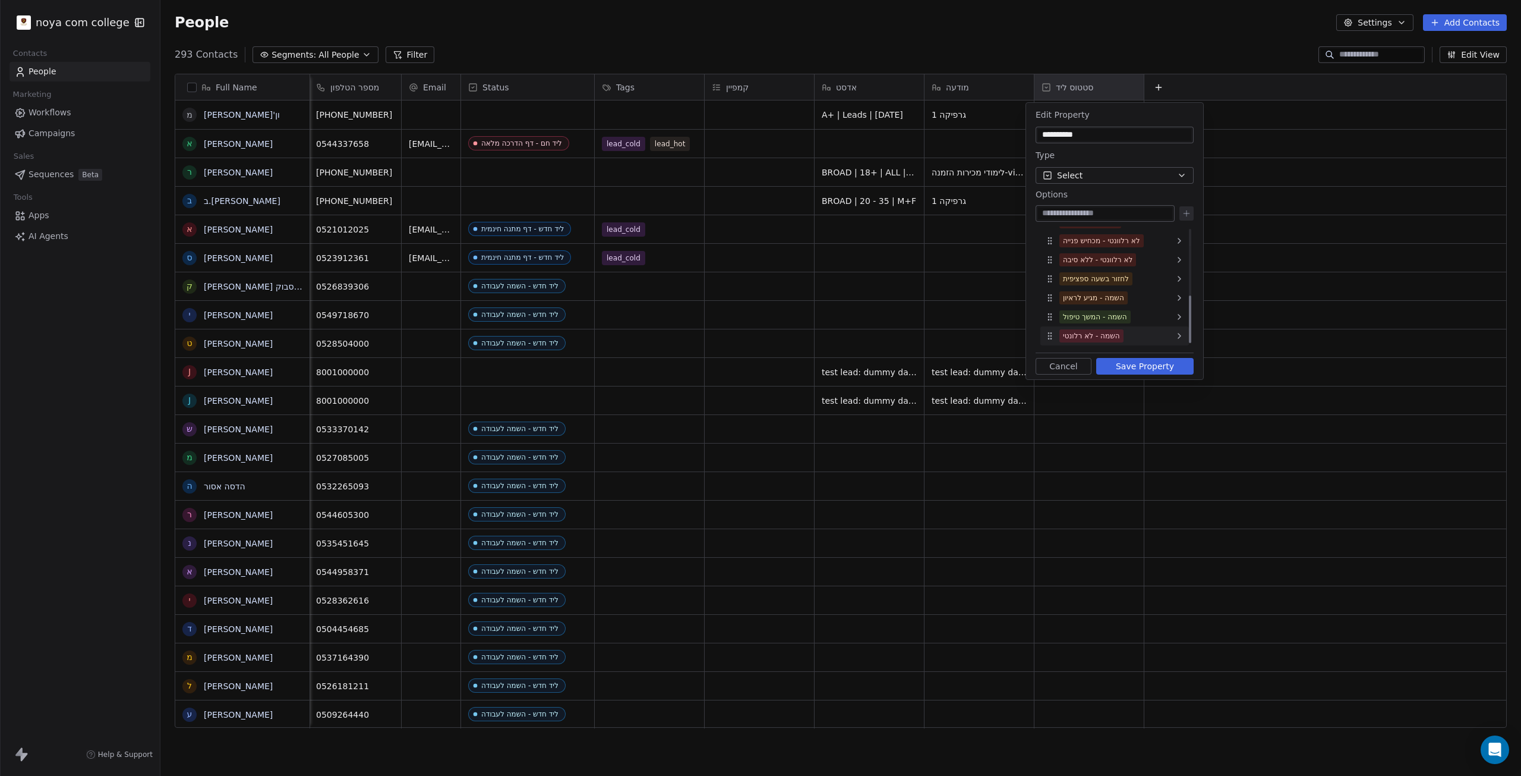
click at [1078, 335] on div "השמה - לא רלונטי" at bounding box center [1091, 335] width 57 height 11
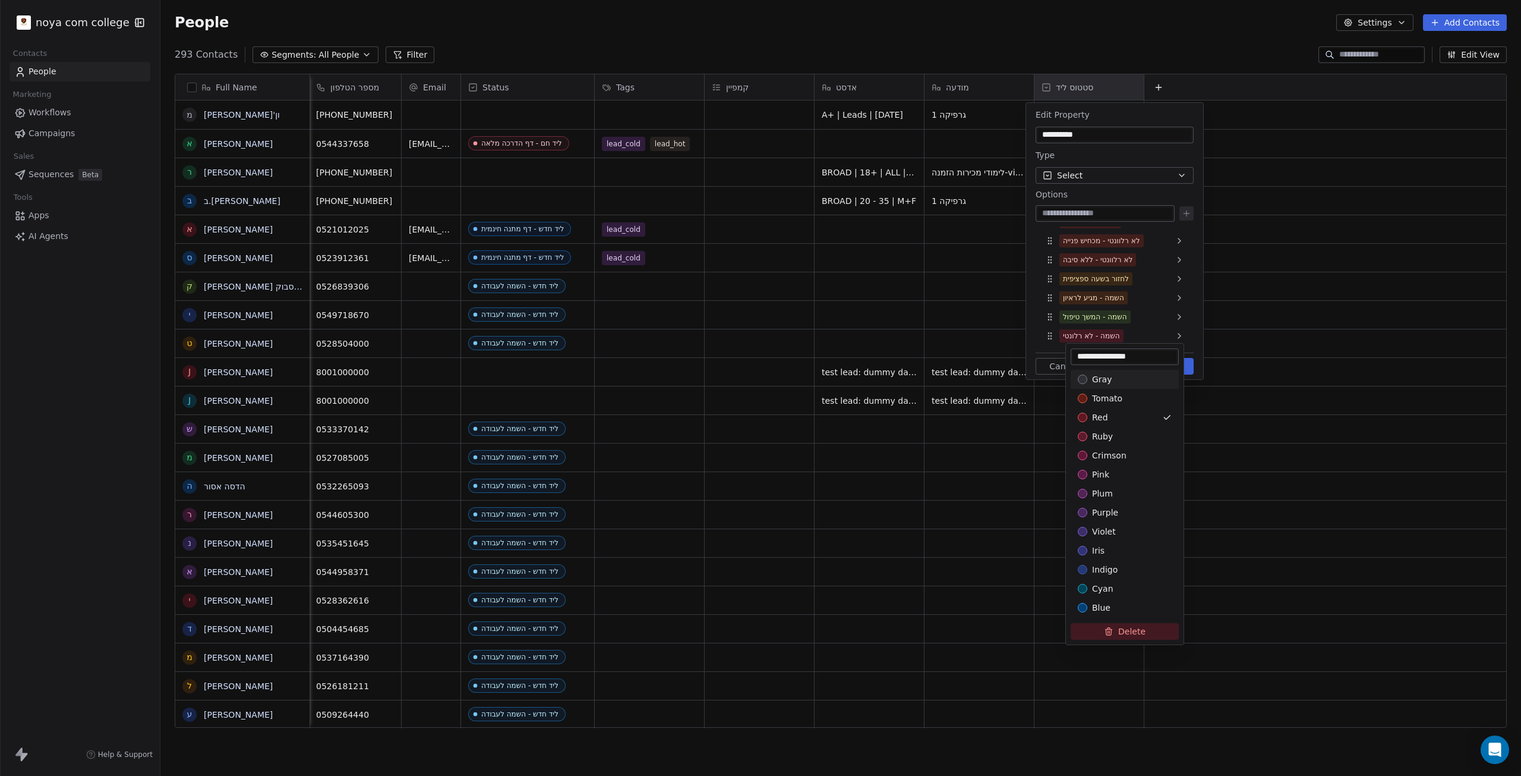
click at [1054, 338] on html "noya com college Contacts People Marketing Workflows Campaigns Sales Sequences …" at bounding box center [760, 388] width 1521 height 776
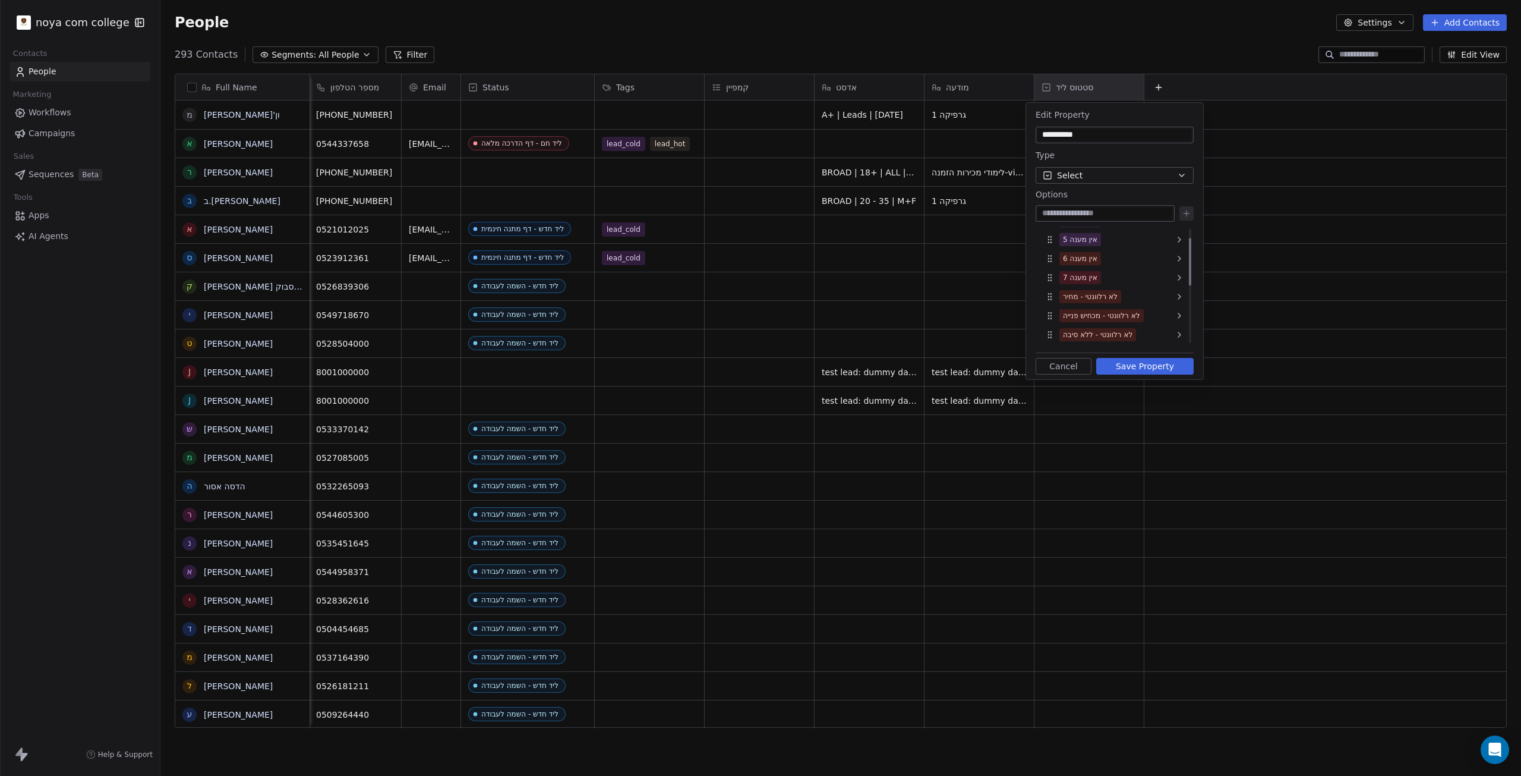
scroll to position [166, 0]
click at [1112, 211] on input at bounding box center [1105, 213] width 134 height 12
type input "**********"
click at [1154, 365] on button "Save Property" at bounding box center [1145, 366] width 97 height 17
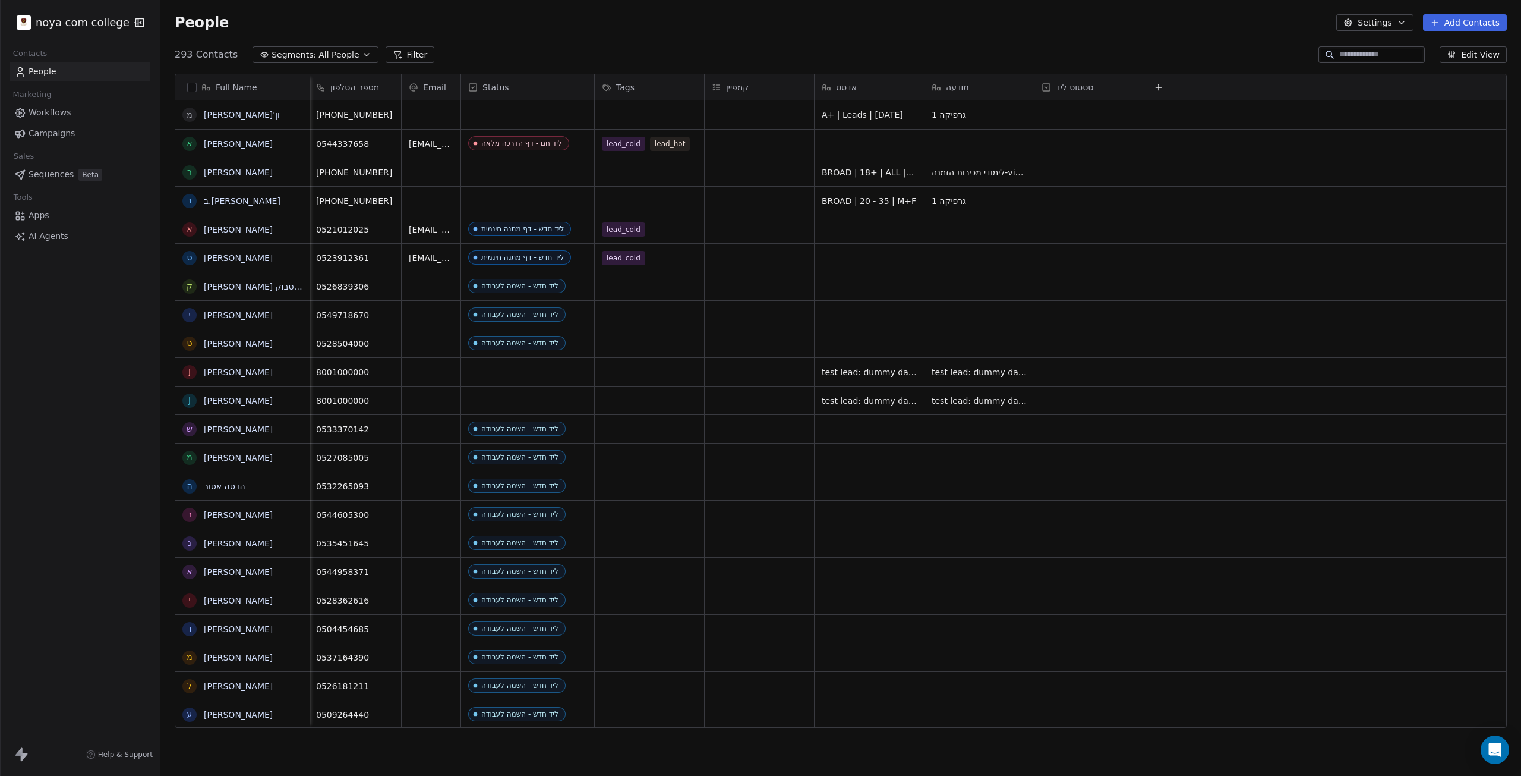
click at [1081, 87] on span "סטטוס ליד" at bounding box center [1074, 87] width 37 height 12
click at [1069, 116] on span "Edit property" at bounding box center [1075, 112] width 55 height 12
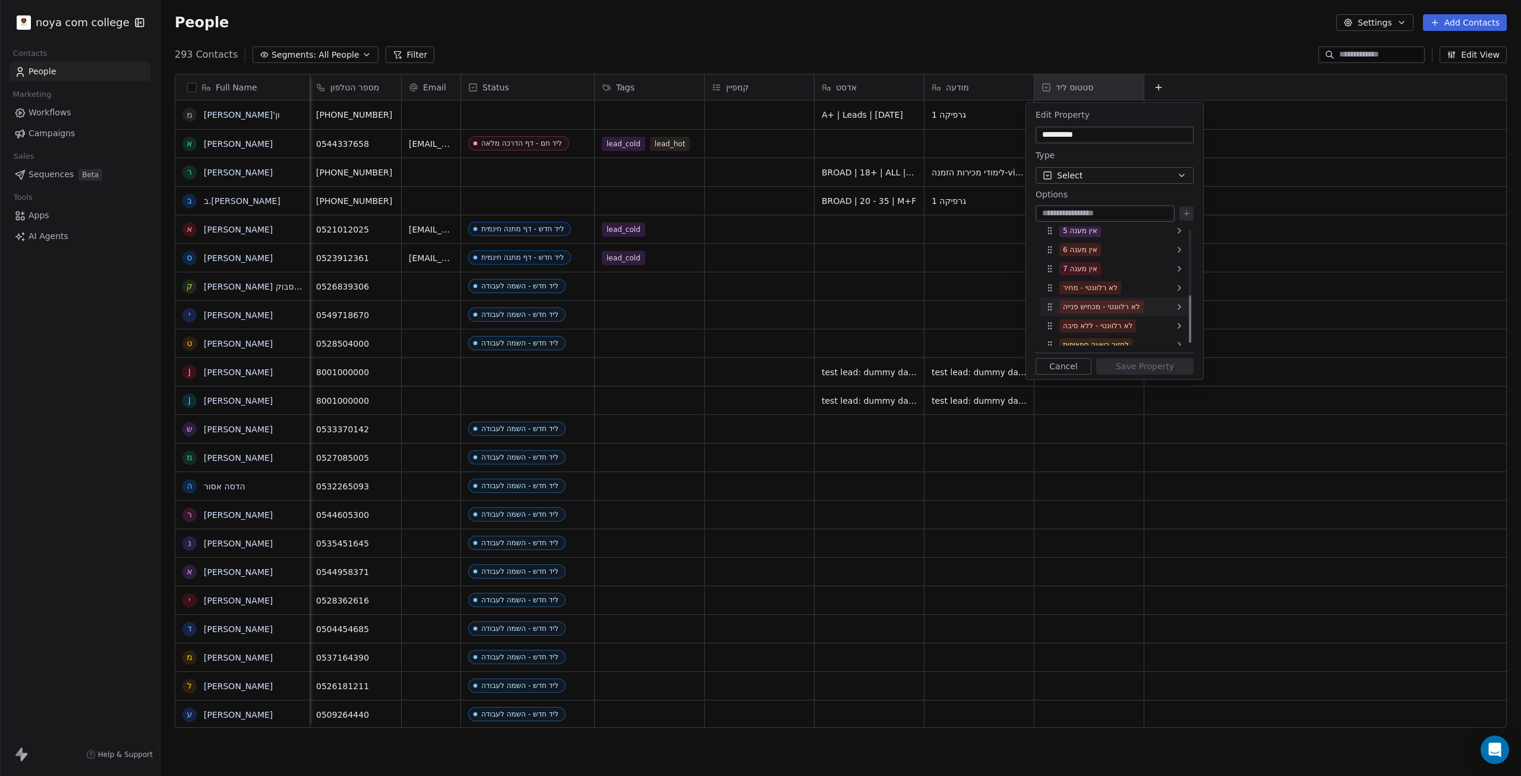
scroll to position [0, 0]
click at [1122, 150] on div "Type" at bounding box center [1115, 155] width 158 height 14
click at [1098, 31] on html "noya com college Contacts People Marketing Workflows Campaigns Sales Sequences …" at bounding box center [760, 388] width 1521 height 776
click at [1167, 458] on html "noya com college Contacts People Marketing Workflows Campaigns Sales Sequences …" at bounding box center [760, 388] width 1521 height 776
click at [1297, 103] on html "noya com college Contacts People Marketing Workflows Campaigns Sales Sequences …" at bounding box center [760, 388] width 1521 height 776
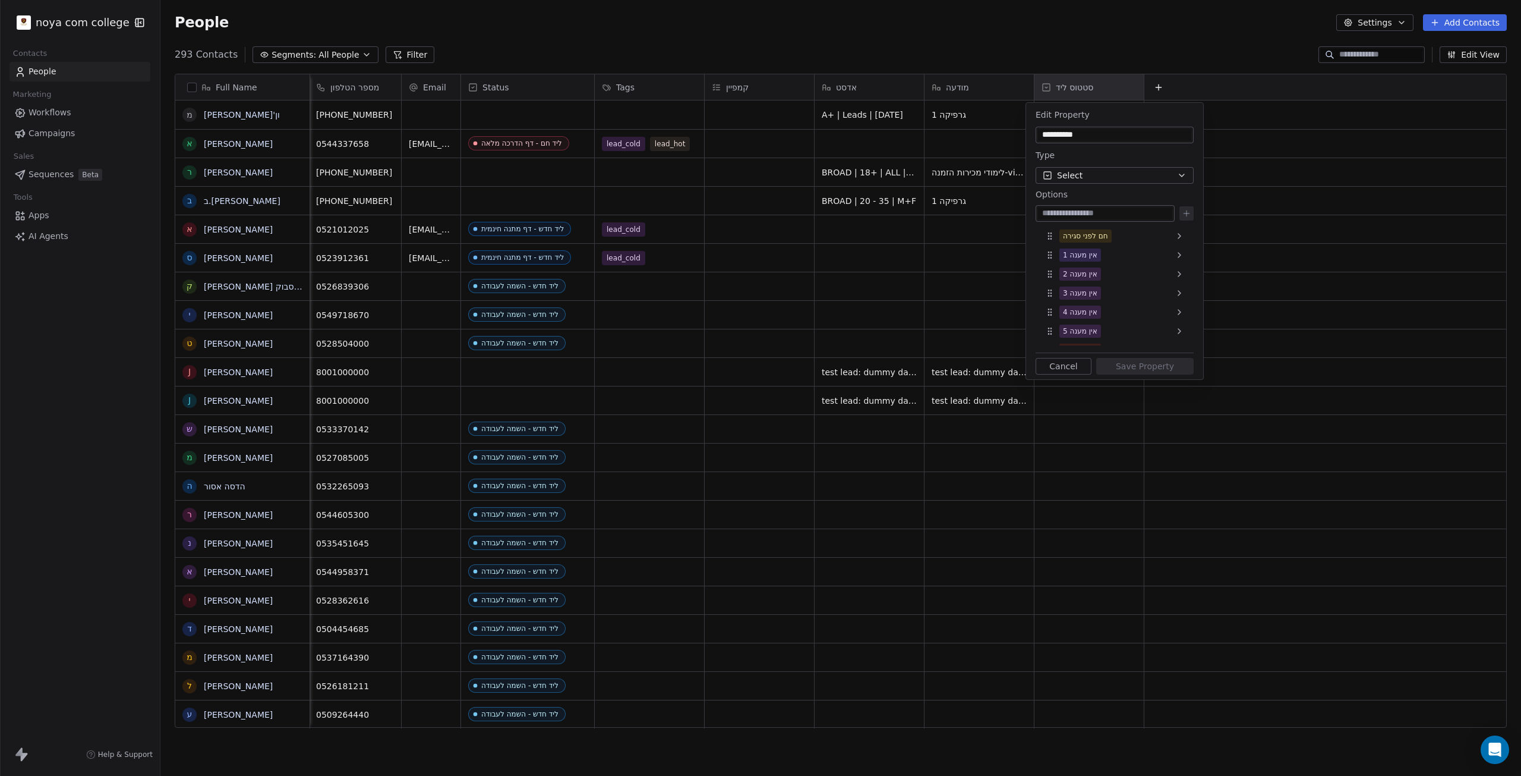
click at [1110, 80] on html "noya com college Contacts People Marketing Workflows Campaigns Sales Sequences …" at bounding box center [760, 388] width 1521 height 776
drag, startPoint x: 1083, startPoint y: 87, endPoint x: 1057, endPoint y: 86, distance: 26.2
click at [1082, 87] on html "noya com college Contacts People Marketing Workflows Campaigns Sales Sequences …" at bounding box center [760, 388] width 1521 height 776
click at [1069, 32] on html "noya com college Contacts People Marketing Workflows Campaigns Sales Sequences …" at bounding box center [760, 388] width 1521 height 776
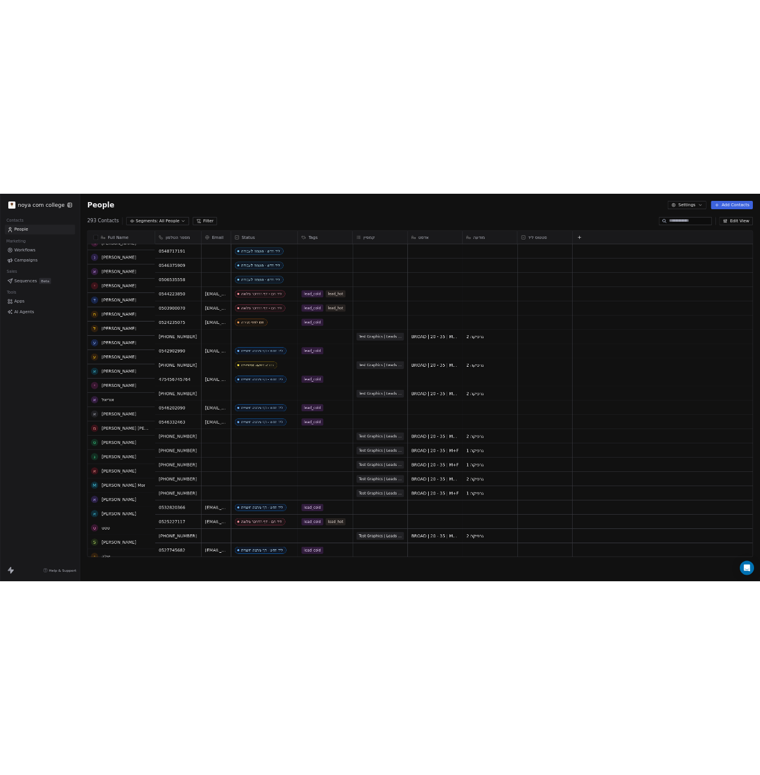
scroll to position [713, 0]
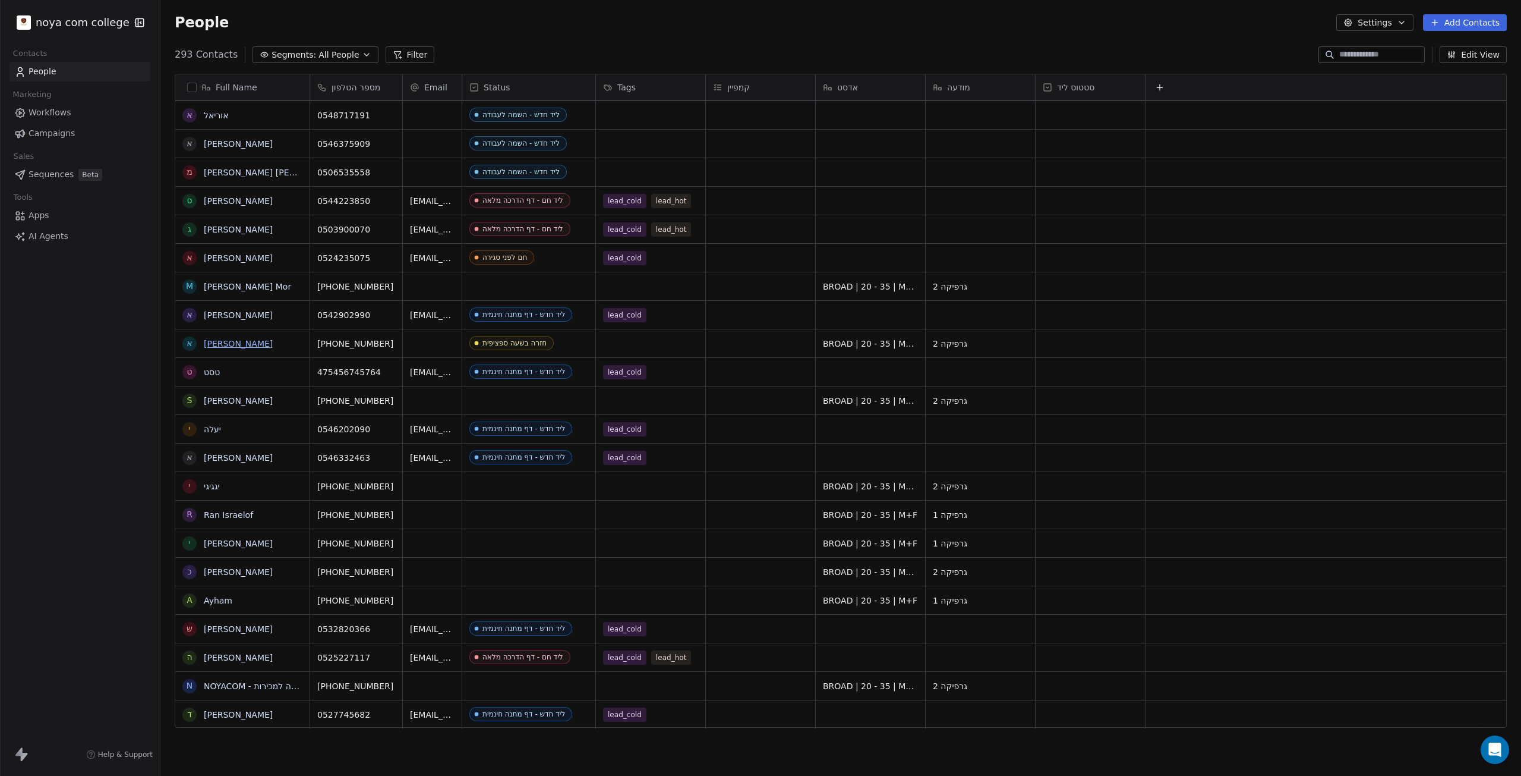
click at [217, 341] on link "[PERSON_NAME]" at bounding box center [238, 344] width 69 height 10
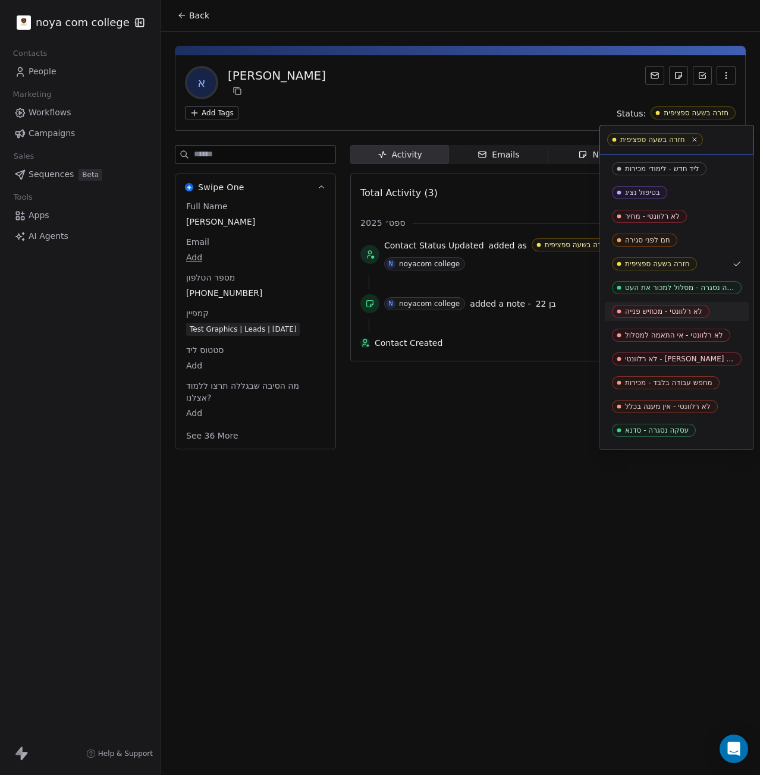
click at [688, 316] on div "לא רלוונטי - מכחיש פנייה" at bounding box center [663, 311] width 77 height 8
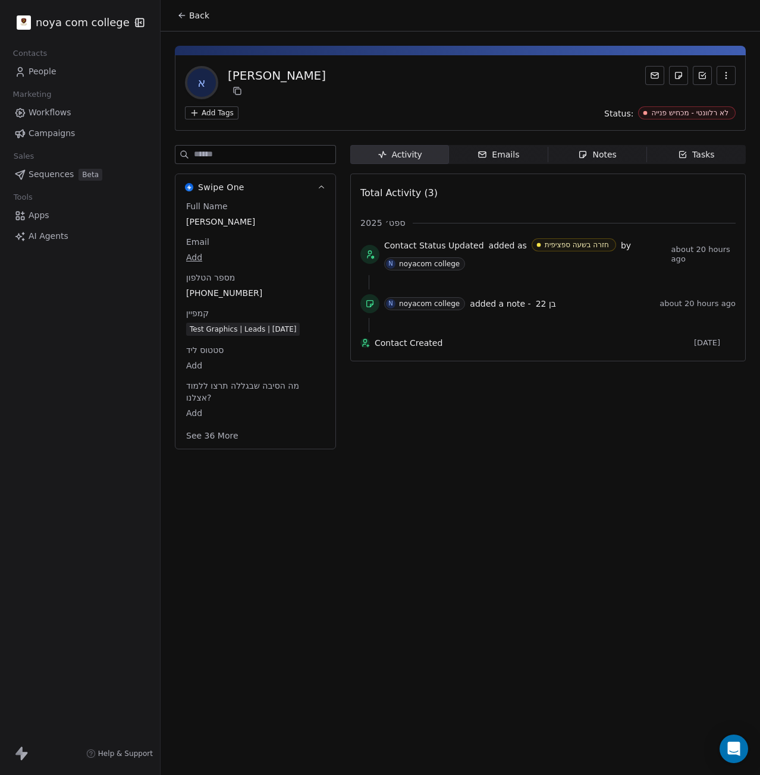
click at [689, 103] on div "א [PERSON_NAME] Add Tags Status: לא רלוונטי - מכחיש פנייה" at bounding box center [460, 92] width 571 height 75
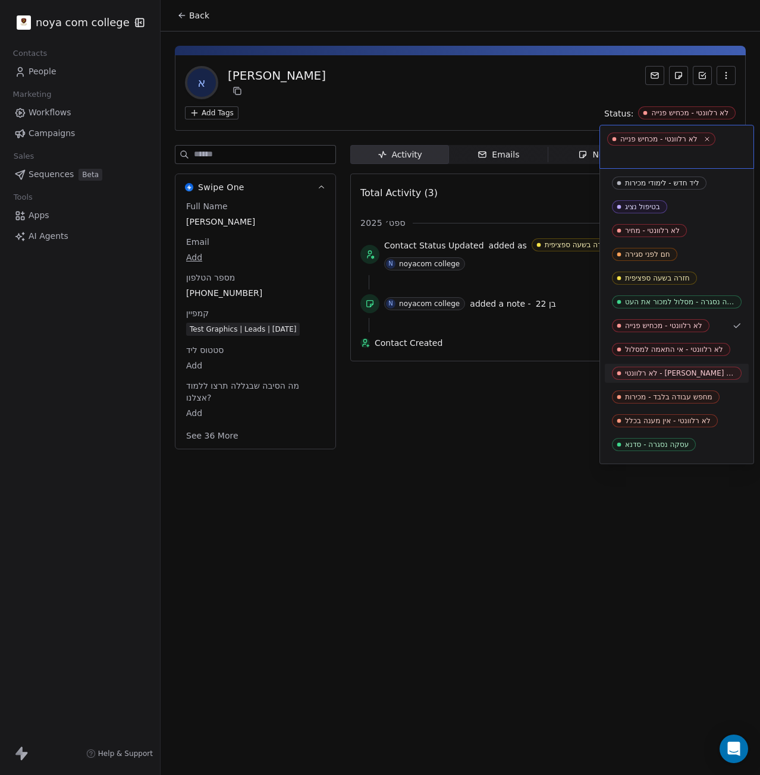
click at [694, 368] on span "לא רלוונטי - [PERSON_NAME] לא תקין" at bounding box center [677, 373] width 130 height 13
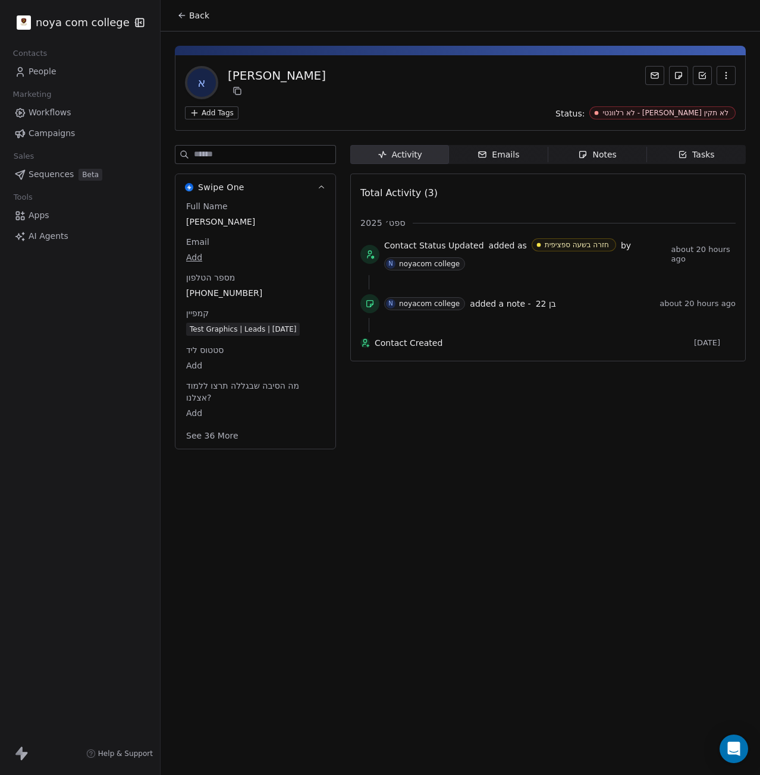
click at [598, 444] on div "Activity Activity Emails Emails Notes Notes Tasks Tasks Total Activity (3) ספט׳…" at bounding box center [547, 300] width 395 height 311
